Goal: Information Seeking & Learning: Compare options

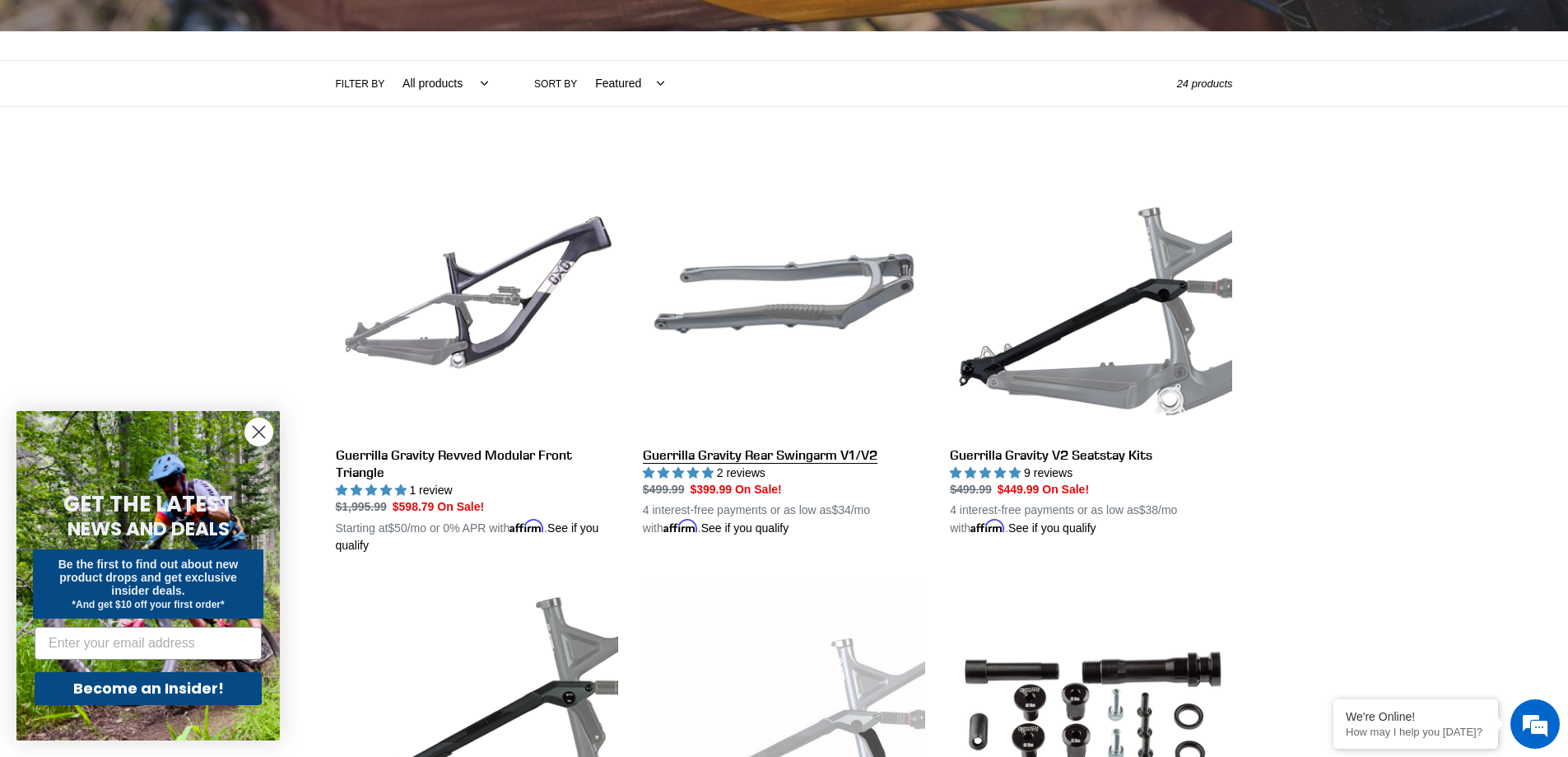
click at [785, 227] on link "Guerrilla Gravity Rear Swingarm V1/V2" at bounding box center [784, 345] width 282 height 385
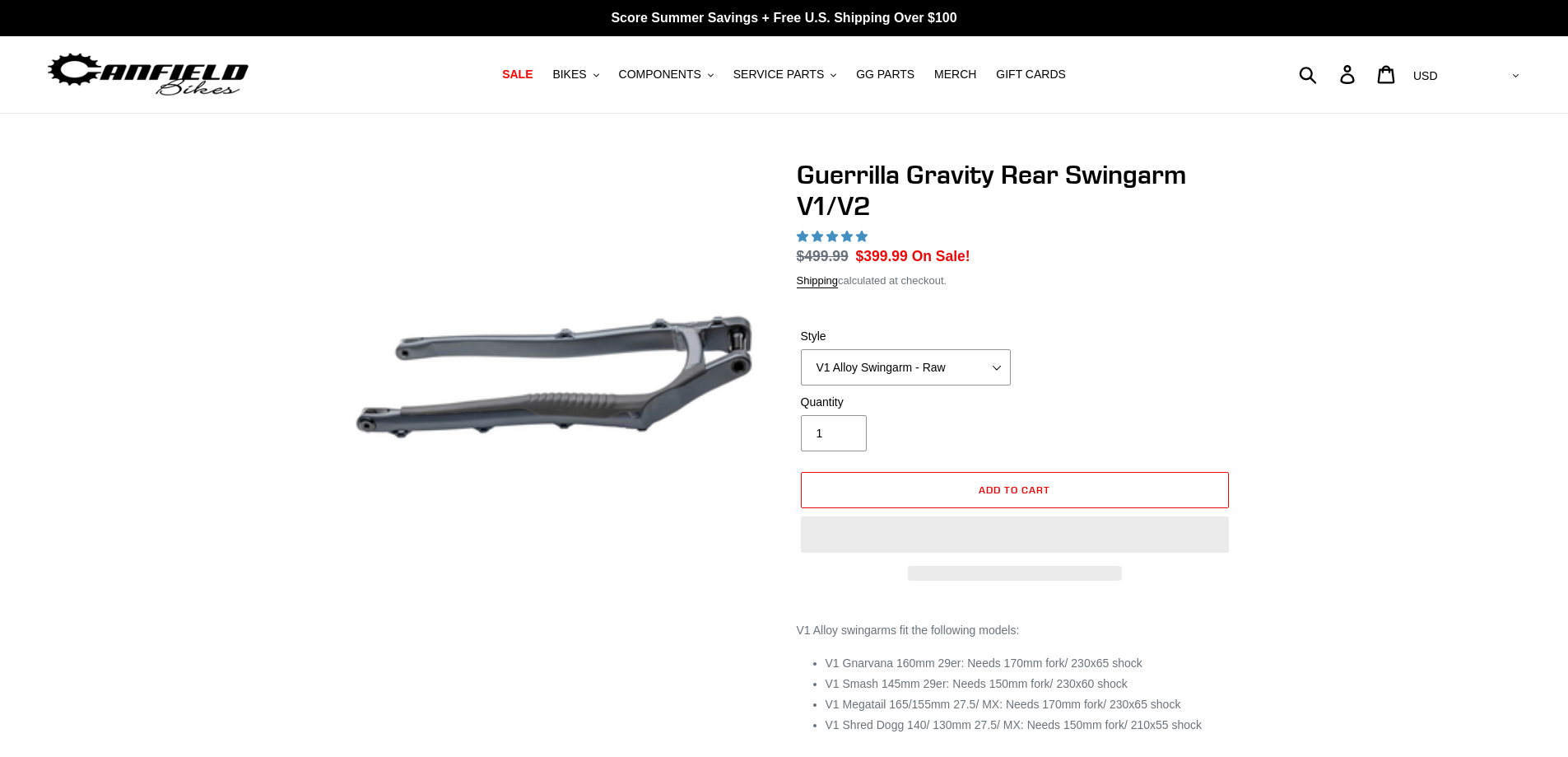
select select "highest-rating"
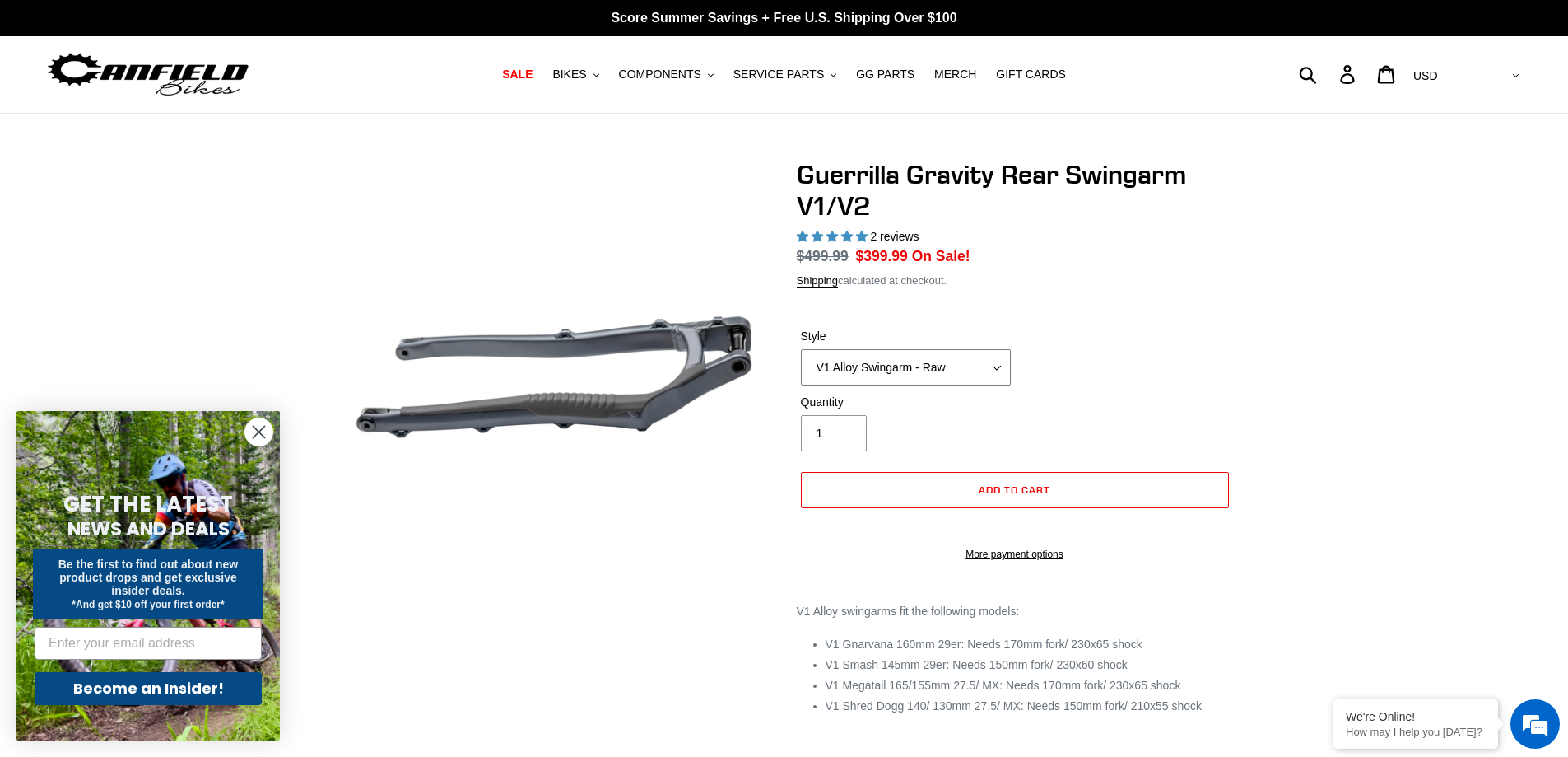
click at [933, 363] on select "V1 Alloy Swingarm - Raw V1 Alloy Swingarm - Black V2 Revved Carbon Swingarm - G…" at bounding box center [906, 367] width 210 height 36
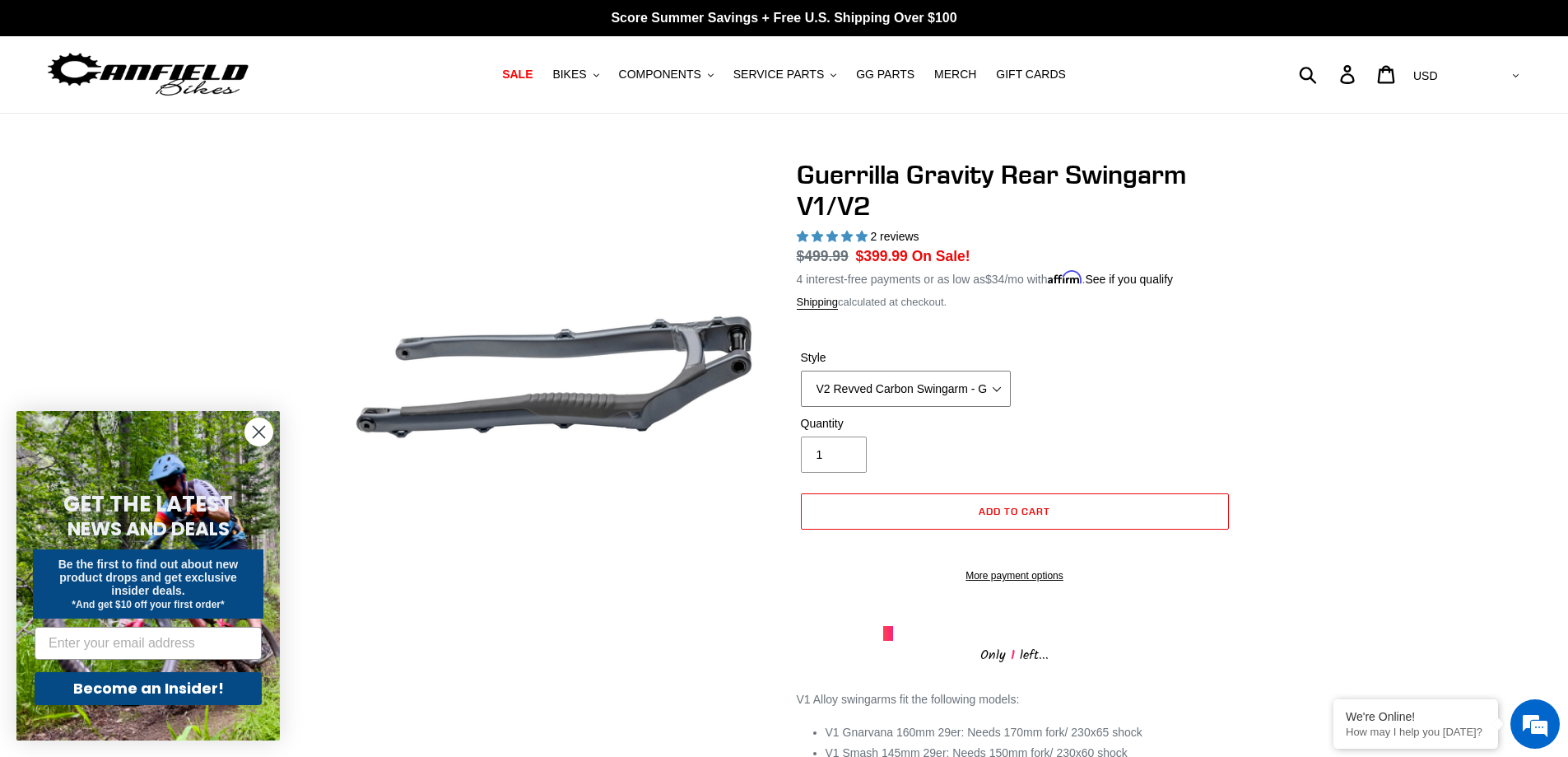
click at [801, 371] on select "V1 Alloy Swingarm - Raw V1 Alloy Swingarm - Black V2 Revved Carbon Swingarm - G…" at bounding box center [906, 389] width 210 height 36
click at [946, 382] on select "V1 Alloy Swingarm - Raw V1 Alloy Swingarm - Black V2 Revved Carbon Swingarm - G…" at bounding box center [906, 389] width 210 height 36
click at [801, 371] on select "V1 Alloy Swingarm - Raw V1 Alloy Swingarm - Black V2 Revved Carbon Swingarm - G…" at bounding box center [906, 389] width 210 height 36
click at [924, 385] on select "V1 Alloy Swingarm - Raw V1 Alloy Swingarm - Black V2 Revved Carbon Swingarm - G…" at bounding box center [906, 389] width 210 height 36
select select "V1 Alloy Swingarm - Raw"
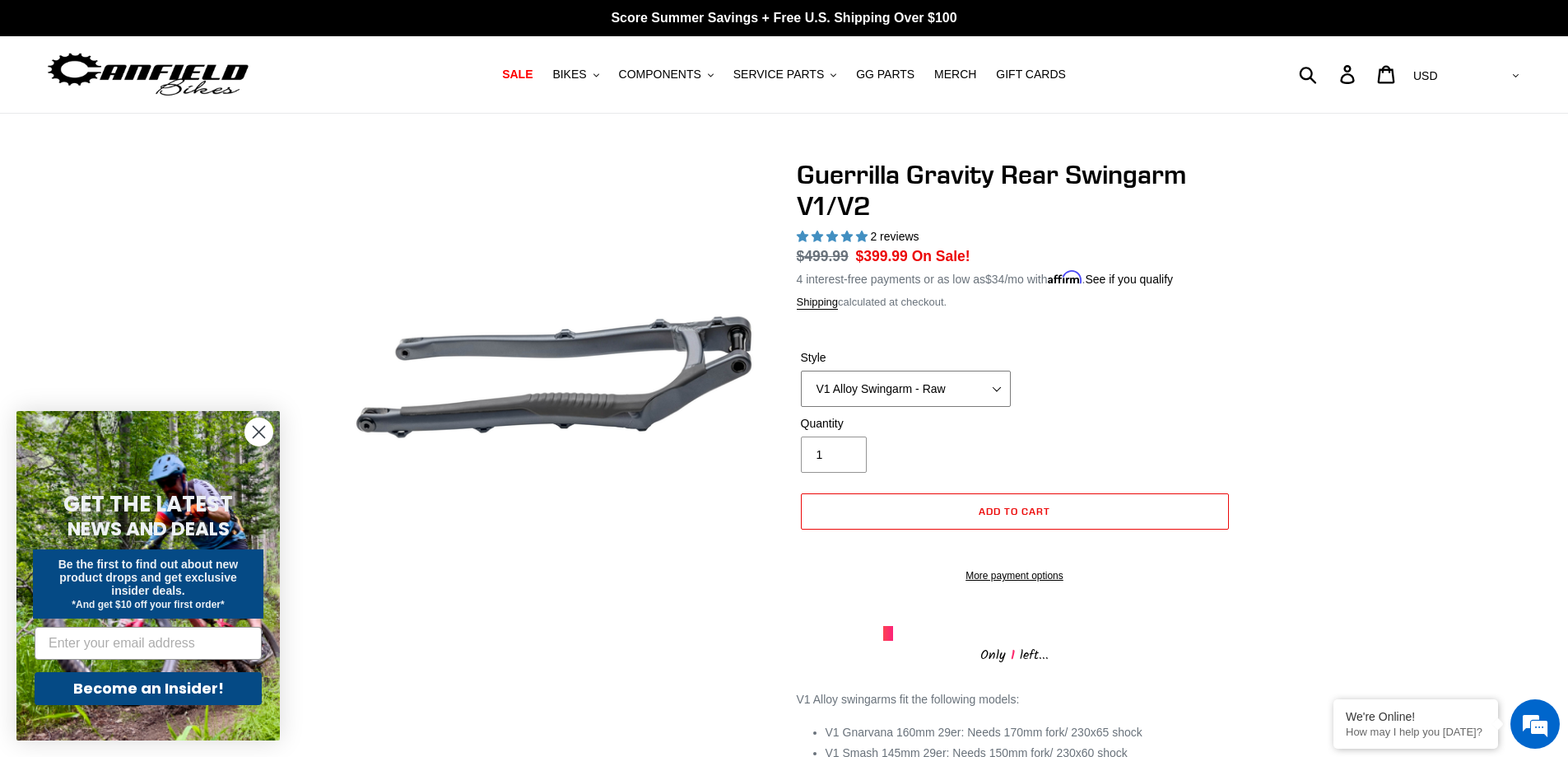
click at [801, 371] on select "V1 Alloy Swingarm - Raw V1 Alloy Swingarm - Black V2 Revved Carbon Swingarm - G…" at bounding box center [906, 389] width 210 height 36
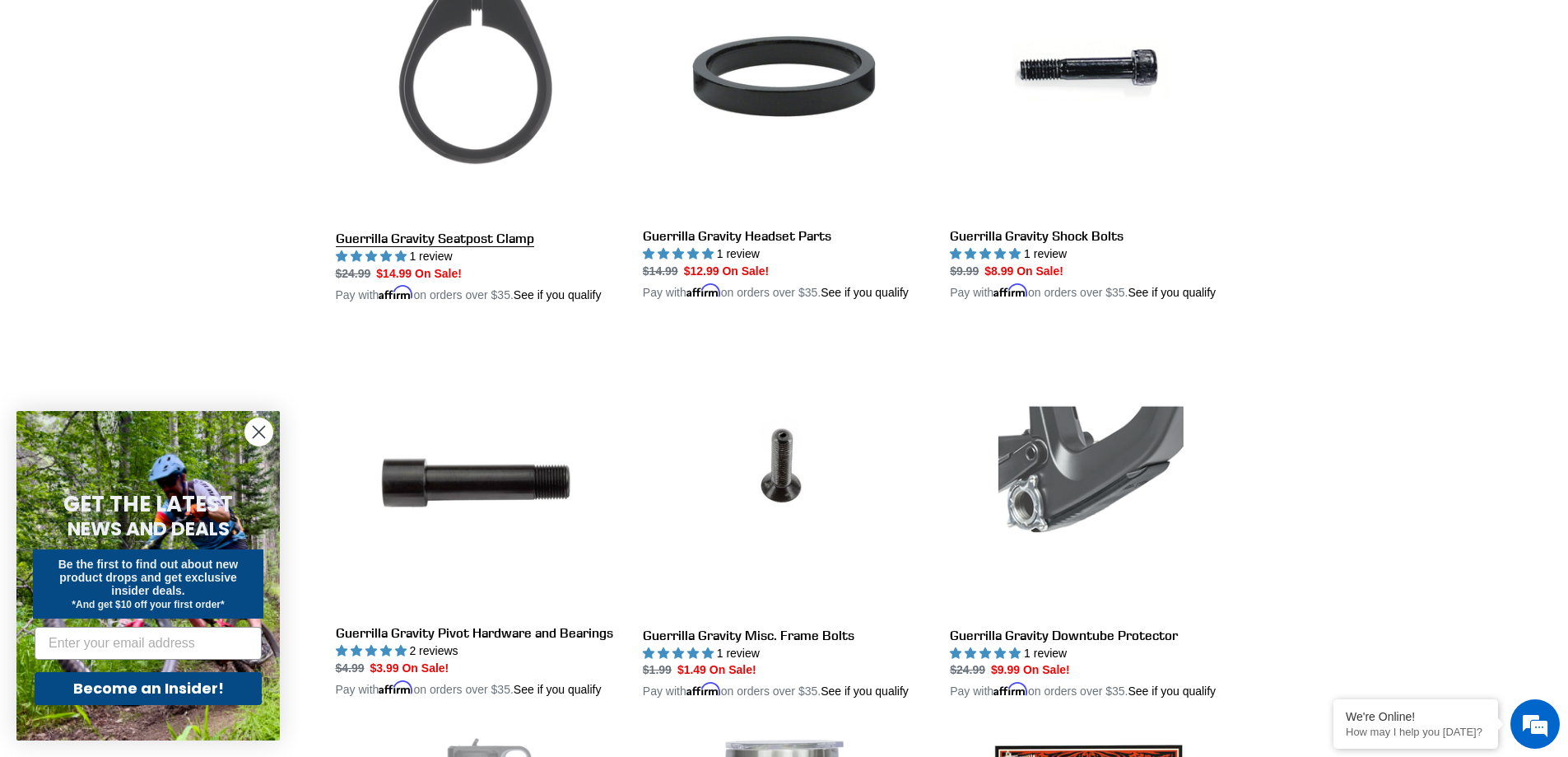
scroll to position [2389, 0]
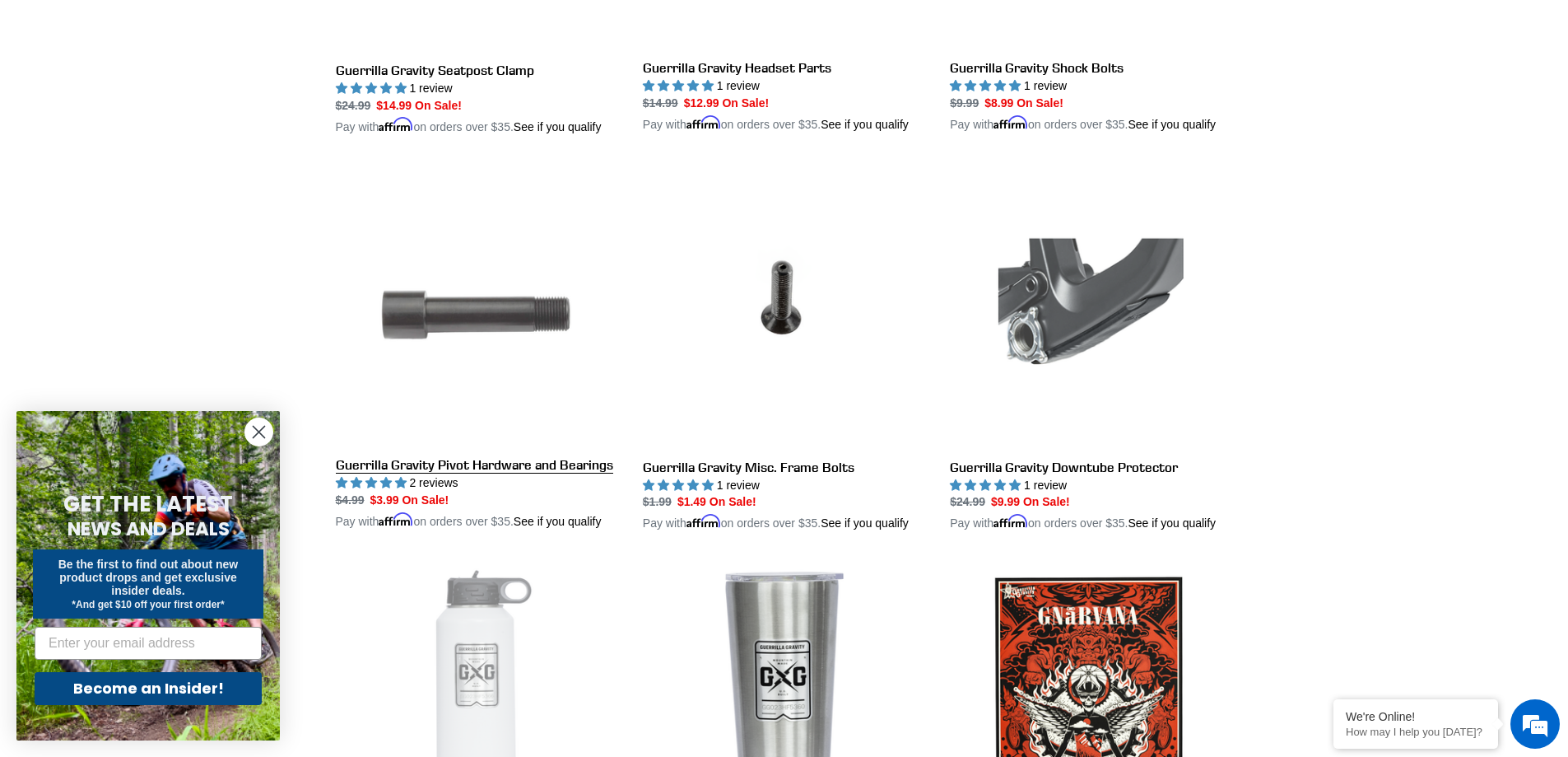
click at [473, 333] on link "Guerrilla Gravity Pivot Hardware and Bearings" at bounding box center [476, 347] width 282 height 366
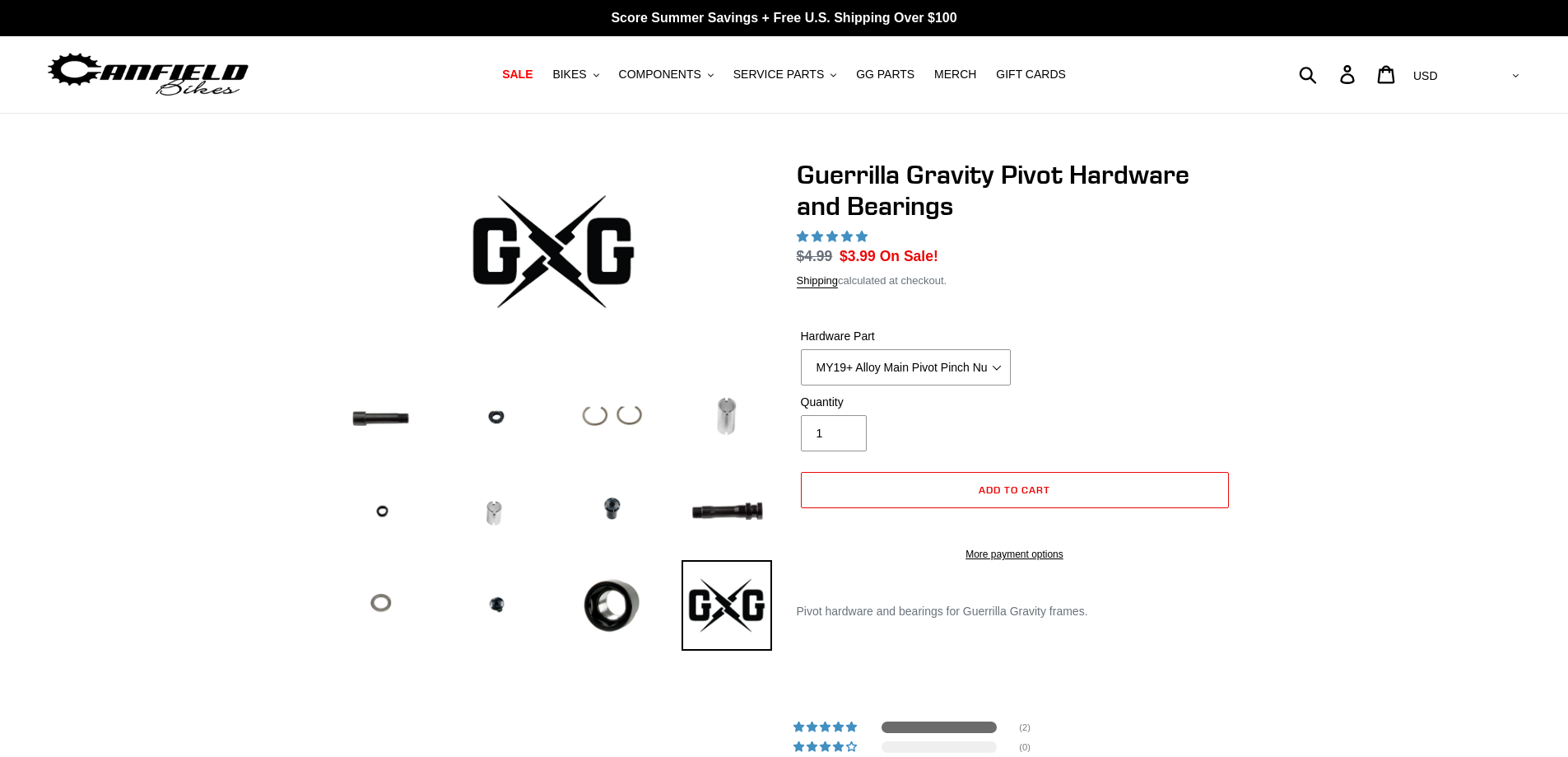
select select "highest-rating"
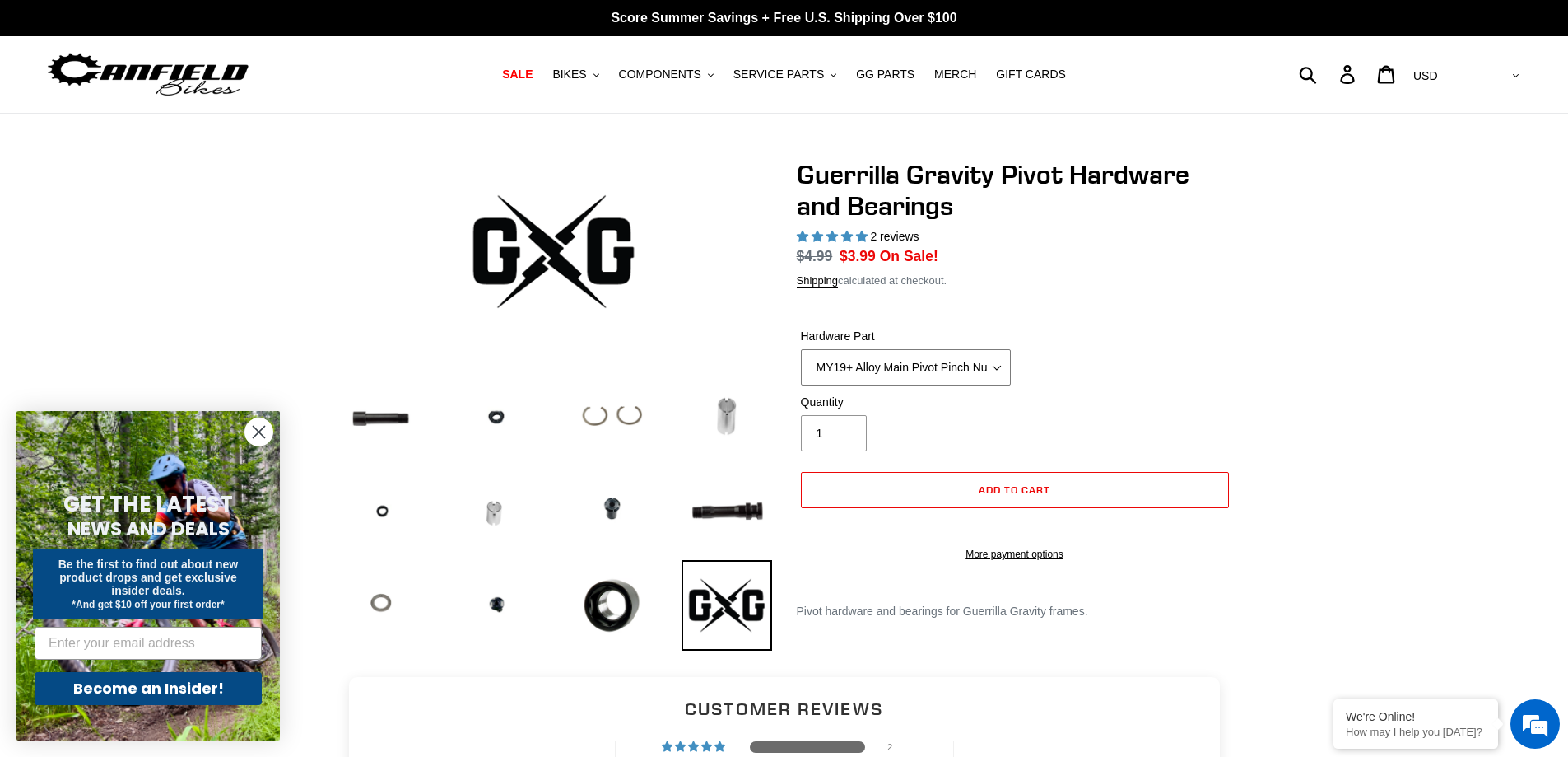
click at [879, 365] on select "MY19+ Alloy Main Pivot Pinch Nut MY19+ Main Pivot Bearing MY19+ Rocker Pivot Ax…" at bounding box center [906, 367] width 210 height 36
click at [801, 349] on select "MY19+ Alloy Main Pivot Pinch Nut MY19+ Main Pivot Bearing MY19+ Rocker Pivot Ax…" at bounding box center [906, 367] width 210 height 36
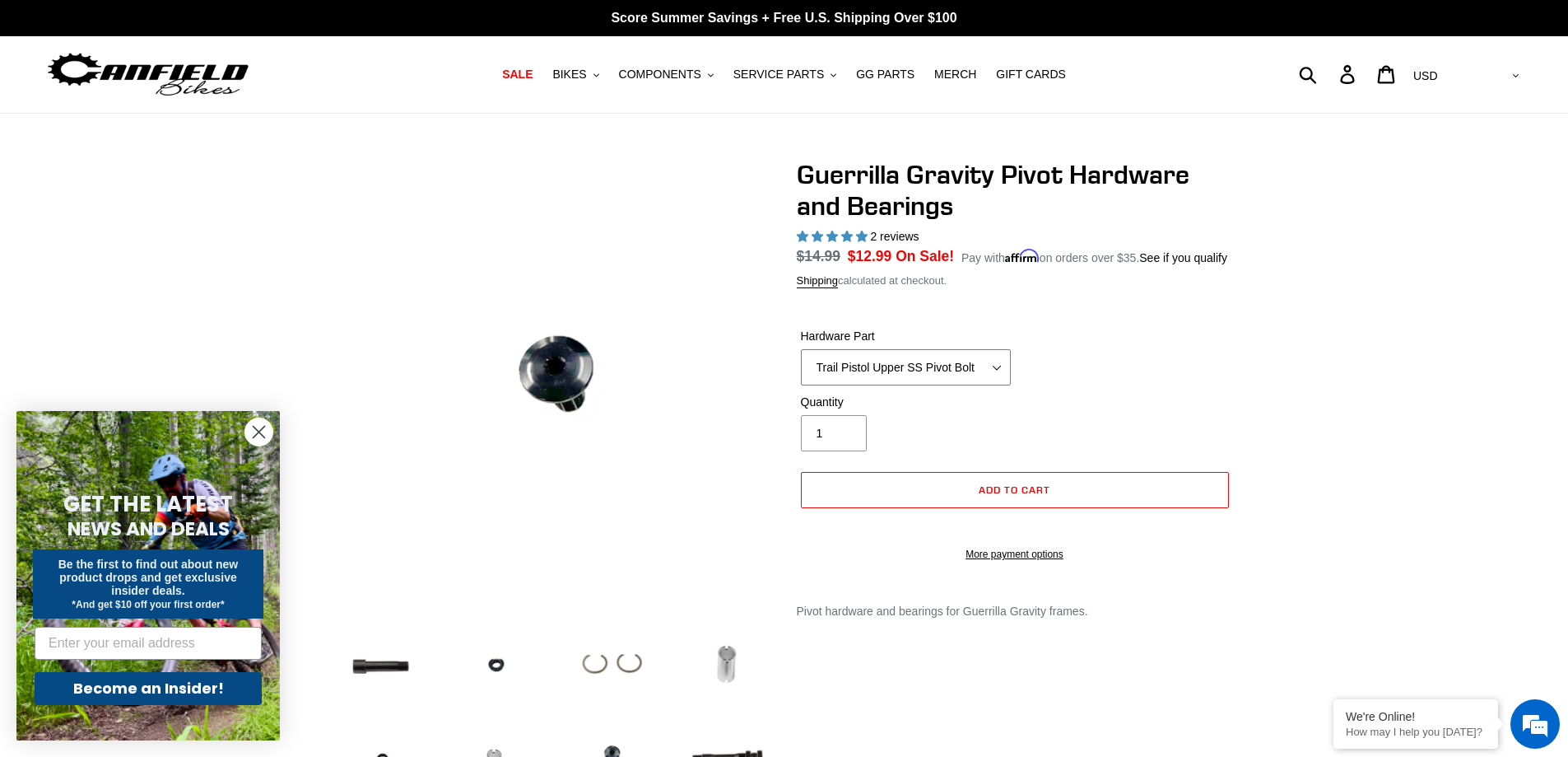
click at [1002, 366] on select "MY19+ Alloy Main Pivot Pinch Nut MY19+ Main Pivot Bearing MY19+ Rocker Pivot Ax…" at bounding box center [906, 367] width 210 height 36
click at [801, 349] on select "MY19+ Alloy Main Pivot Pinch Nut MY19+ Main Pivot Bearing MY19+ Rocker Pivot Ax…" at bounding box center [906, 367] width 210 height 36
click at [969, 367] on select "MY19+ Alloy Main Pivot Pinch Nut MY19+ Main Pivot Bearing MY19+ Rocker Pivot Ax…" at bounding box center [906, 367] width 210 height 36
click at [801, 349] on select "MY19+ Alloy Main Pivot Pinch Nut MY19+ Main Pivot Bearing MY19+ Rocker Pivot Ax…" at bounding box center [906, 367] width 210 height 36
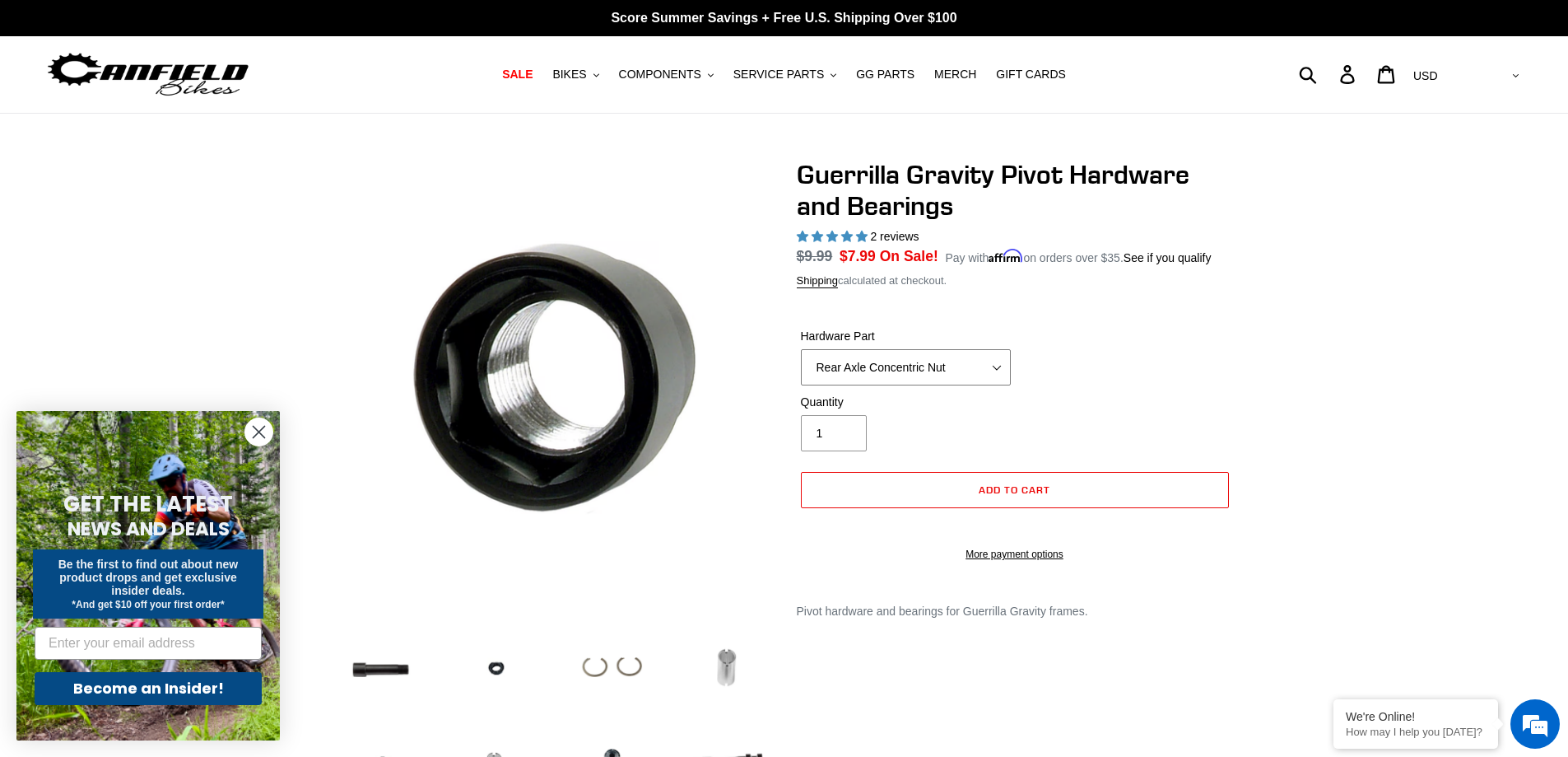
click at [927, 369] on select "MY19+ Alloy Main Pivot Pinch Nut MY19+ Main Pivot Bearing MY19+ Rocker Pivot Ax…" at bounding box center [906, 367] width 210 height 36
click at [801, 349] on select "MY19+ Alloy Main Pivot Pinch Nut MY19+ Main Pivot Bearing MY19+ Rocker Pivot Ax…" at bounding box center [906, 367] width 210 height 36
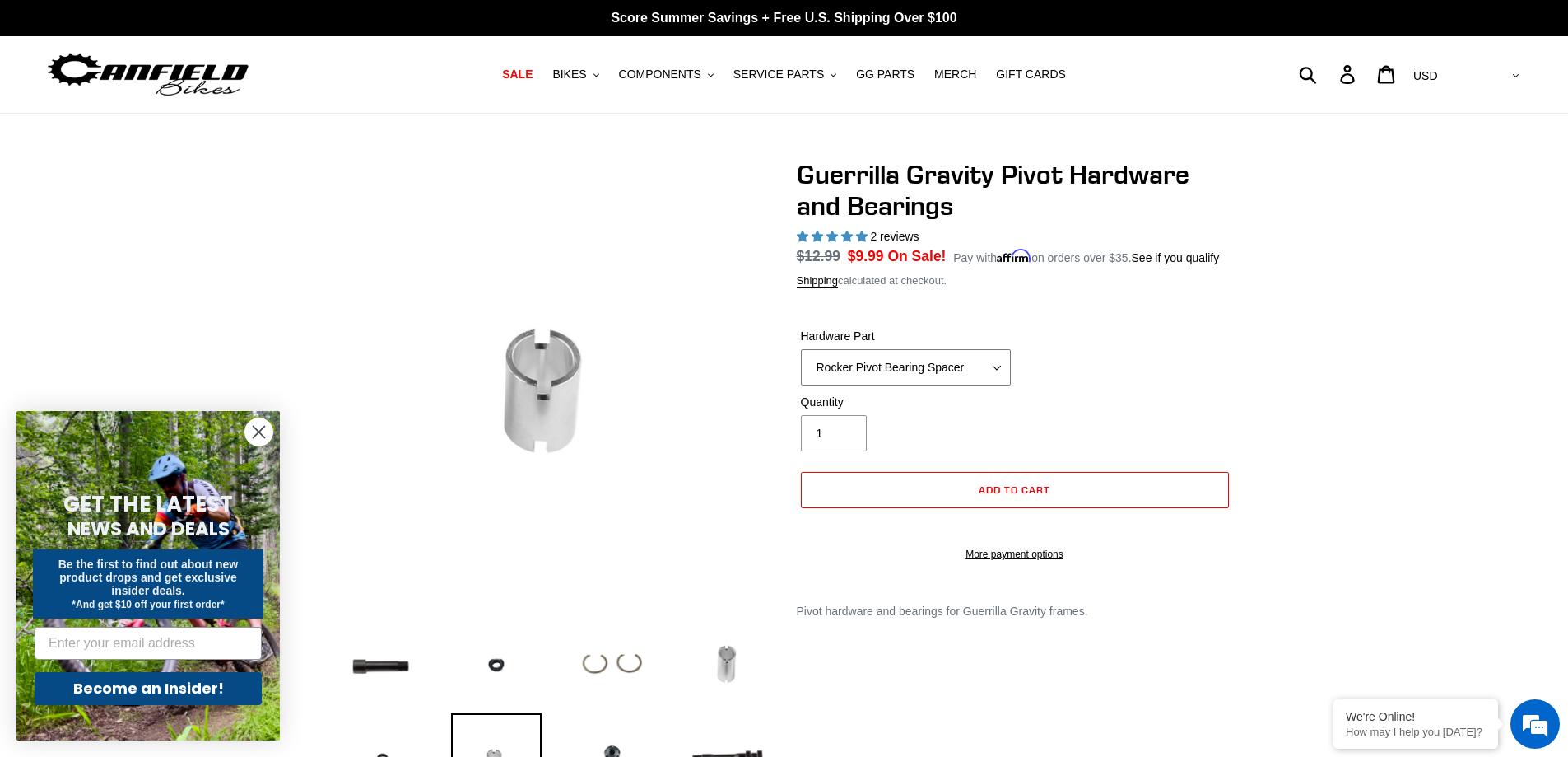
click at [934, 362] on select "MY19+ Alloy Main Pivot Pinch Nut MY19+ Main Pivot Bearing MY19+ Rocker Pivot Ax…" at bounding box center [906, 367] width 210 height 36
click at [801, 349] on select "MY19+ Alloy Main Pivot Pinch Nut MY19+ Main Pivot Bearing MY19+ Rocker Pivot Ax…" at bounding box center [906, 367] width 210 height 36
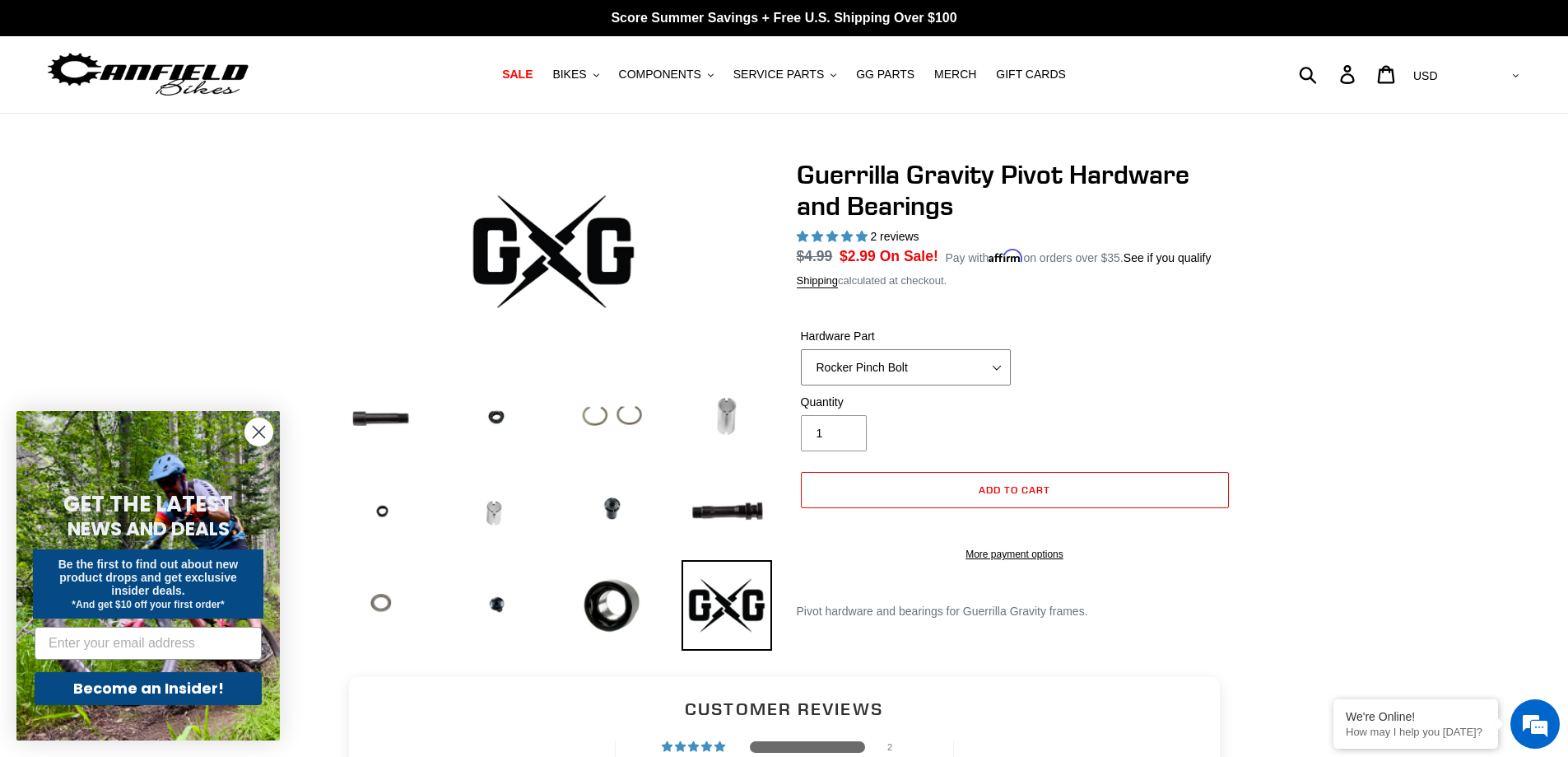
click at [934, 362] on select "MY19+ Alloy Main Pivot Pinch Nut MY19+ Main Pivot Bearing MY19+ Rocker Pivot Ax…" at bounding box center [906, 367] width 210 height 36
click at [801, 349] on select "MY19+ Alloy Main Pivot Pinch Nut MY19+ Main Pivot Bearing MY19+ Rocker Pivot Ax…" at bounding box center [906, 367] width 210 height 36
click at [943, 358] on select "MY19+ Alloy Main Pivot Pinch Nut MY19+ Main Pivot Bearing MY19+ Rocker Pivot Ax…" at bounding box center [906, 367] width 210 height 36
click at [801, 349] on select "MY19+ Alloy Main Pivot Pinch Nut MY19+ Main Pivot Bearing MY19+ Rocker Pivot Ax…" at bounding box center [906, 367] width 210 height 36
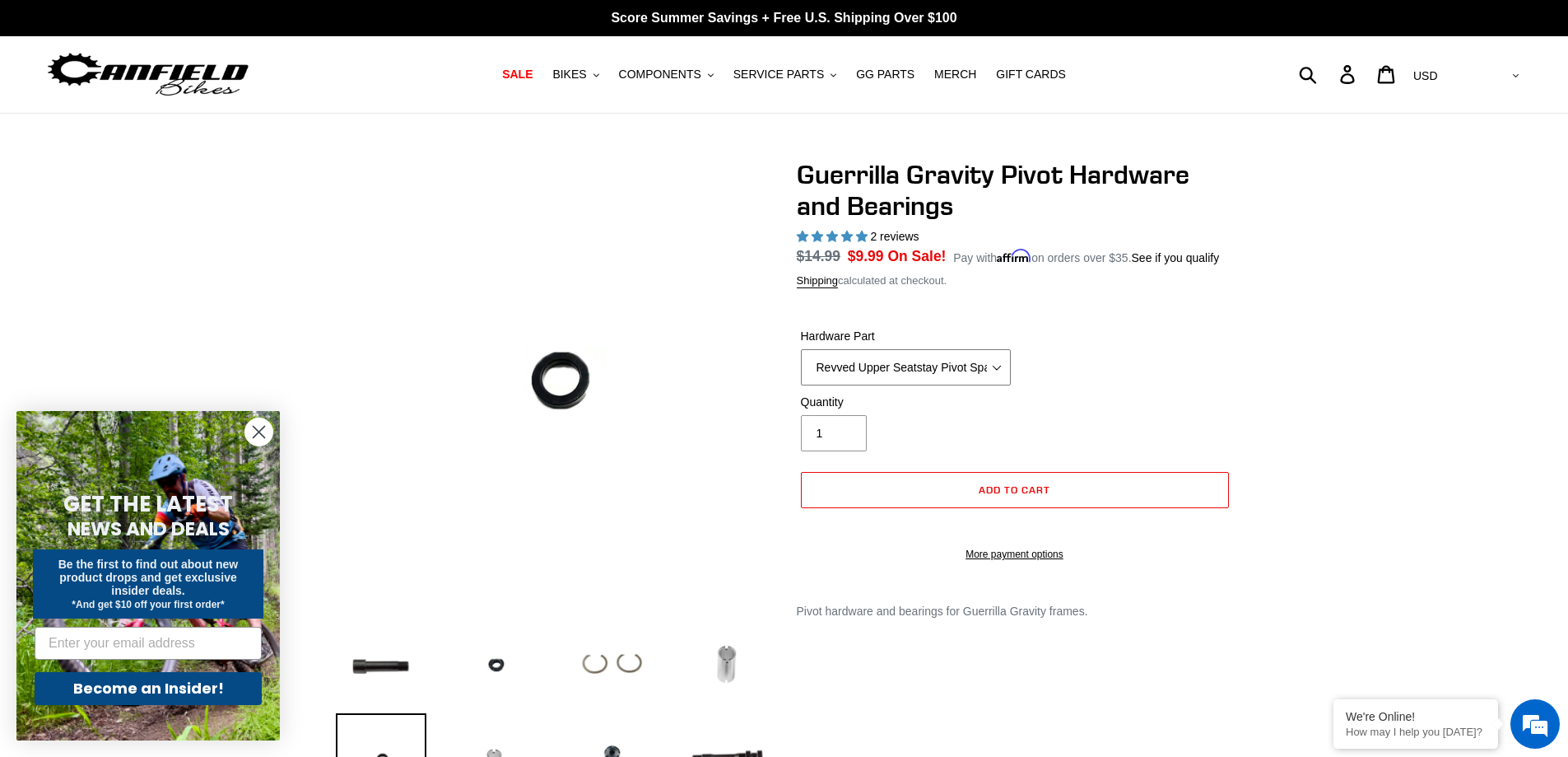
click at [945, 366] on select "MY19+ Alloy Main Pivot Pinch Nut MY19+ Main Pivot Bearing MY19+ Rocker Pivot Ax…" at bounding box center [906, 367] width 210 height 36
click at [801, 349] on select "MY19+ Alloy Main Pivot Pinch Nut MY19+ Main Pivot Bearing MY19+ Rocker Pivot Ax…" at bounding box center [906, 367] width 210 height 36
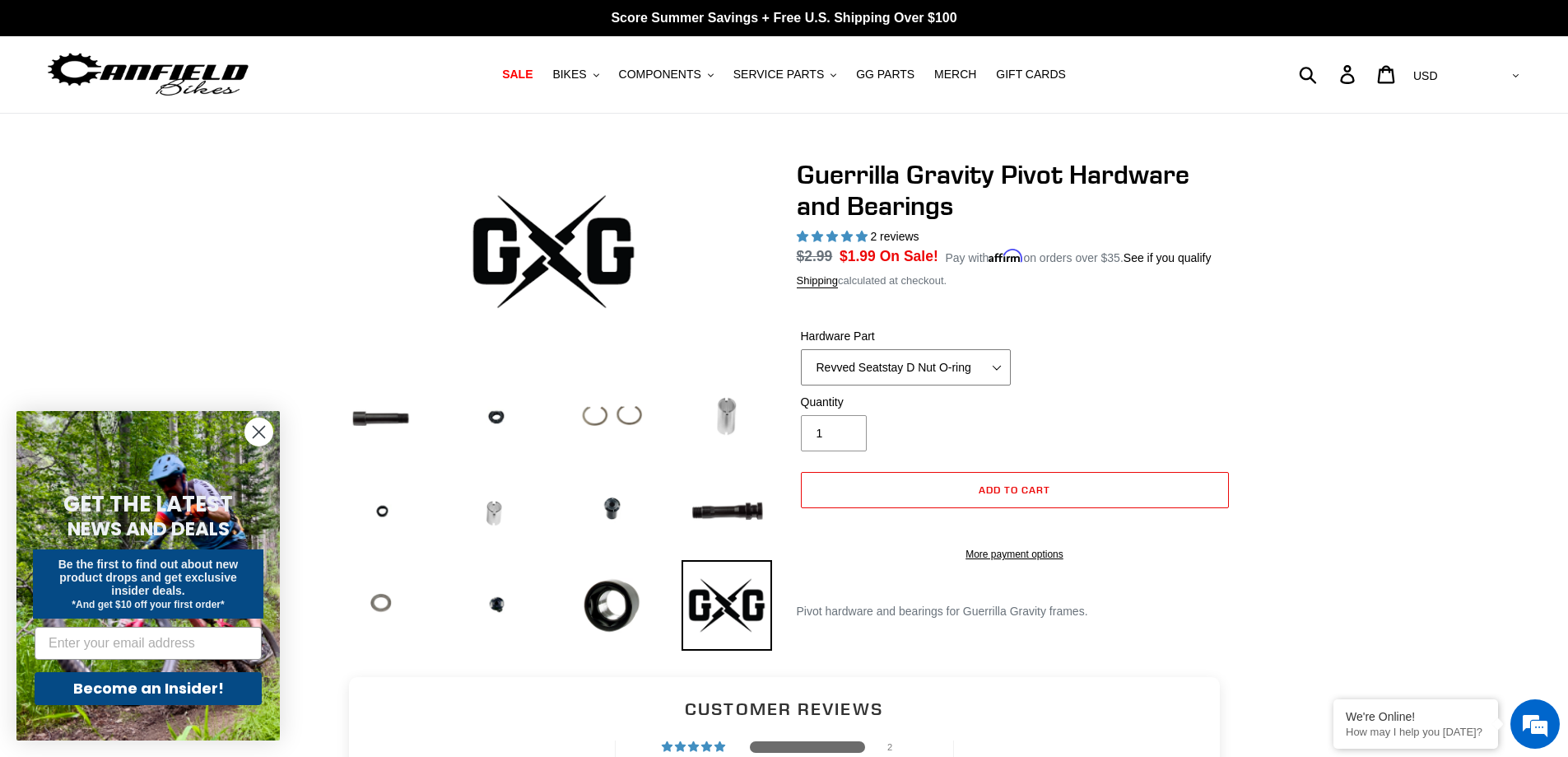
click at [936, 363] on select "MY19+ Alloy Main Pivot Pinch Nut MY19+ Main Pivot Bearing MY19+ Rocker Pivot Ax…" at bounding box center [906, 367] width 210 height 36
click at [801, 349] on select "MY19+ Alloy Main Pivot Pinch Nut MY19+ Main Pivot Bearing MY19+ Rocker Pivot Ax…" at bounding box center [906, 367] width 210 height 36
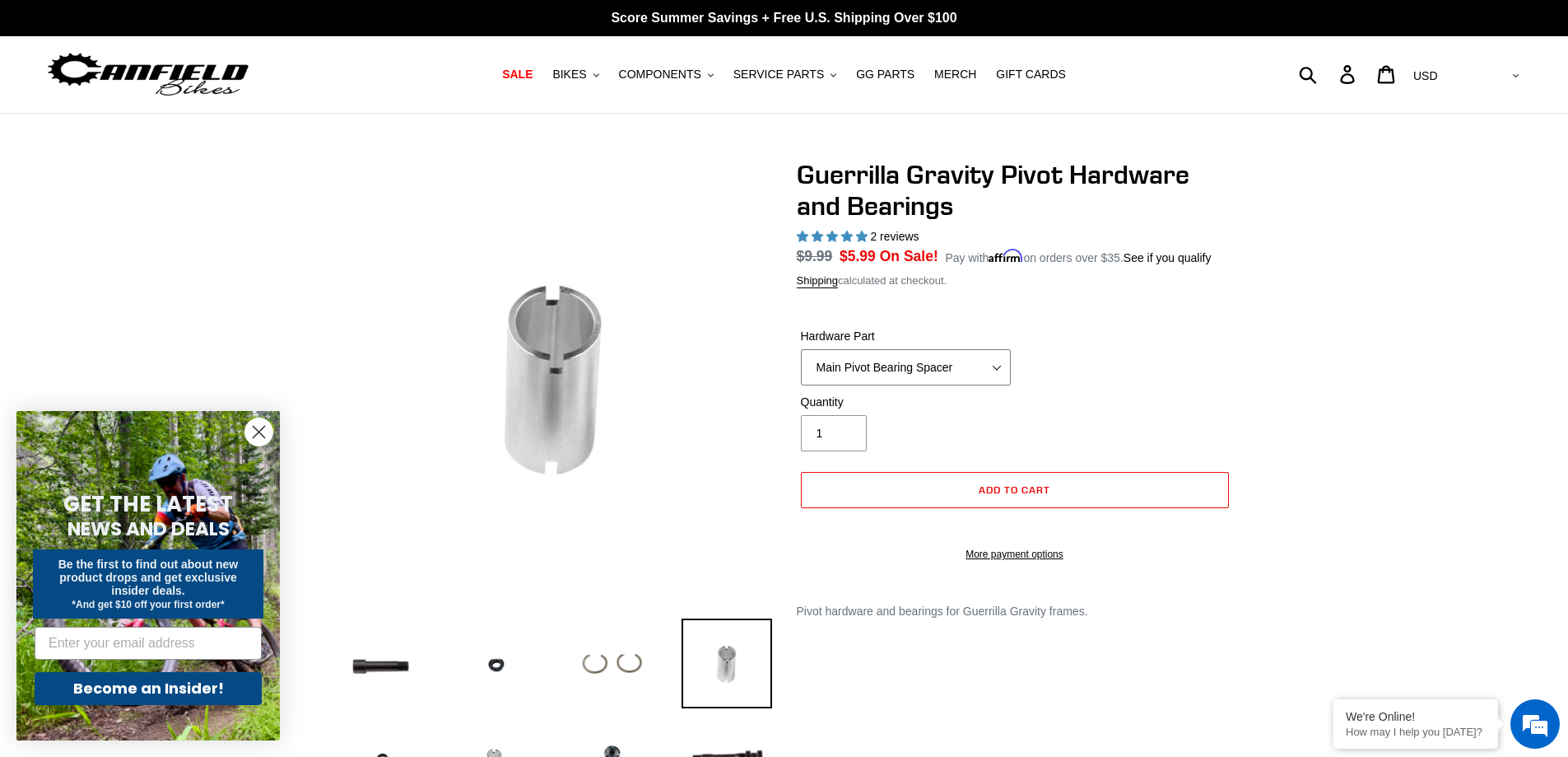
click at [934, 359] on select "MY19+ Alloy Main Pivot Pinch Nut MY19+ Main Pivot Bearing MY19+ Rocker Pivot Ax…" at bounding box center [906, 367] width 210 height 36
click at [801, 349] on select "MY19+ Alloy Main Pivot Pinch Nut MY19+ Main Pivot Bearing MY19+ Rocker Pivot Ax…" at bounding box center [906, 367] width 210 height 36
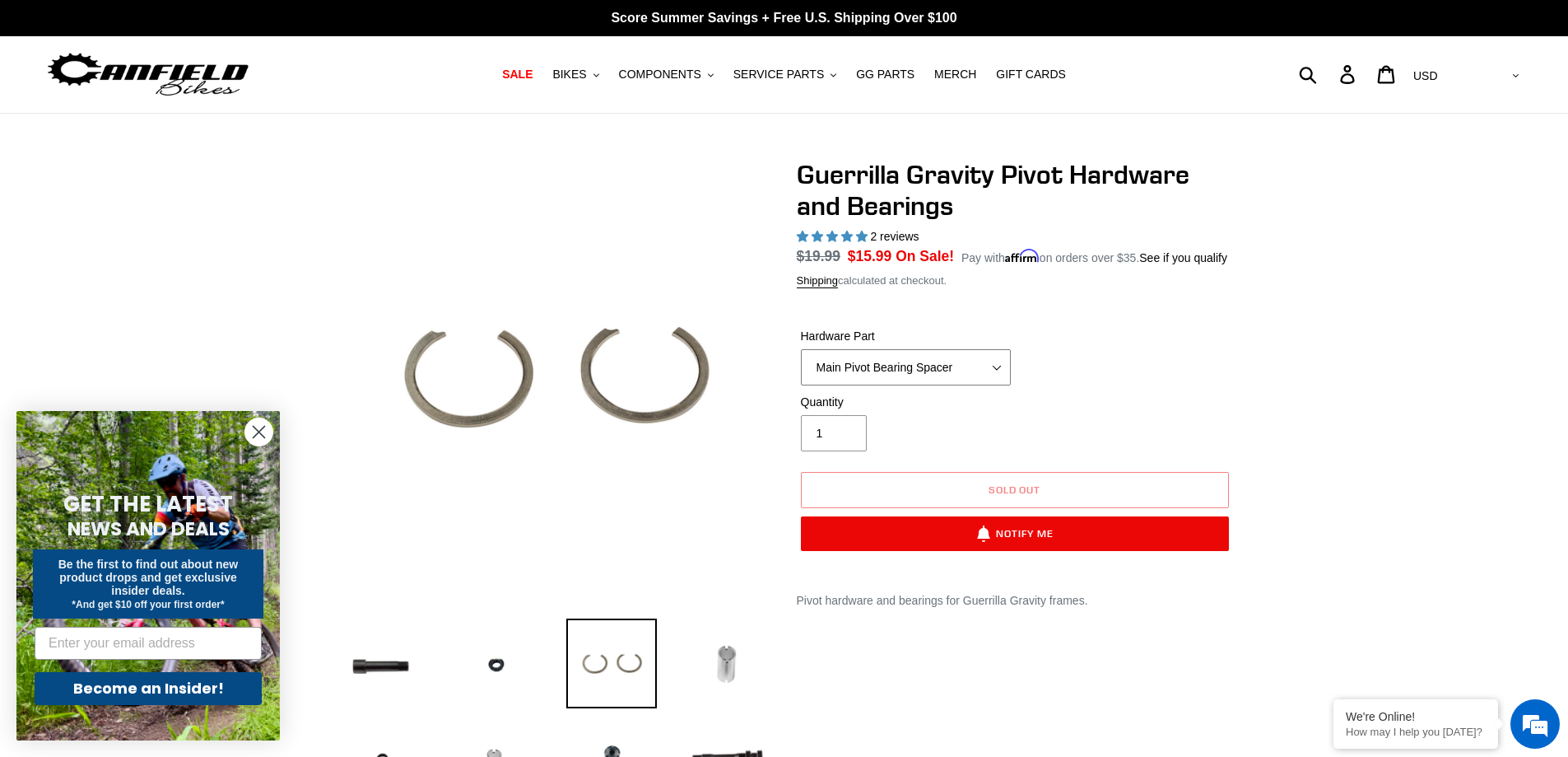
click at [954, 362] on select "MY19+ Alloy Main Pivot Pinch Nut MY19+ Main Pivot Bearing MY19+ Rocker Pivot Ax…" at bounding box center [906, 367] width 210 height 36
click at [801, 349] on select "MY19+ Alloy Main Pivot Pinch Nut MY19+ Main Pivot Bearing MY19+ Rocker Pivot Ax…" at bounding box center [906, 367] width 210 height 36
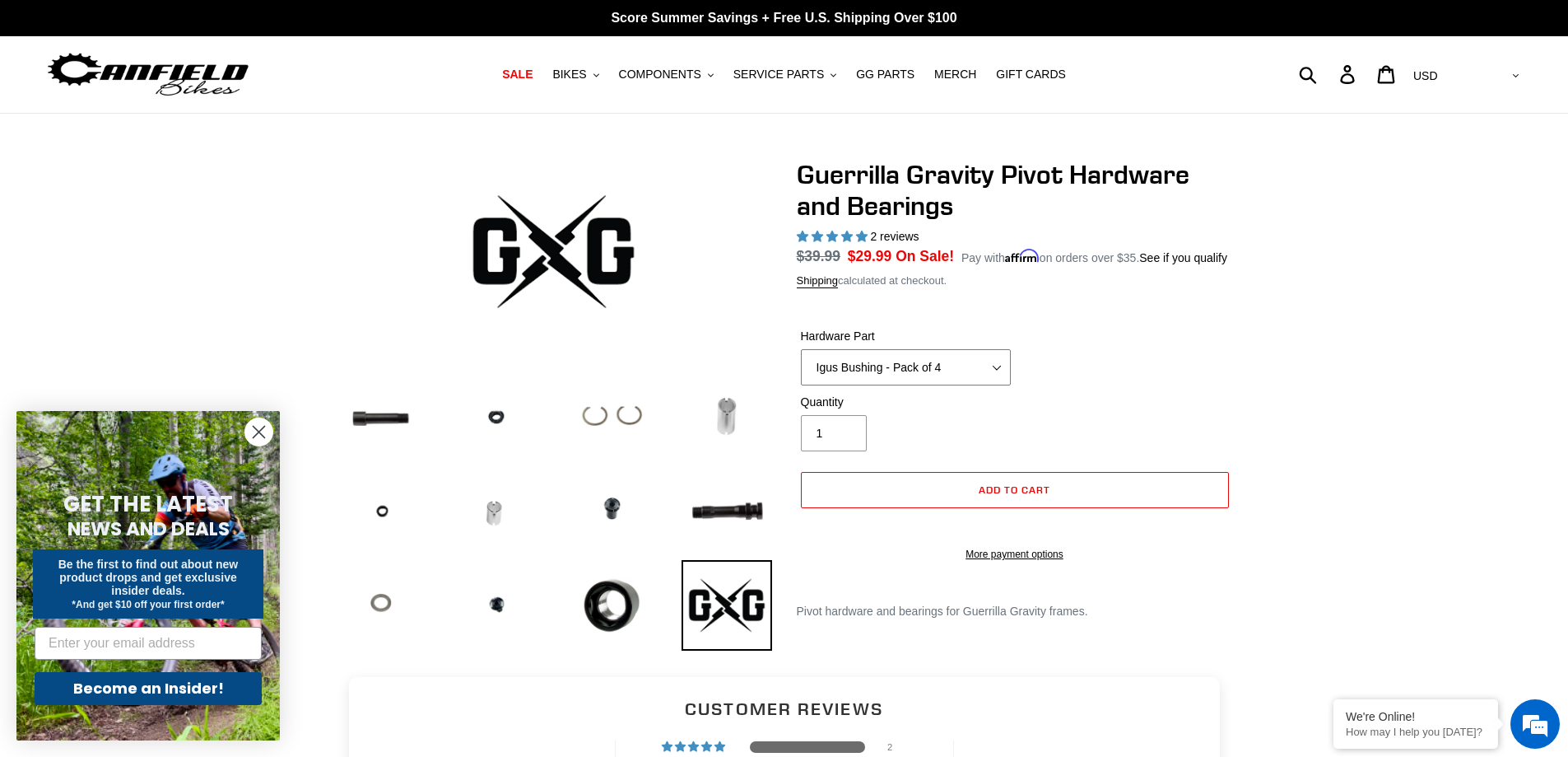
click at [919, 361] on select "MY19+ Alloy Main Pivot Pinch Nut MY19+ Main Pivot Bearing MY19+ Rocker Pivot Ax…" at bounding box center [906, 367] width 210 height 36
select select "Alloy SS 3/4" O ring"
click at [801, 349] on select "MY19+ Alloy Main Pivot Pinch Nut MY19+ Main Pivot Bearing MY19+ Rocker Pivot Ax…" at bounding box center [906, 367] width 210 height 36
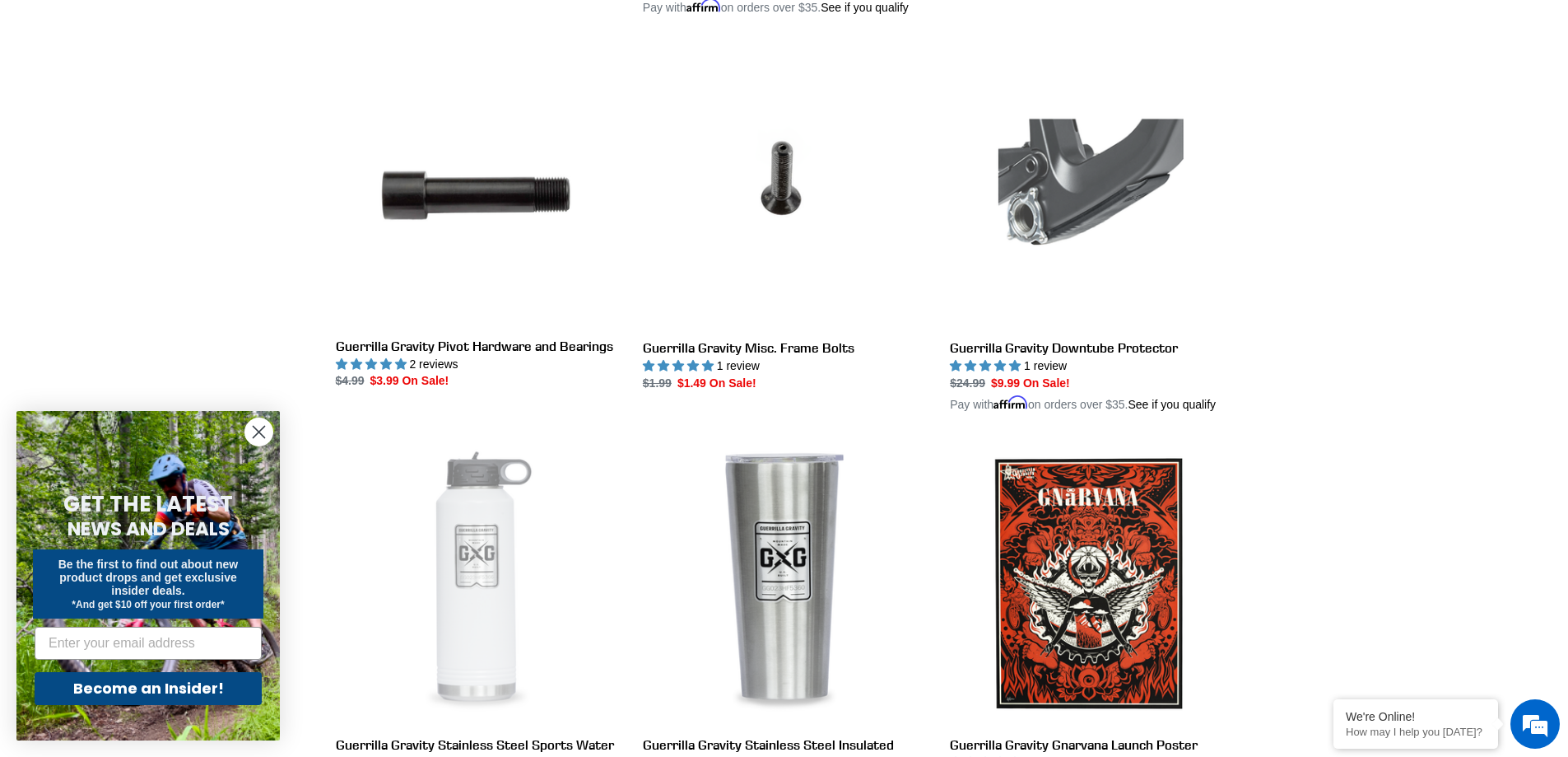
scroll to position [2540, 0]
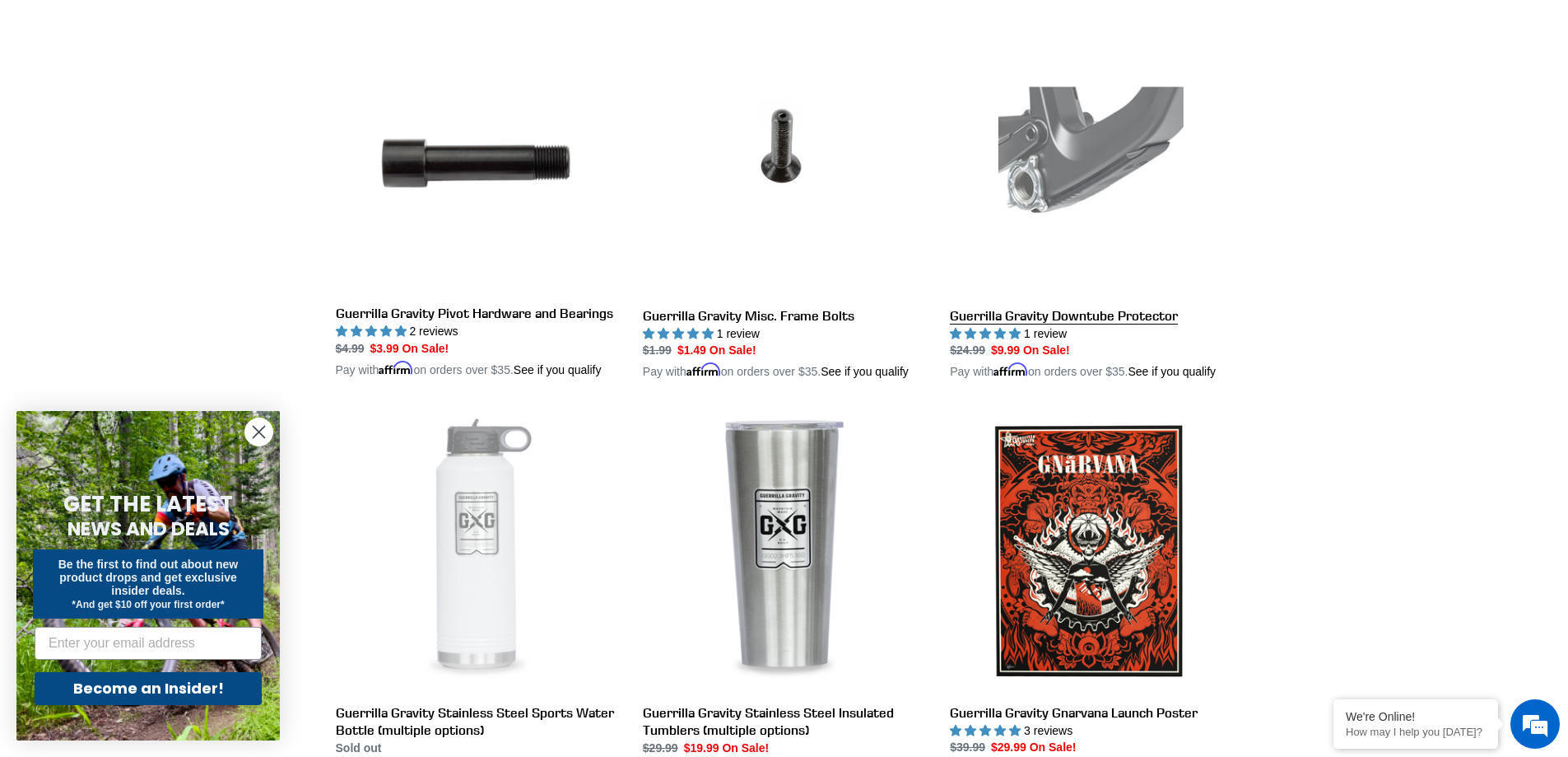
click at [1099, 149] on link "Guerrilla Gravity Downtube Protector" at bounding box center [1091, 196] width 282 height 368
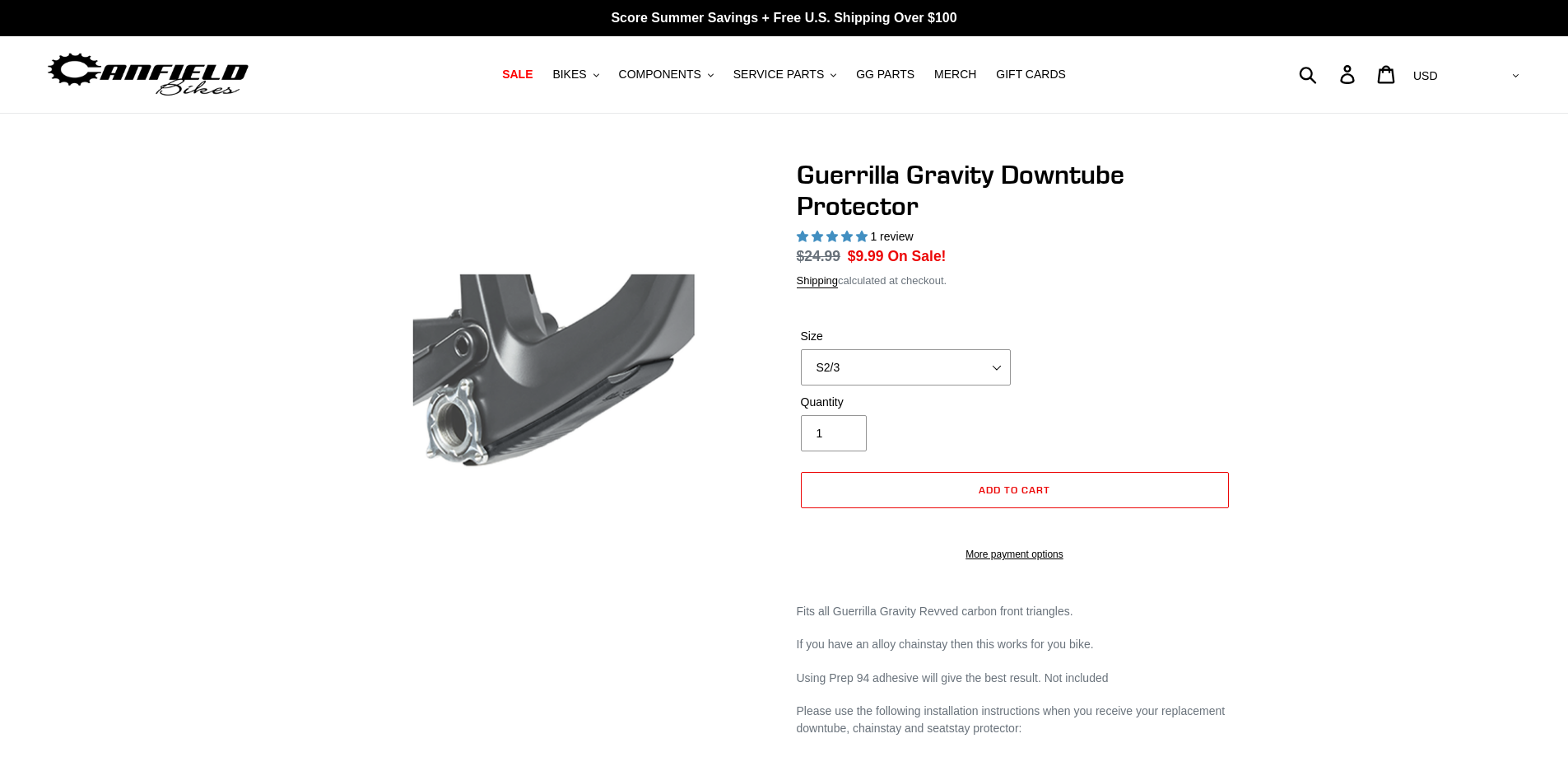
select select "highest-rating"
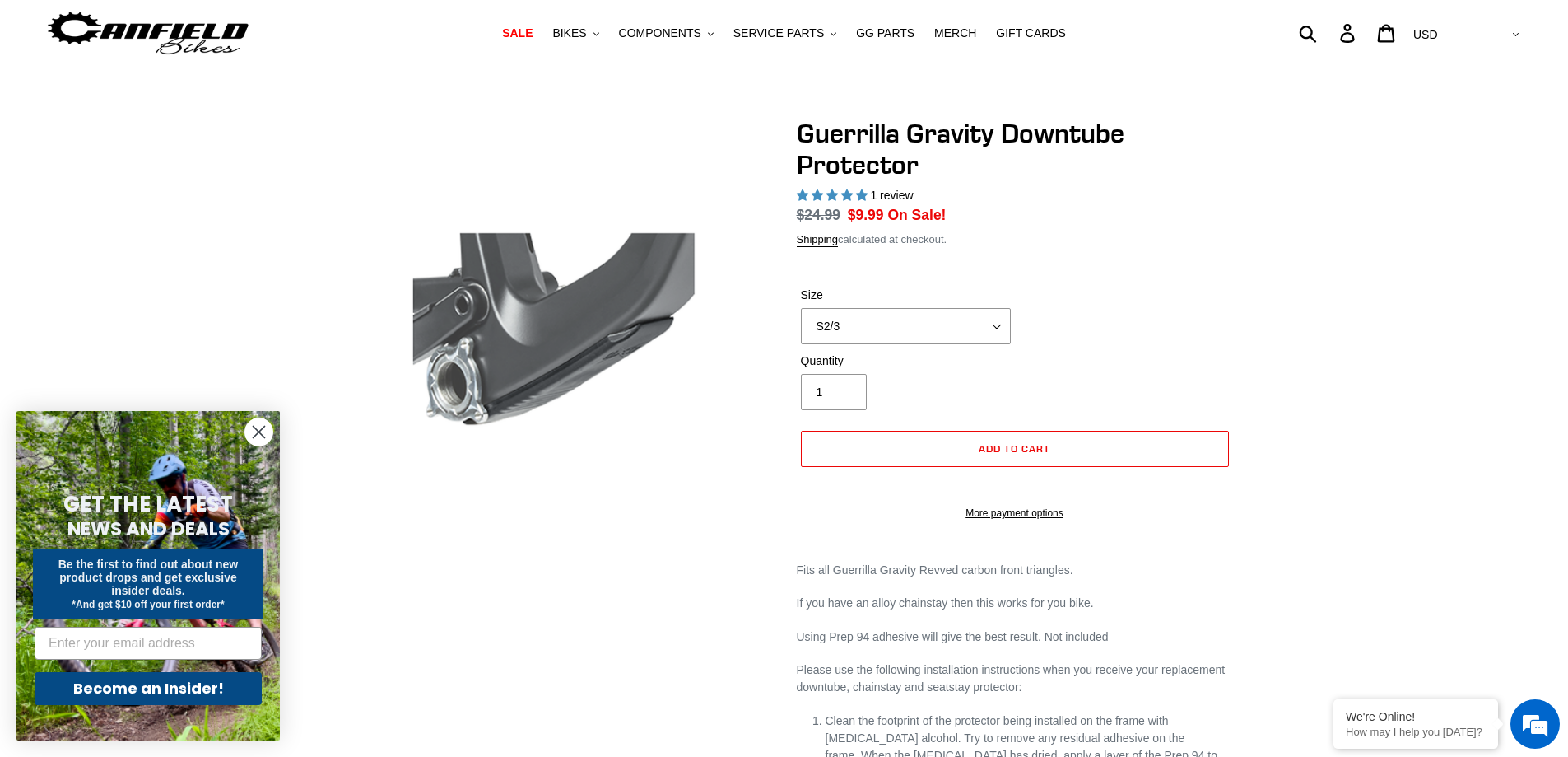
scroll to position [165, 0]
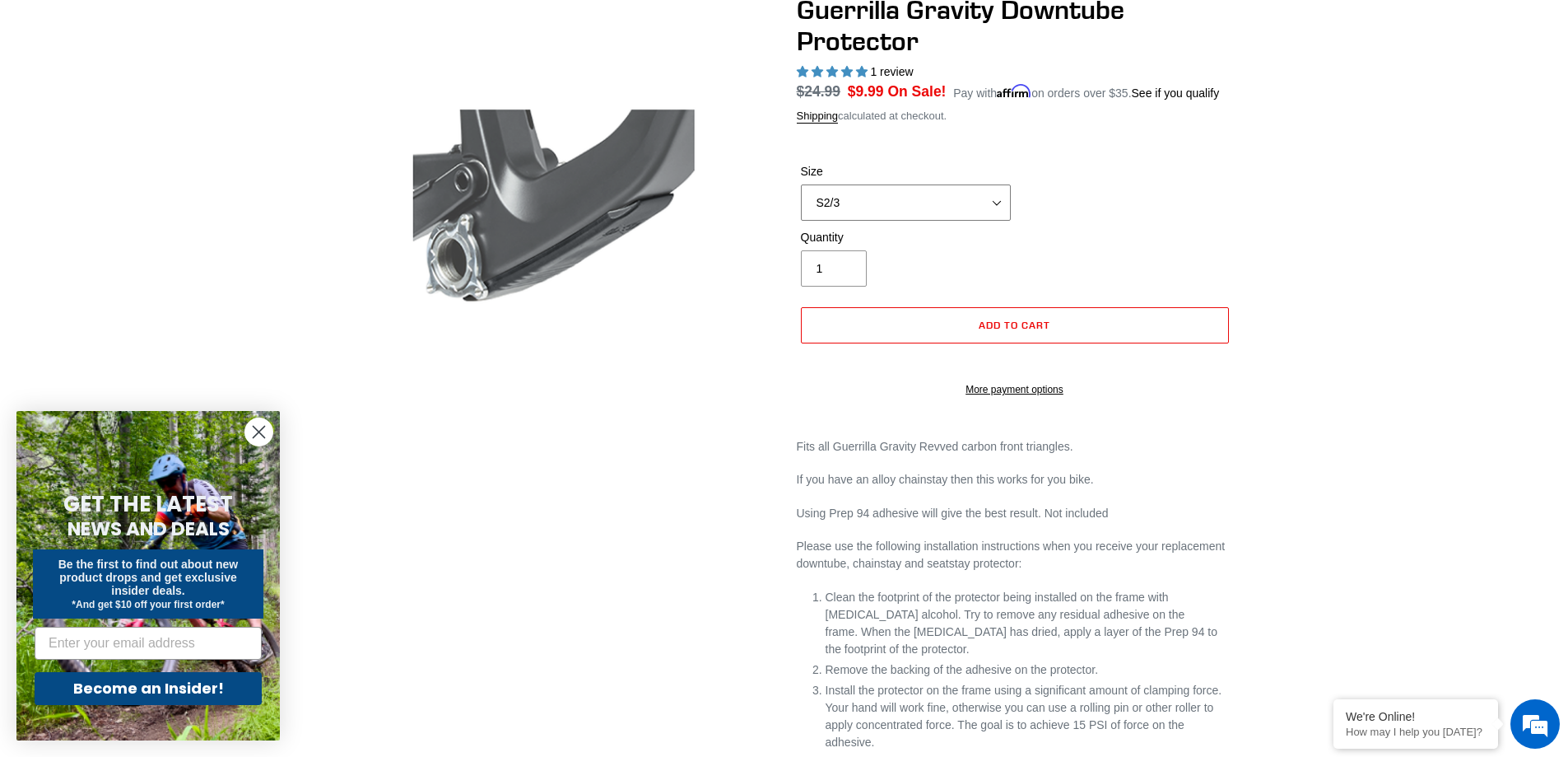
click at [998, 207] on select "S2/3 S4" at bounding box center [906, 202] width 210 height 36
click at [801, 185] on select "S2/3 S4" at bounding box center [906, 202] width 210 height 36
click at [971, 198] on select "S2/3 S4" at bounding box center [906, 202] width 210 height 36
select select "S2/3"
click at [801, 185] on select "S2/3 S4" at bounding box center [906, 202] width 210 height 36
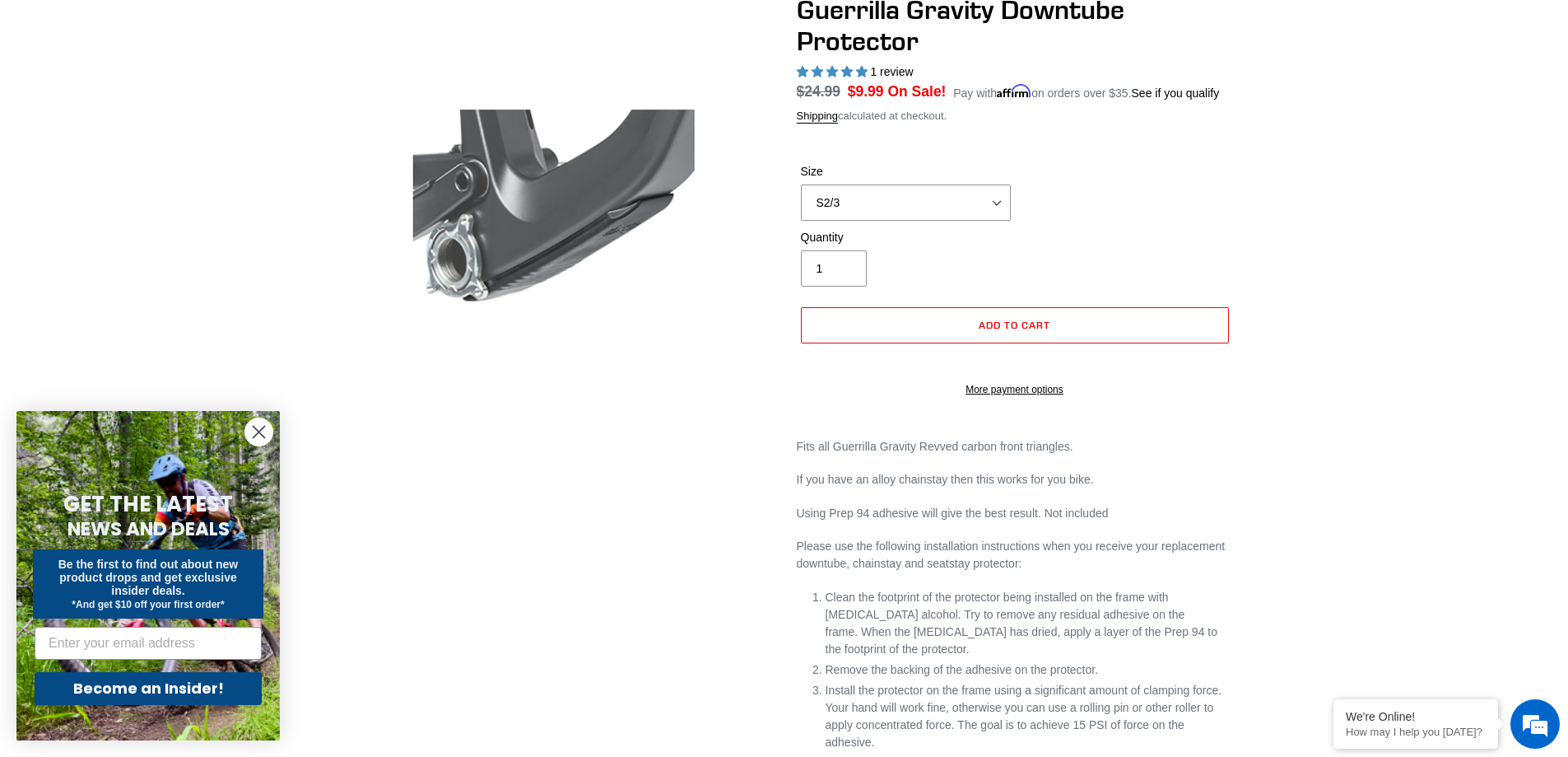
click at [1062, 254] on div "Quantity 1" at bounding box center [1015, 262] width 437 height 66
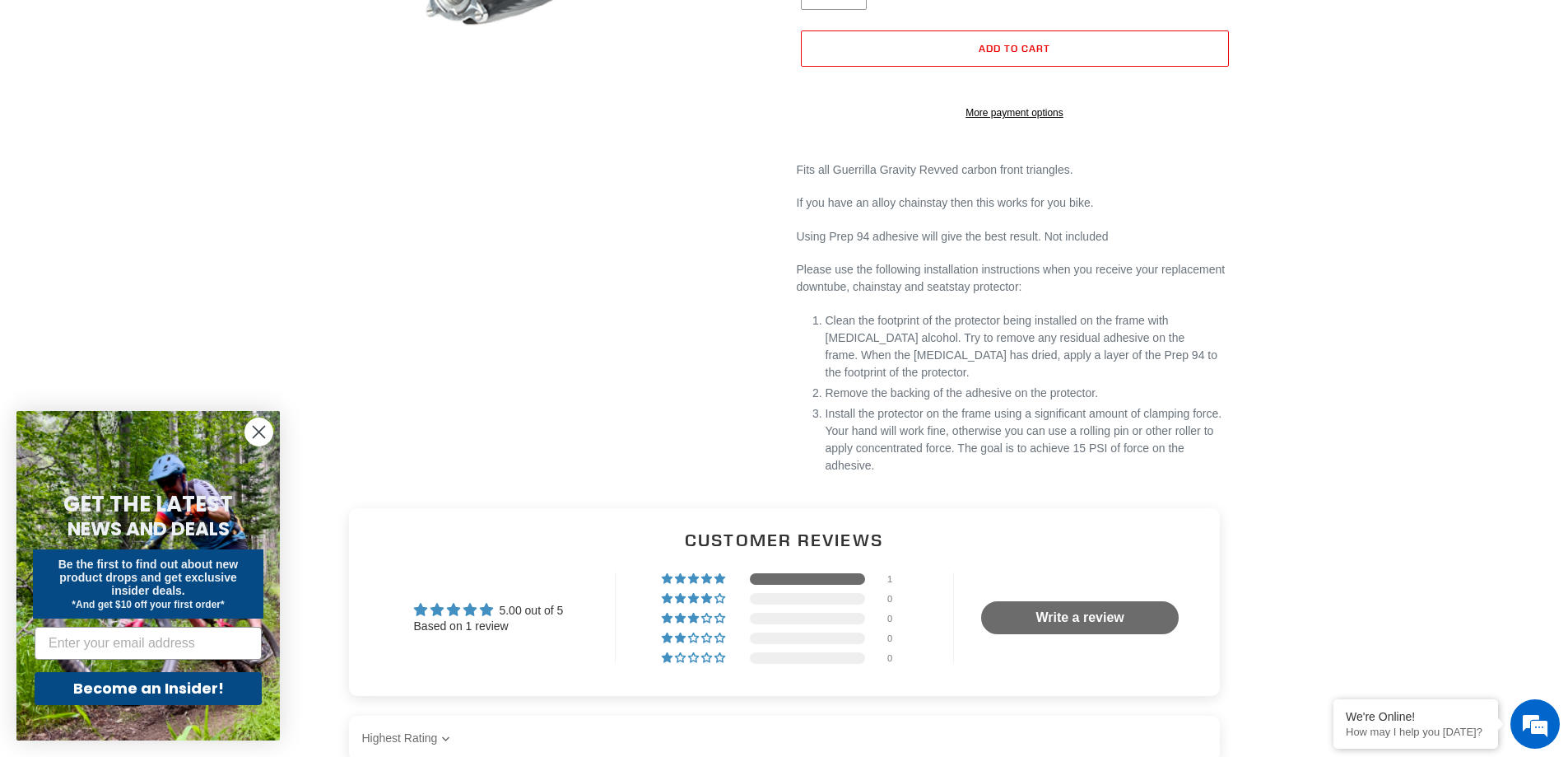
scroll to position [576, 0]
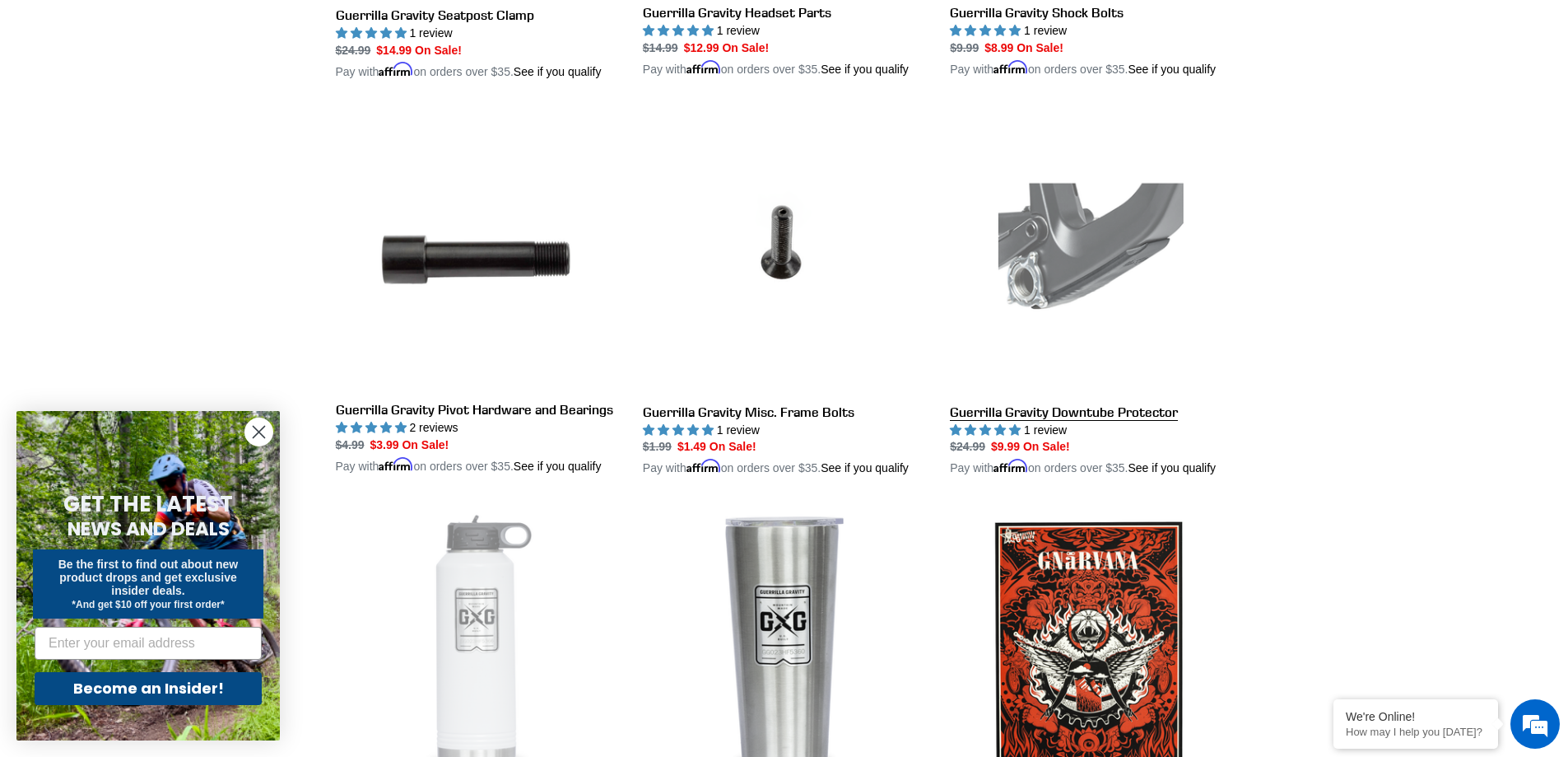
scroll to position [2292, 0]
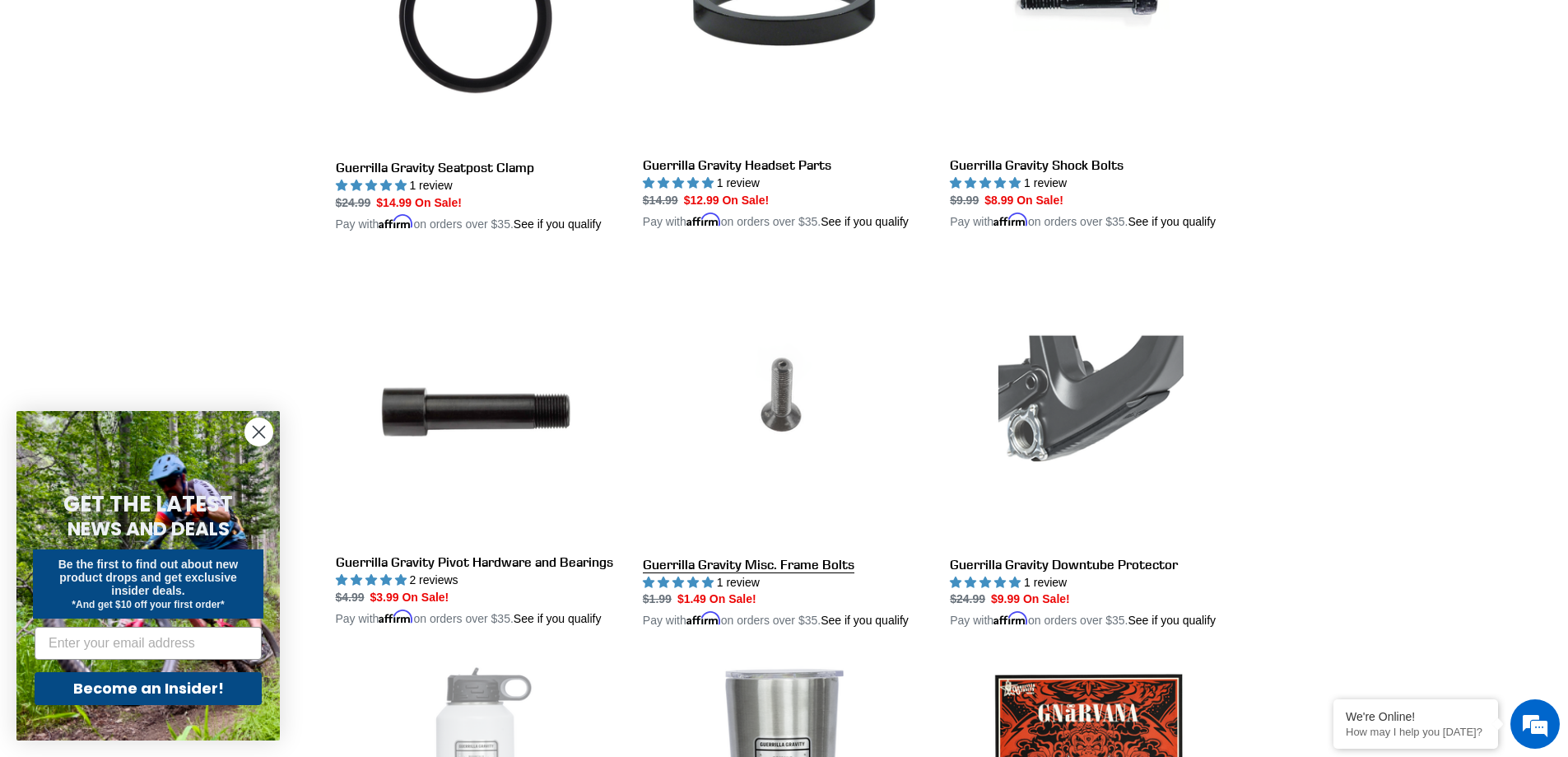
click at [802, 361] on link "Guerrilla Gravity Misc. Frame Bolts" at bounding box center [784, 446] width 282 height 368
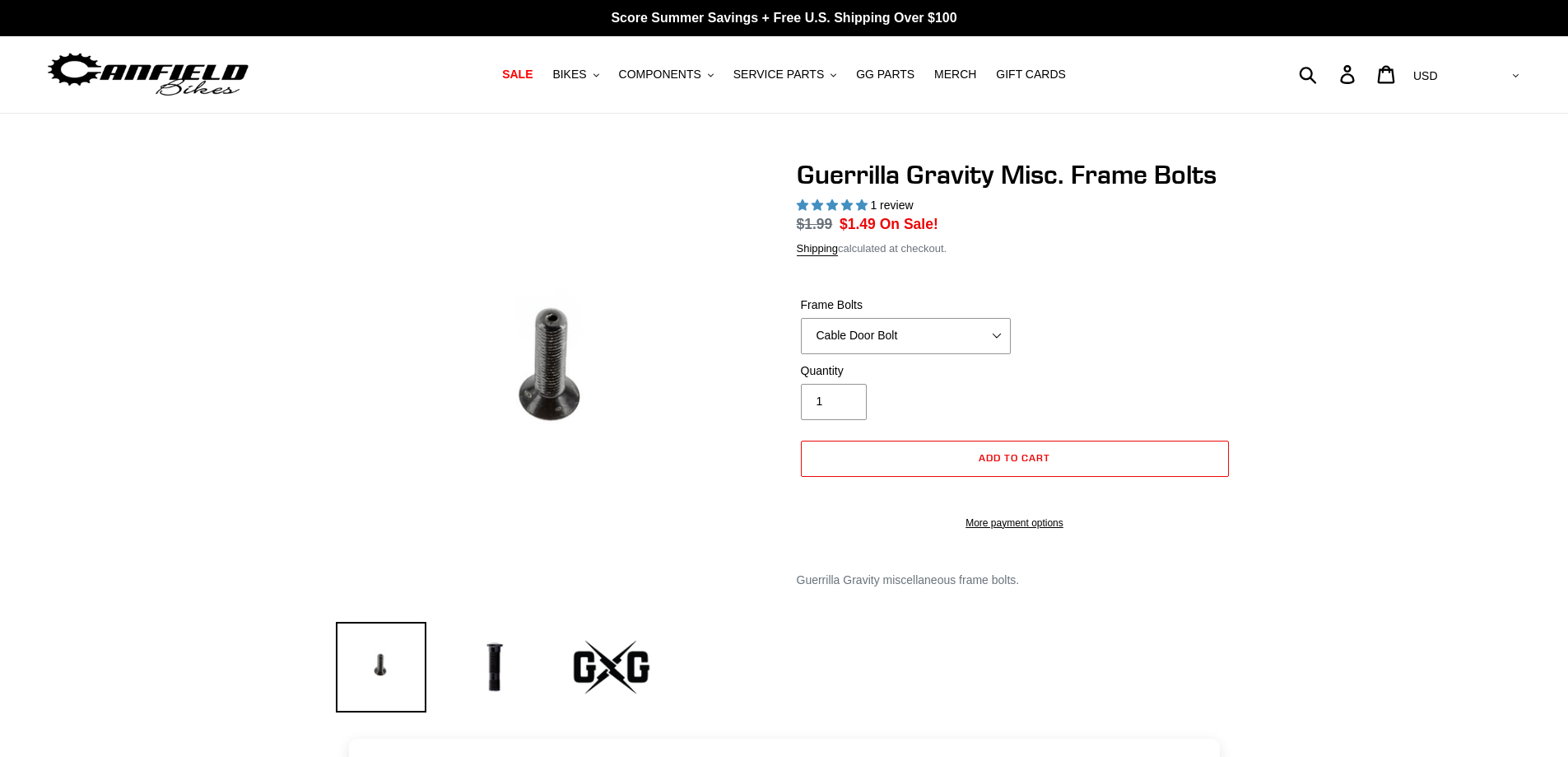
select select "highest-rating"
drag, startPoint x: 0, startPoint y: 0, endPoint x: 885, endPoint y: 343, distance: 949.1
click at [885, 343] on select "Cable Door Bolt X-12 Derailleur Hanger Bolt Bottle Cage Bolt" at bounding box center [906, 336] width 210 height 36
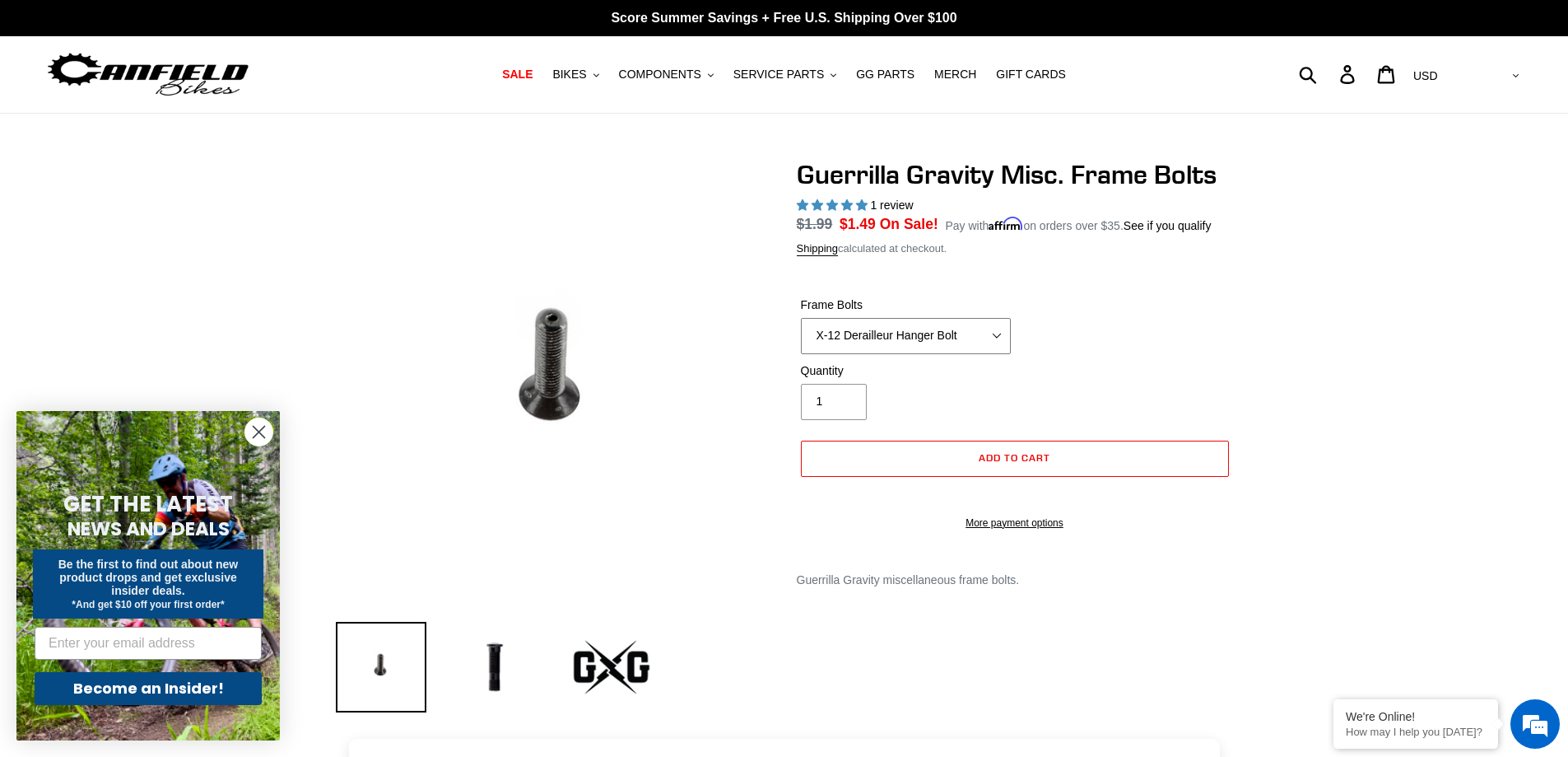
click at [801, 318] on select "Cable Door Bolt X-12 Derailleur Hanger Bolt Bottle Cage Bolt" at bounding box center [906, 336] width 210 height 36
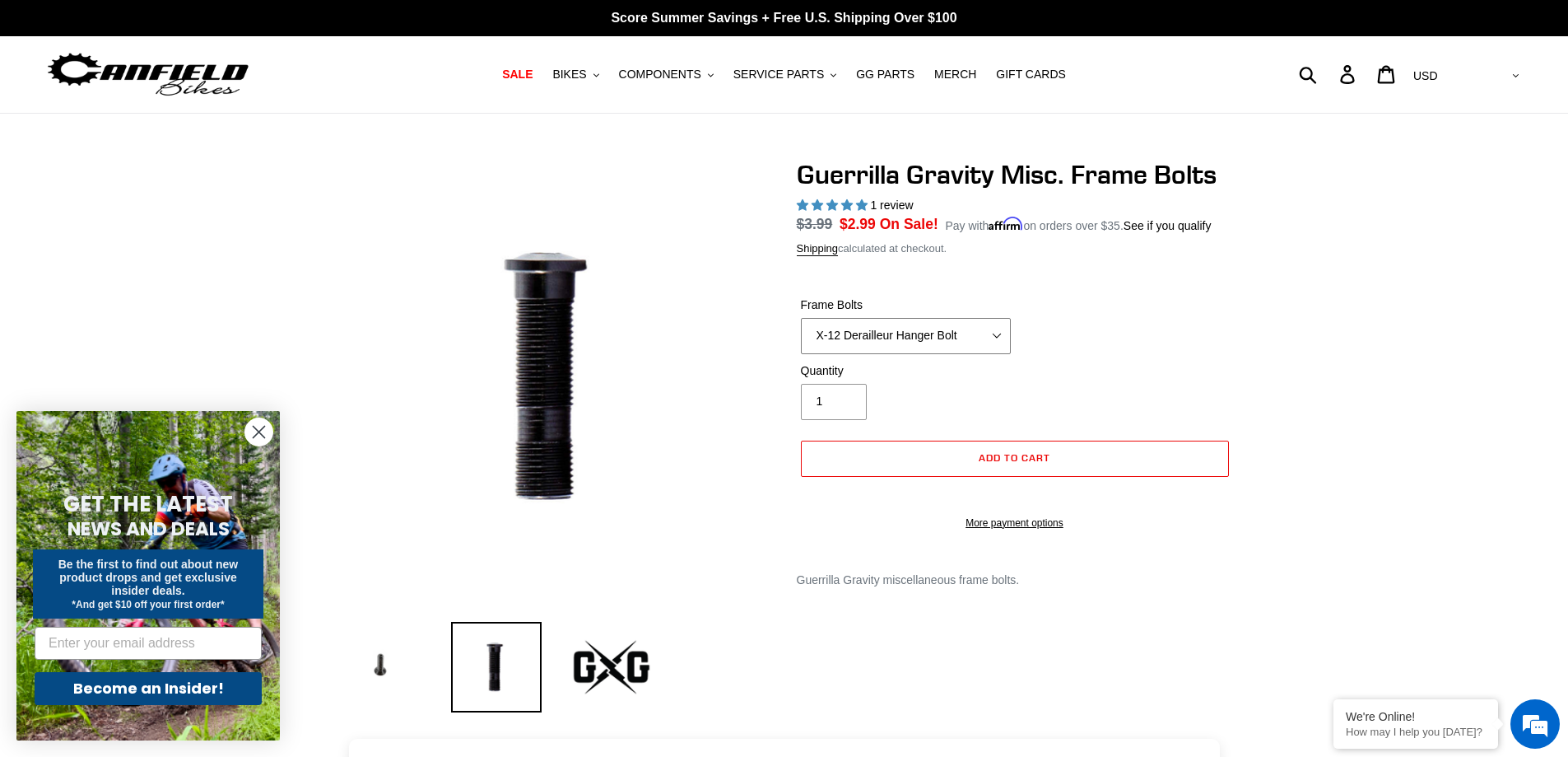
click at [893, 338] on select "Cable Door Bolt X-12 Derailleur Hanger Bolt Bottle Cage Bolt" at bounding box center [906, 336] width 210 height 36
click at [801, 318] on select "Cable Door Bolt X-12 Derailleur Hanger Bolt Bottle Cage Bolt" at bounding box center [906, 336] width 210 height 36
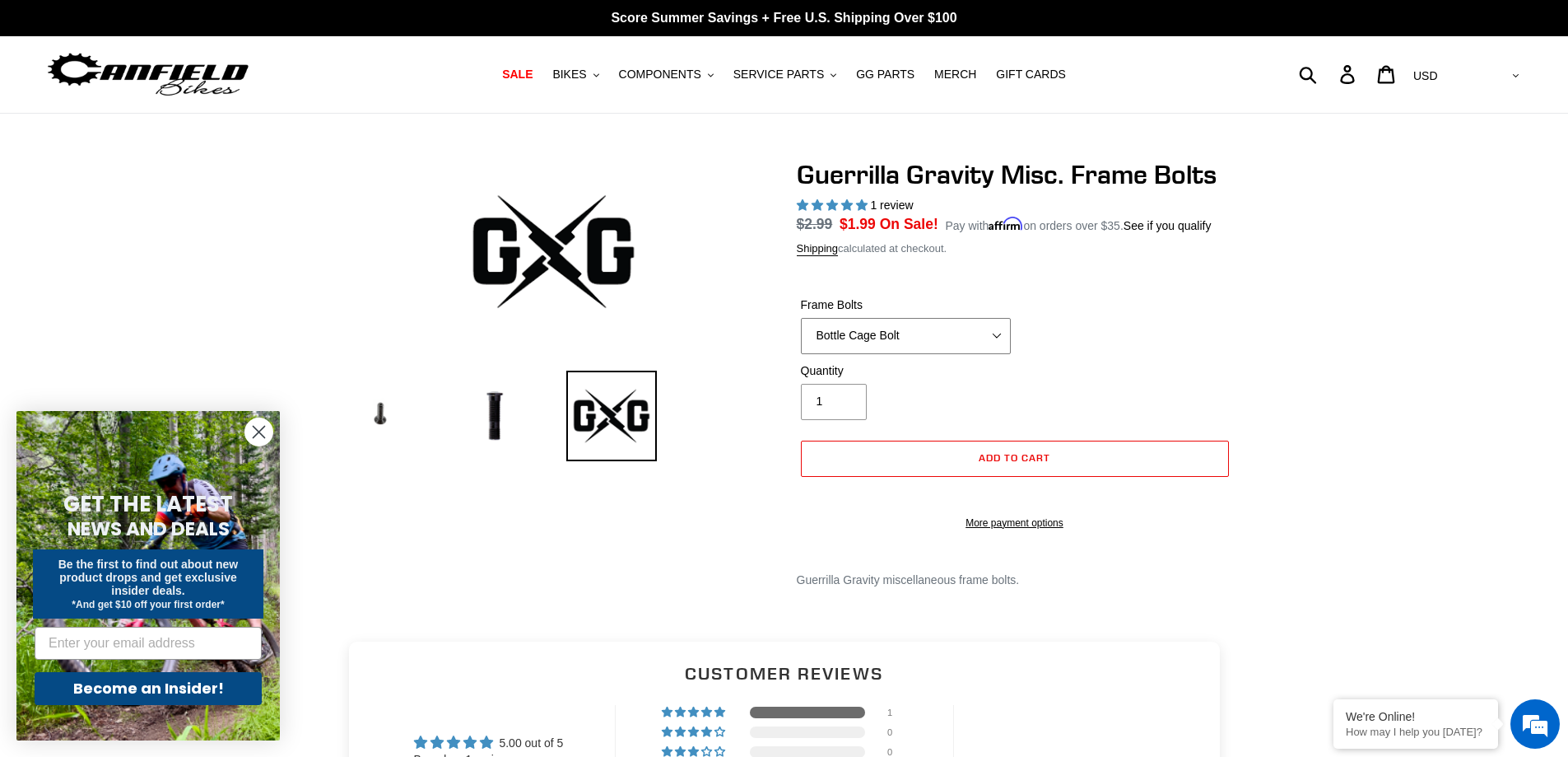
click at [910, 333] on select "Cable Door Bolt X-12 Derailleur Hanger Bolt Bottle Cage Bolt" at bounding box center [906, 336] width 210 height 36
click at [801, 318] on select "Cable Door Bolt X-12 Derailleur Hanger Bolt Bottle Cage Bolt" at bounding box center [906, 336] width 210 height 36
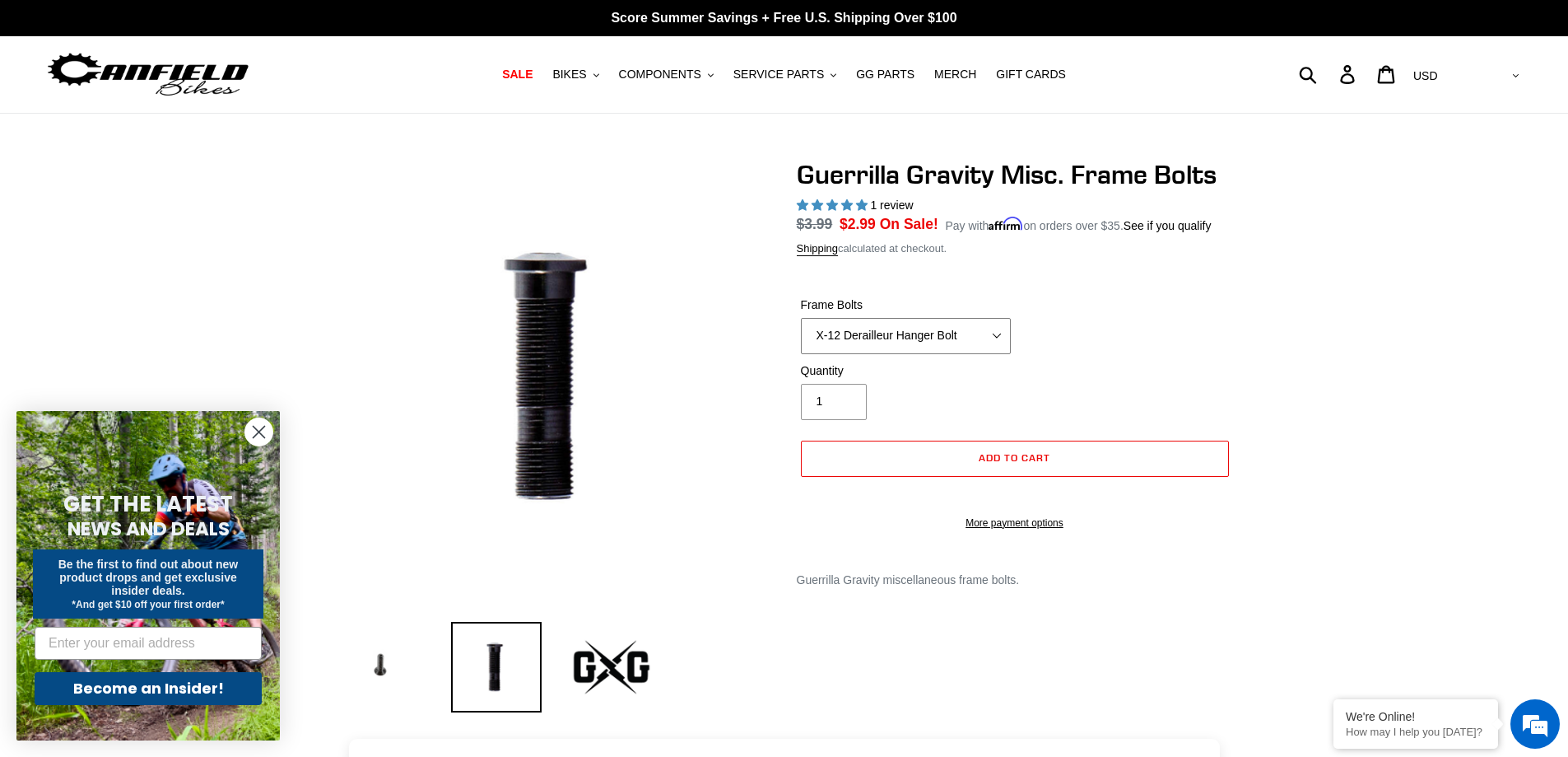
click at [891, 327] on select "Cable Door Bolt X-12 Derailleur Hanger Bolt Bottle Cage Bolt" at bounding box center [906, 336] width 210 height 36
select select "Cable Door Bolt"
click at [801, 318] on select "Cable Door Bolt X-12 Derailleur Hanger Bolt Bottle Cage Bolt" at bounding box center [906, 336] width 210 height 36
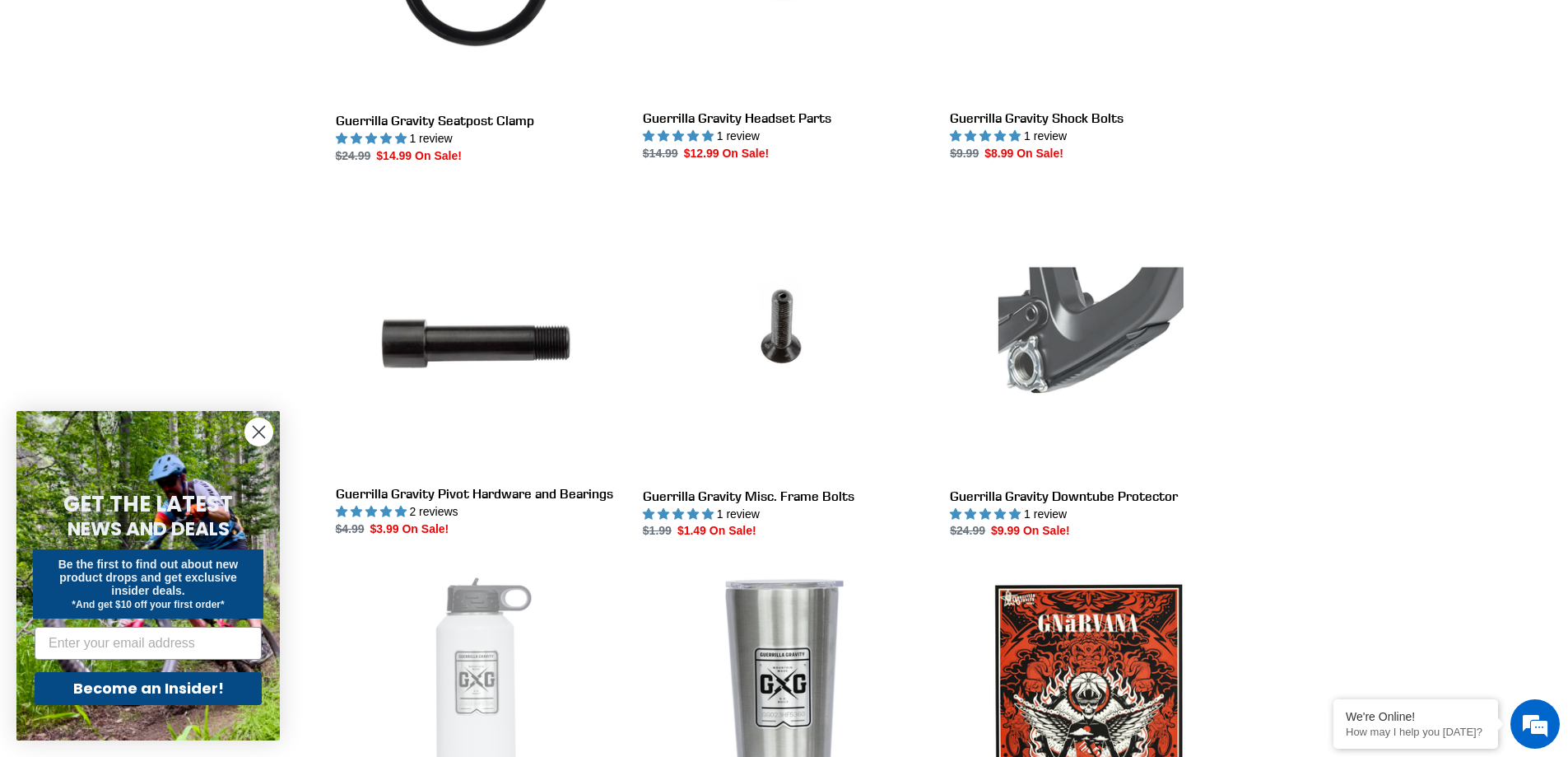
scroll to position [2361, 0]
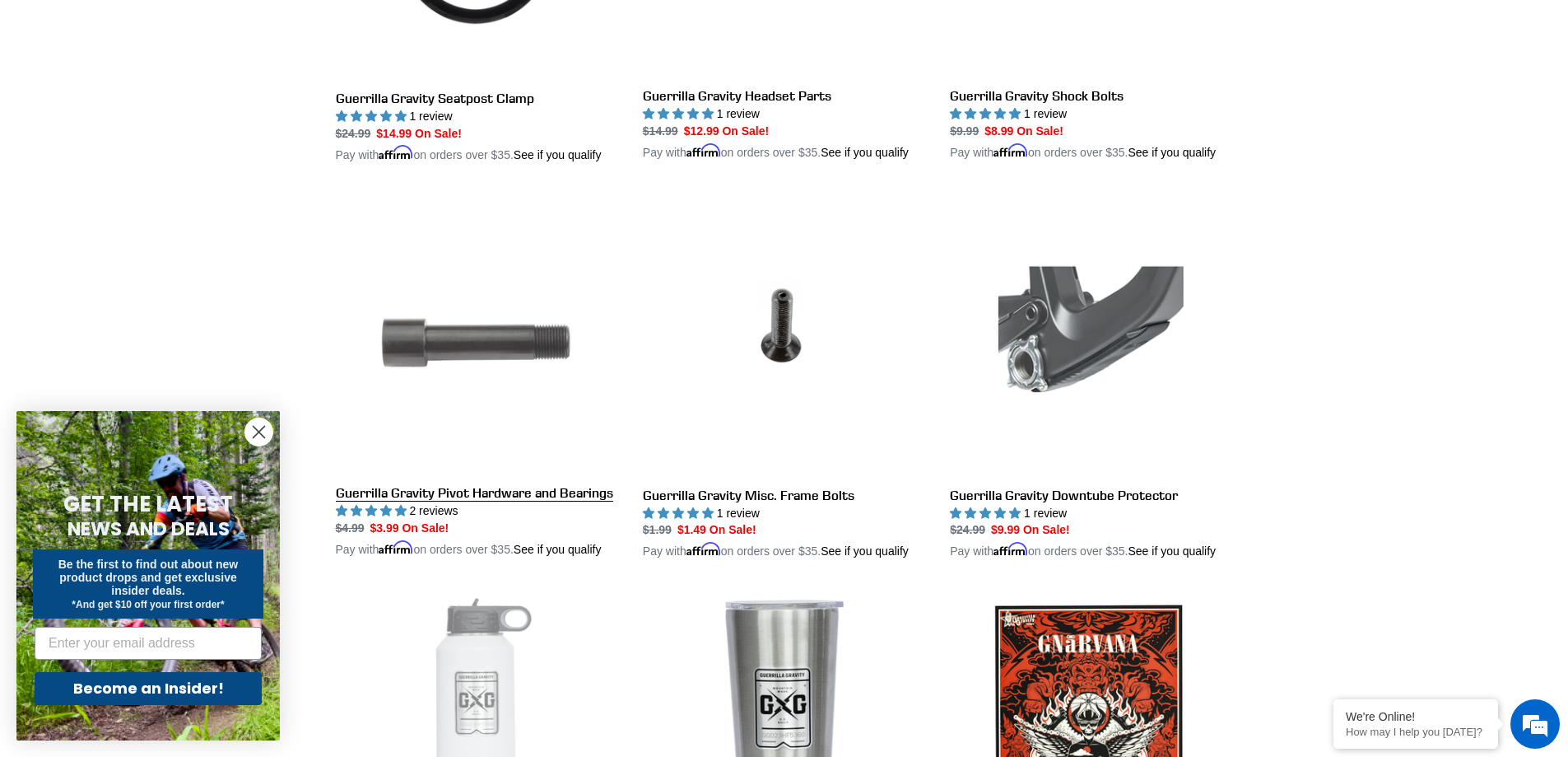
click at [486, 335] on link "Guerrilla Gravity Pivot Hardware and Bearings" at bounding box center [476, 375] width 282 height 366
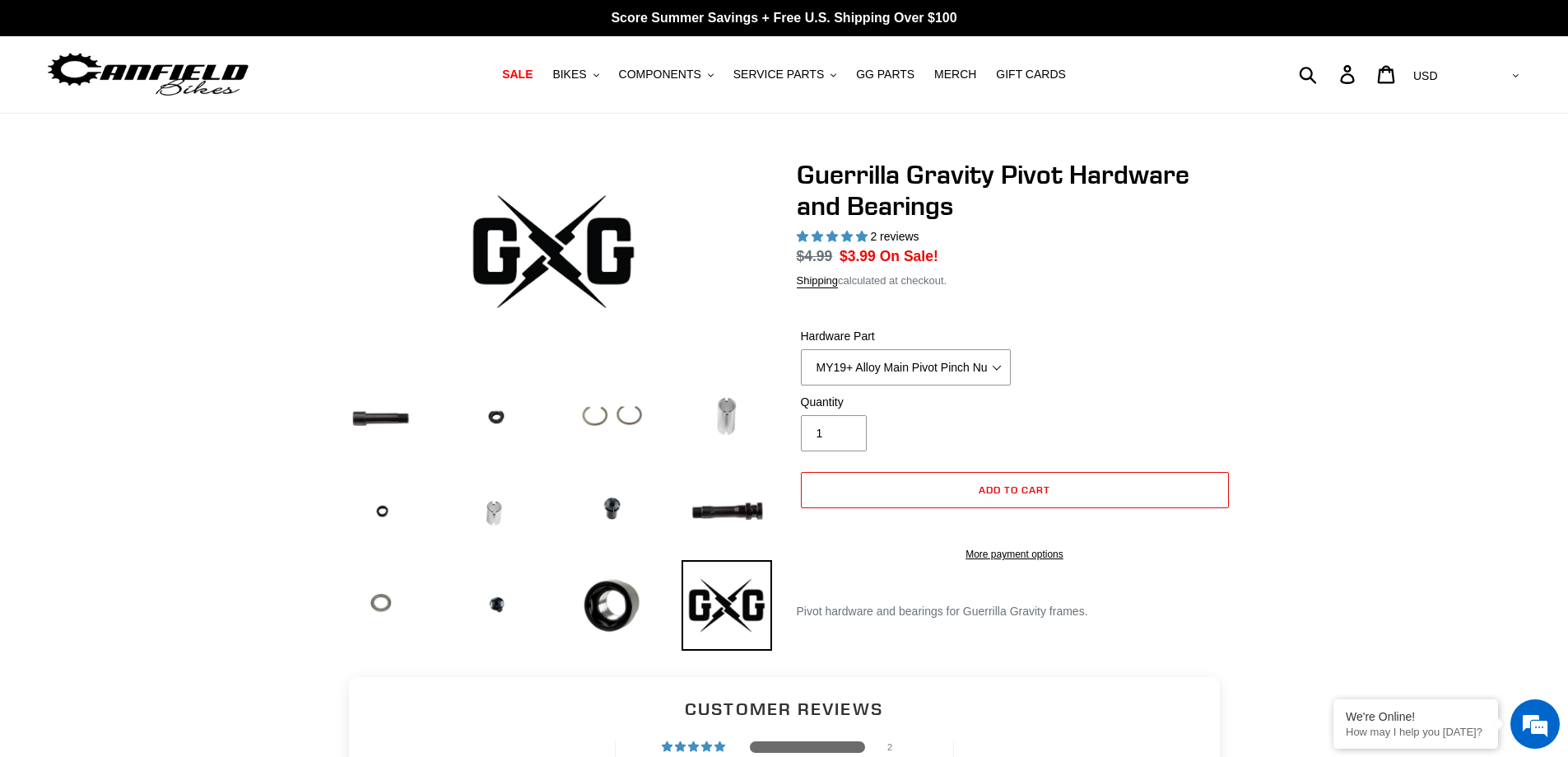
select select "highest-rating"
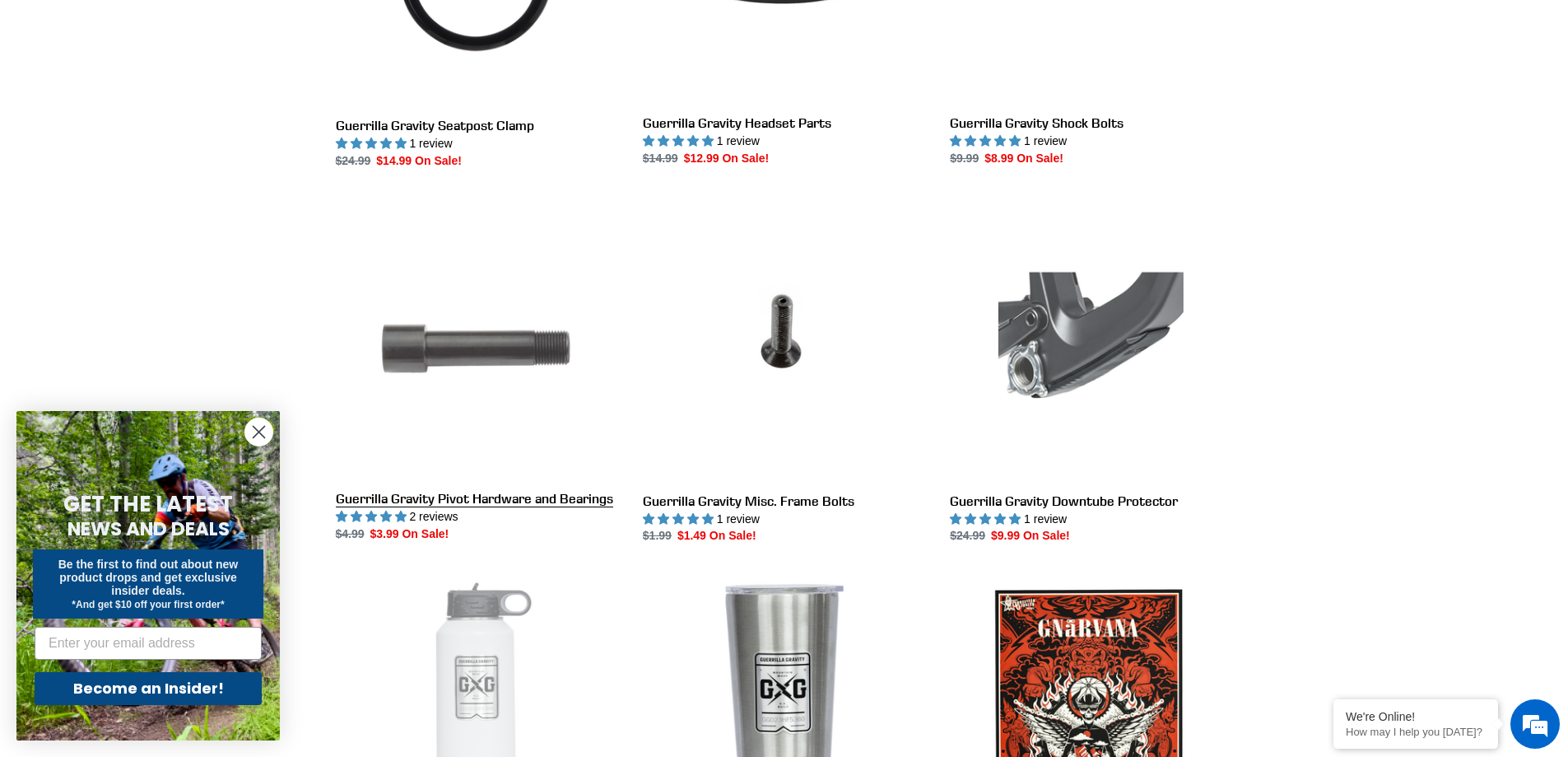
scroll to position [2348, 0]
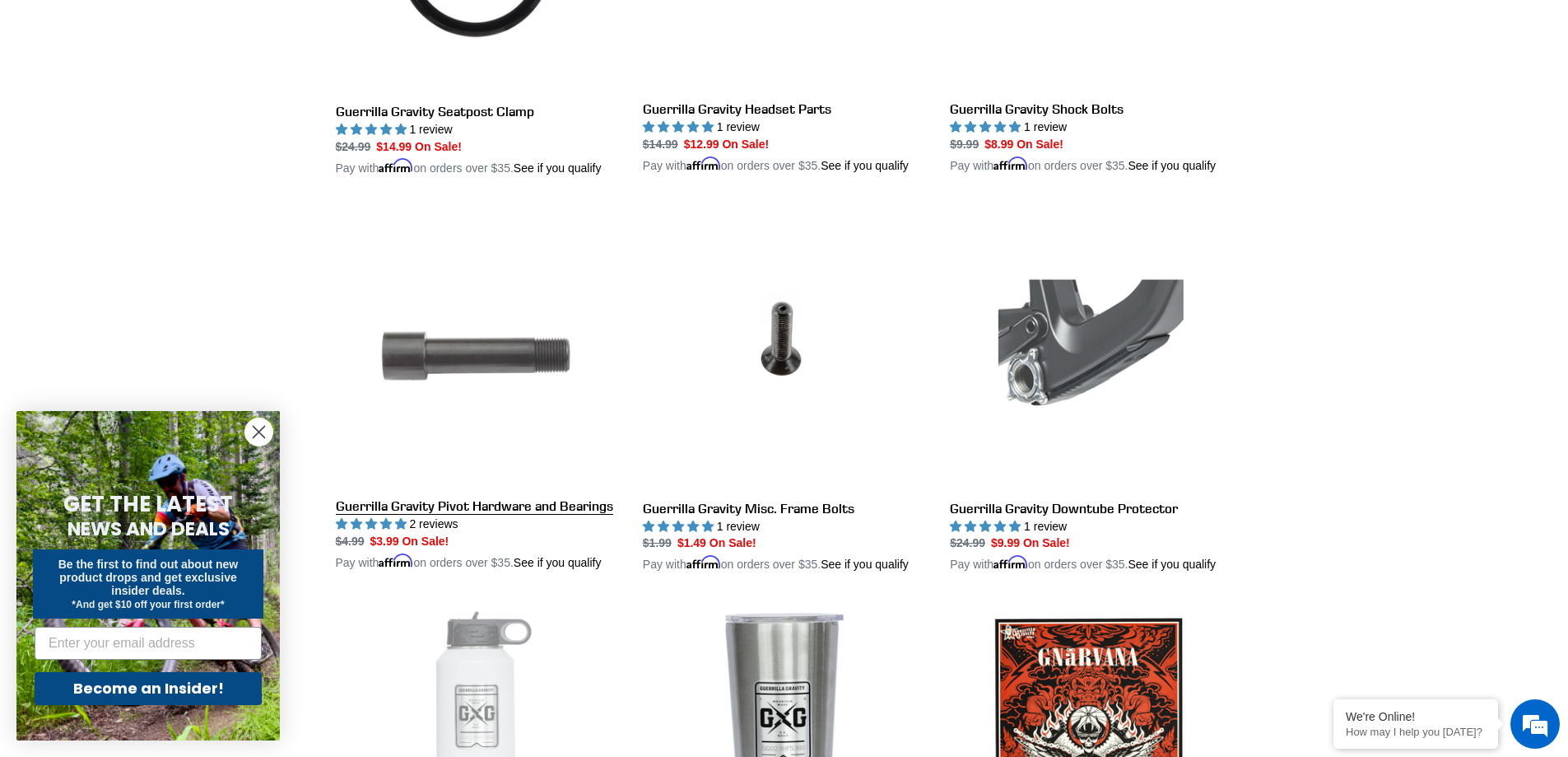
click at [487, 363] on link "Guerrilla Gravity Pivot Hardware and Bearings" at bounding box center [476, 388] width 282 height 366
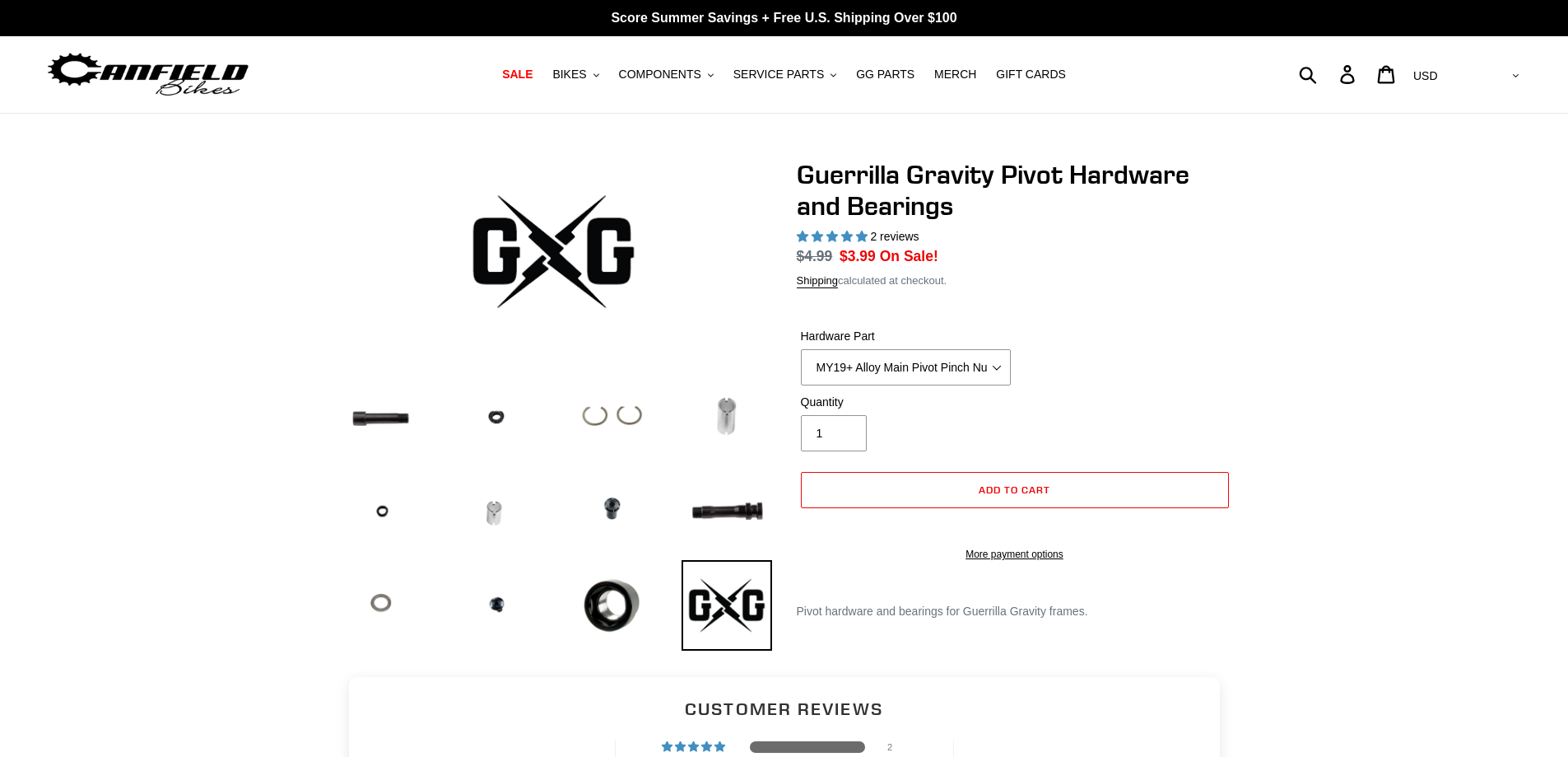
select select "highest-rating"
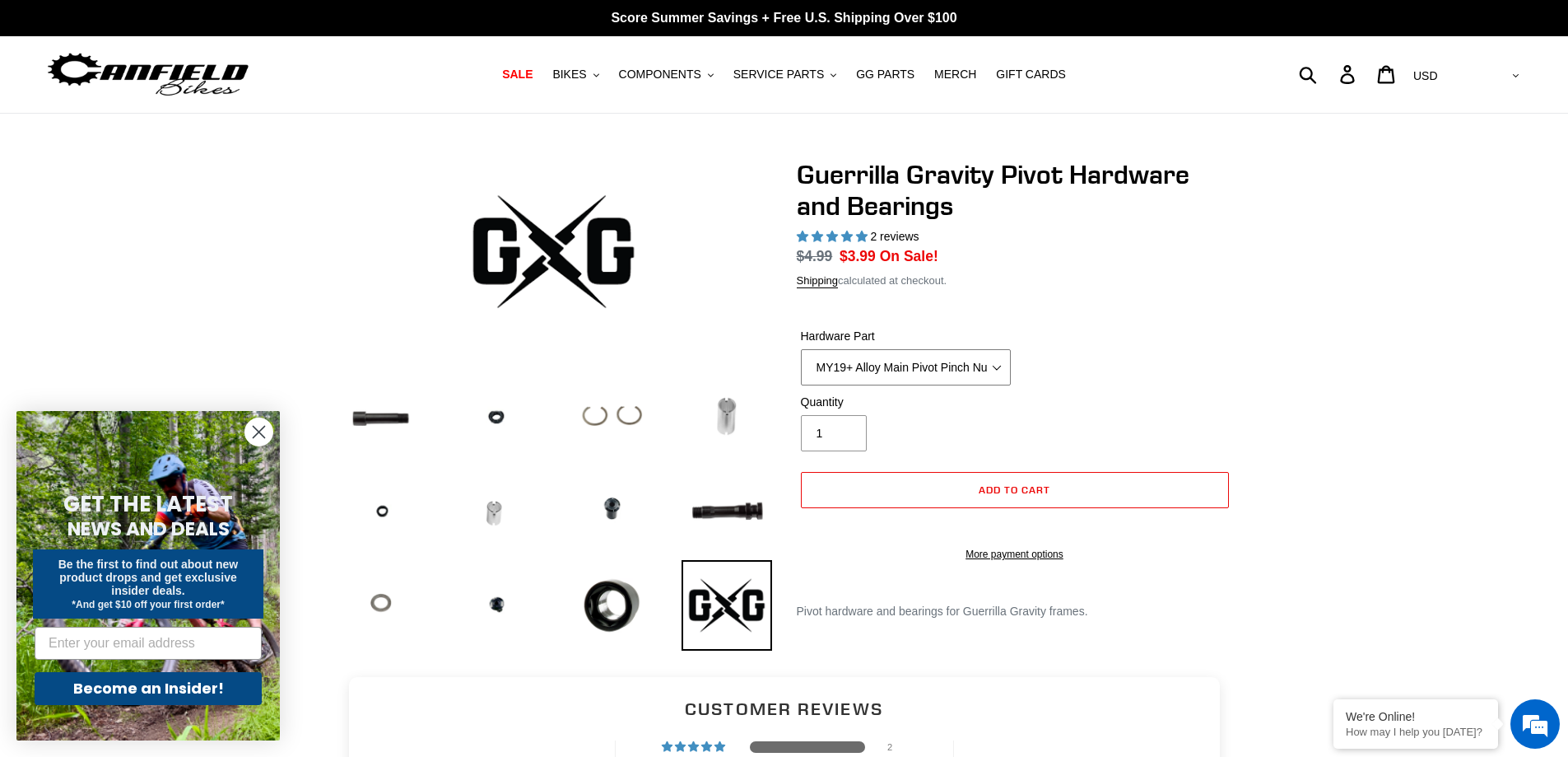
click at [844, 367] on select "MY19+ Alloy Main Pivot Pinch Nut MY19+ Main Pivot Bearing MY19+ Rocker Pivot Ax…" at bounding box center [906, 367] width 210 height 36
click at [801, 349] on select "MY19+ Alloy Main Pivot Pinch Nut MY19+ Main Pivot Bearing MY19+ Rocker Pivot Ax…" at bounding box center [906, 367] width 210 height 36
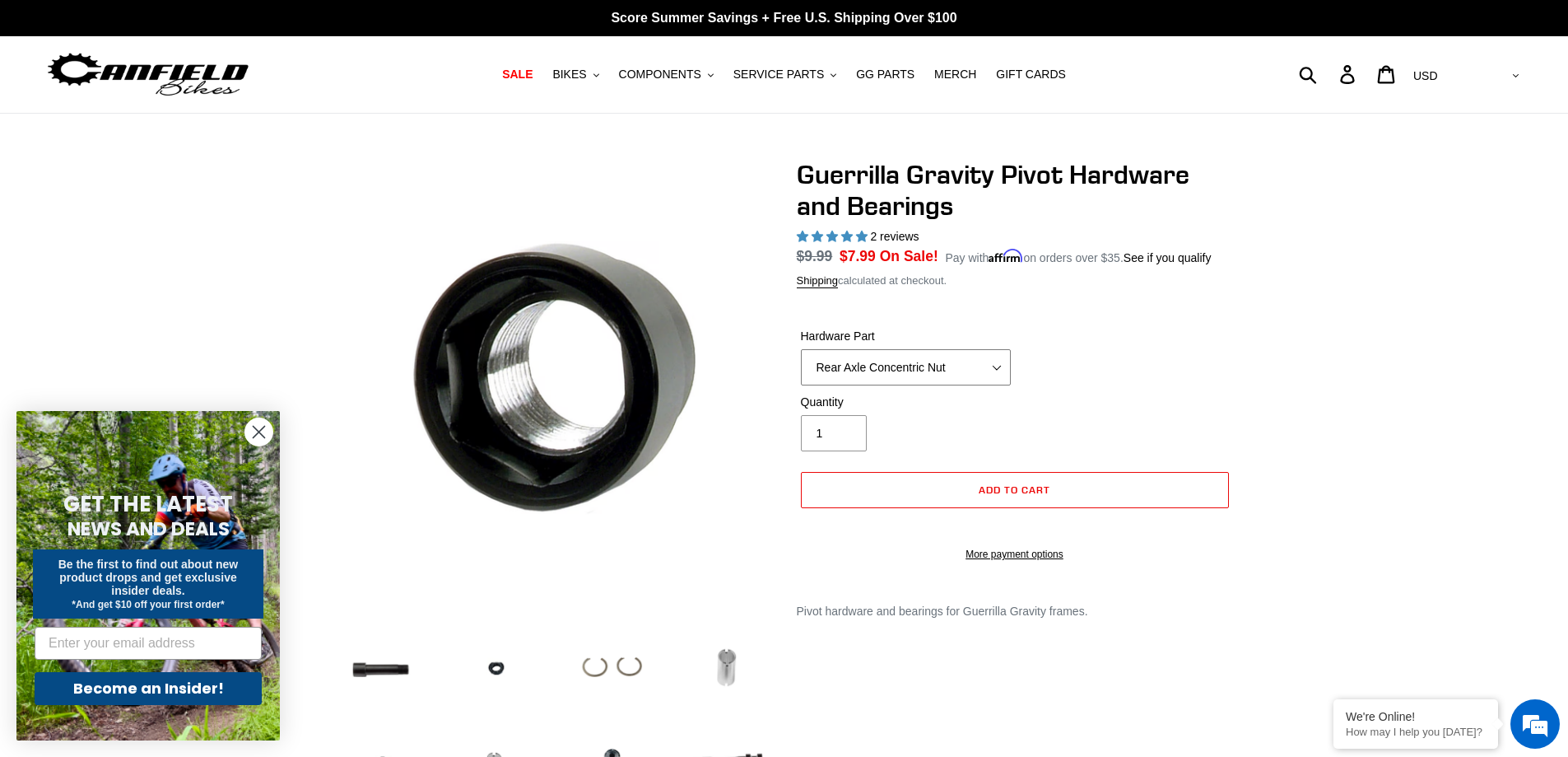
click at [873, 362] on select "MY19+ Alloy Main Pivot Pinch Nut MY19+ Main Pivot Bearing MY19+ Rocker Pivot Ax…" at bounding box center [906, 367] width 210 height 36
click at [801, 349] on select "MY19+ Alloy Main Pivot Pinch Nut MY19+ Main Pivot Bearing MY19+ Rocker Pivot Ax…" at bounding box center [906, 367] width 210 height 36
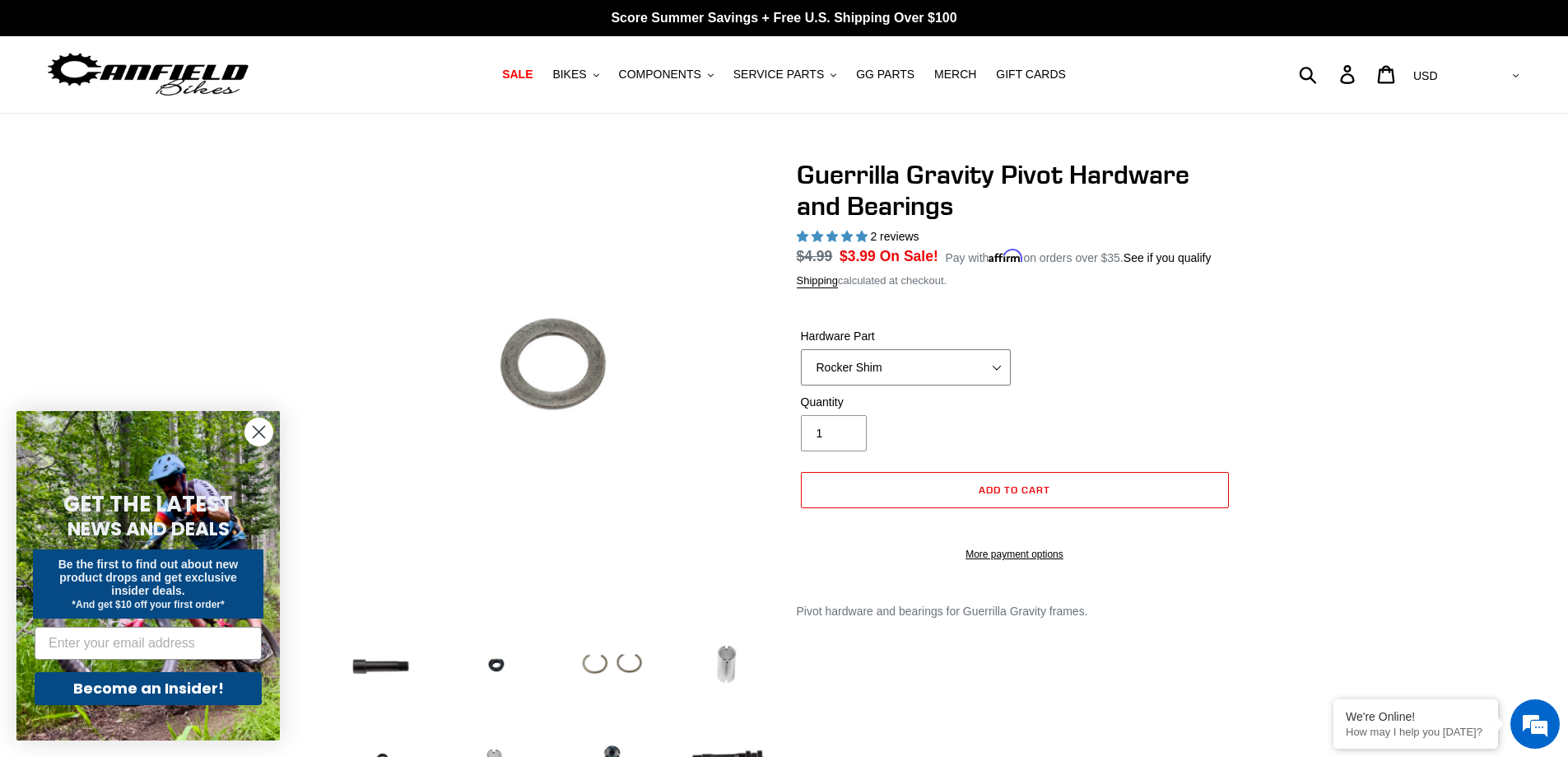
click at [876, 367] on select "MY19+ Alloy Main Pivot Pinch Nut MY19+ Main Pivot Bearing MY19+ Rocker Pivot Ax…" at bounding box center [906, 367] width 210 height 36
select select "Revved Upper Seatstay Pivot Spacer Black"
click at [801, 349] on select "MY19+ Alloy Main Pivot Pinch Nut MY19+ Main Pivot Bearing MY19+ Rocker Pivot Ax…" at bounding box center [906, 367] width 210 height 36
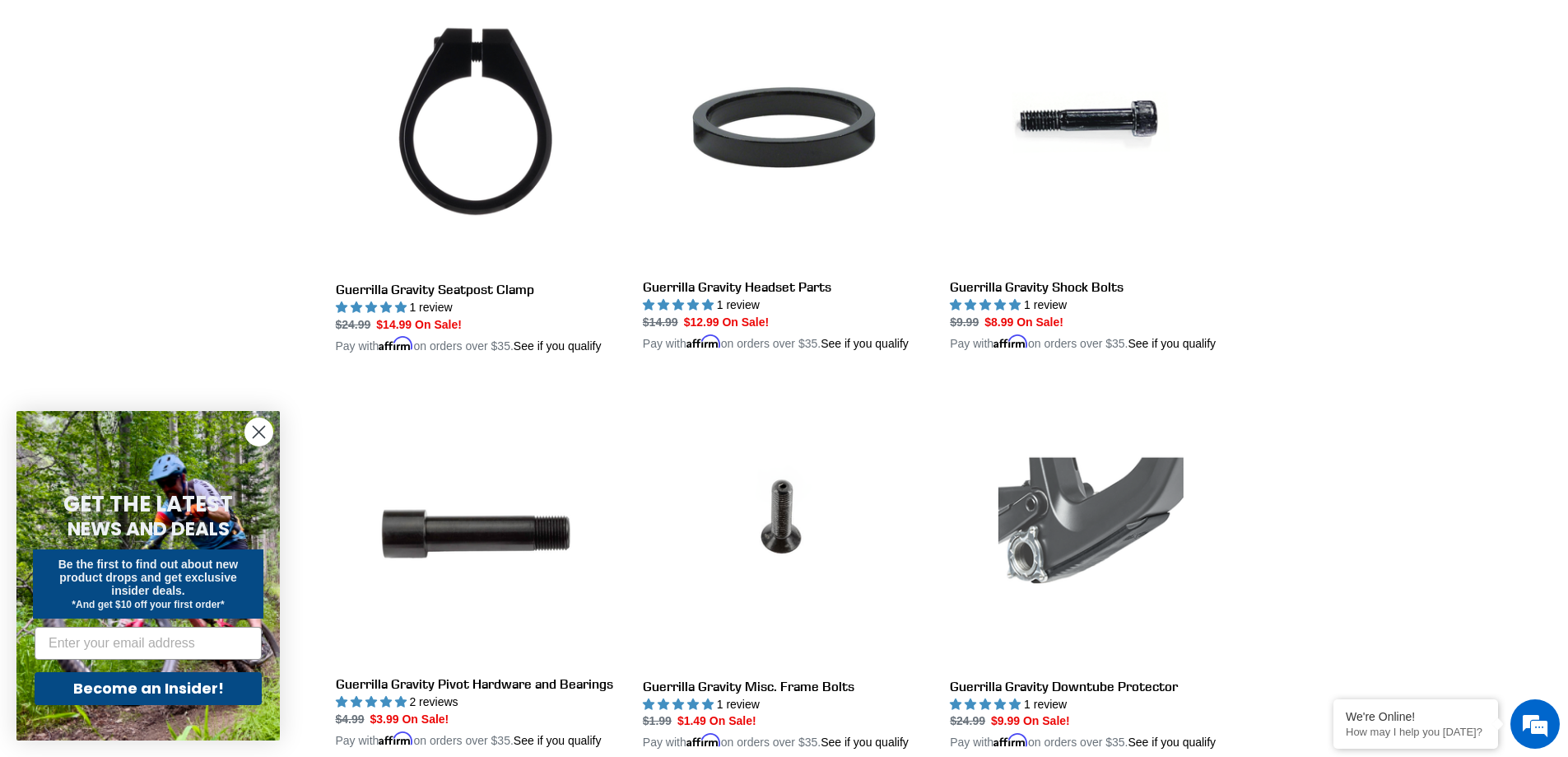
scroll to position [2087, 0]
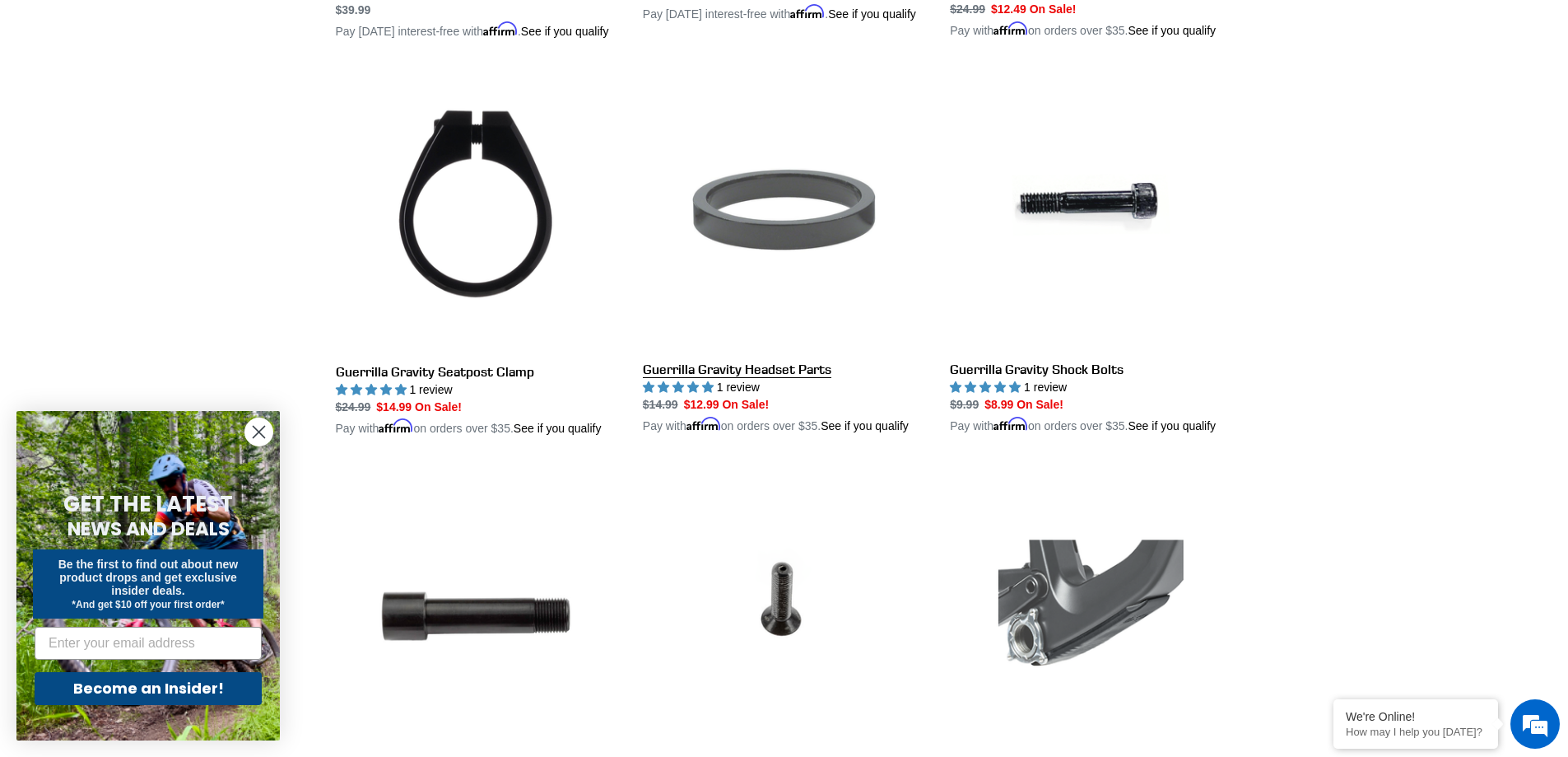
click at [732, 222] on link "Guerrilla Gravity Headset Parts" at bounding box center [784, 251] width 282 height 366
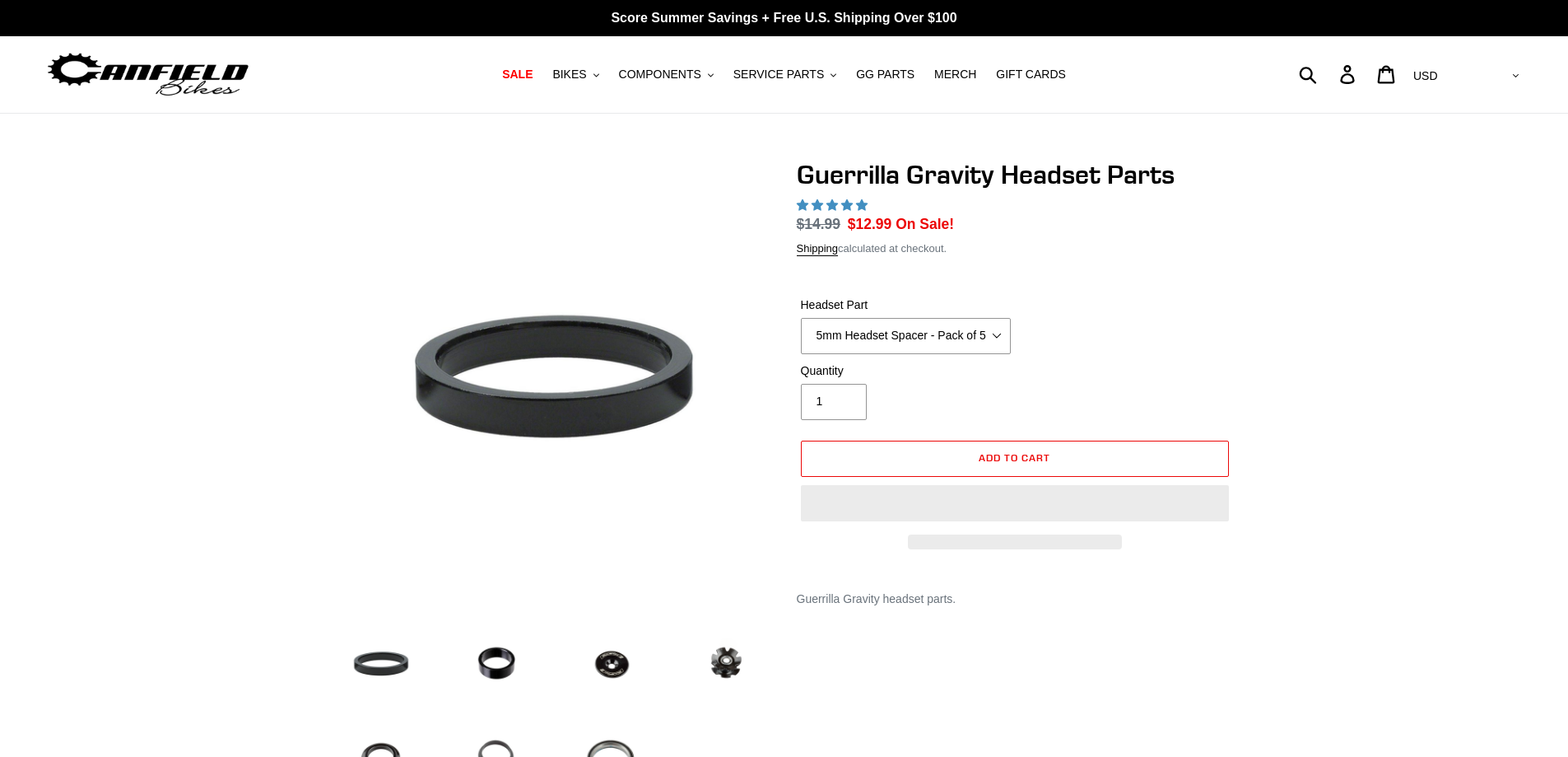
select select "highest-rating"
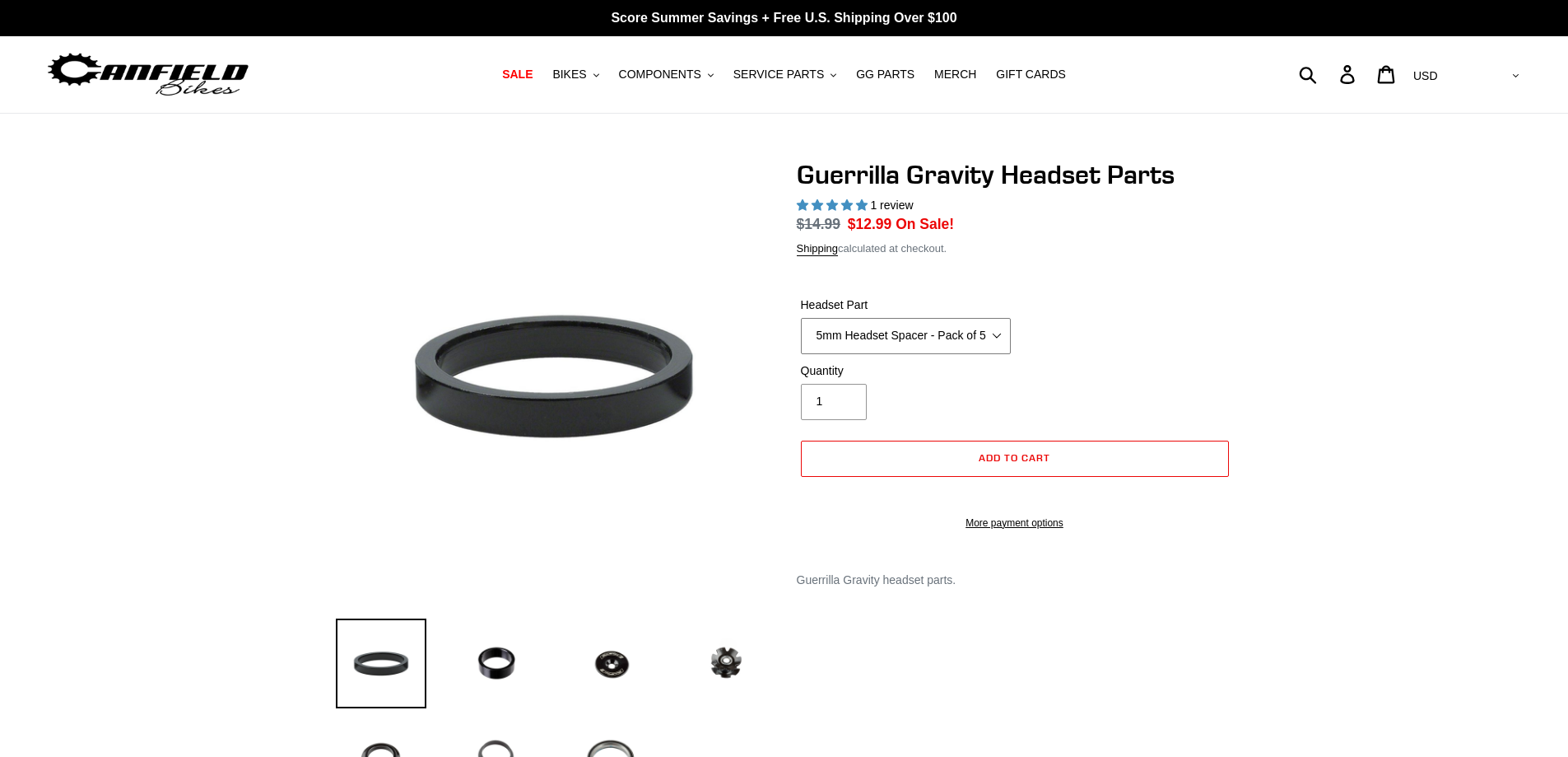
click at [916, 333] on select "5mm Headset Spacer - Pack of 5 10mm Headset Spacer - Pack of 3 Top Cap Starnut …" at bounding box center [906, 336] width 210 height 36
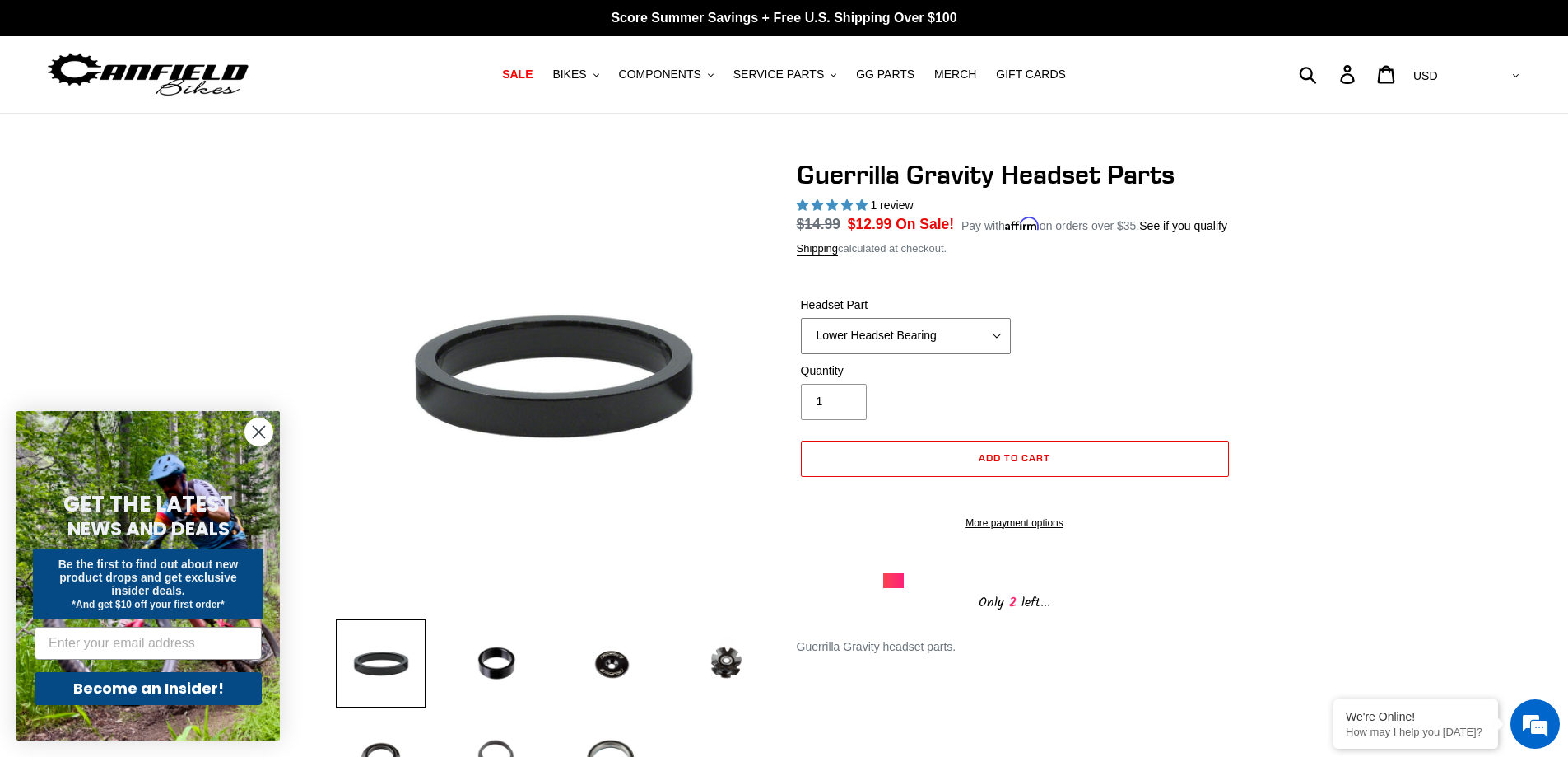
click at [801, 318] on select "5mm Headset Spacer - Pack of 5 10mm Headset Spacer - Pack of 3 Top Cap Starnut …" at bounding box center [906, 336] width 210 height 36
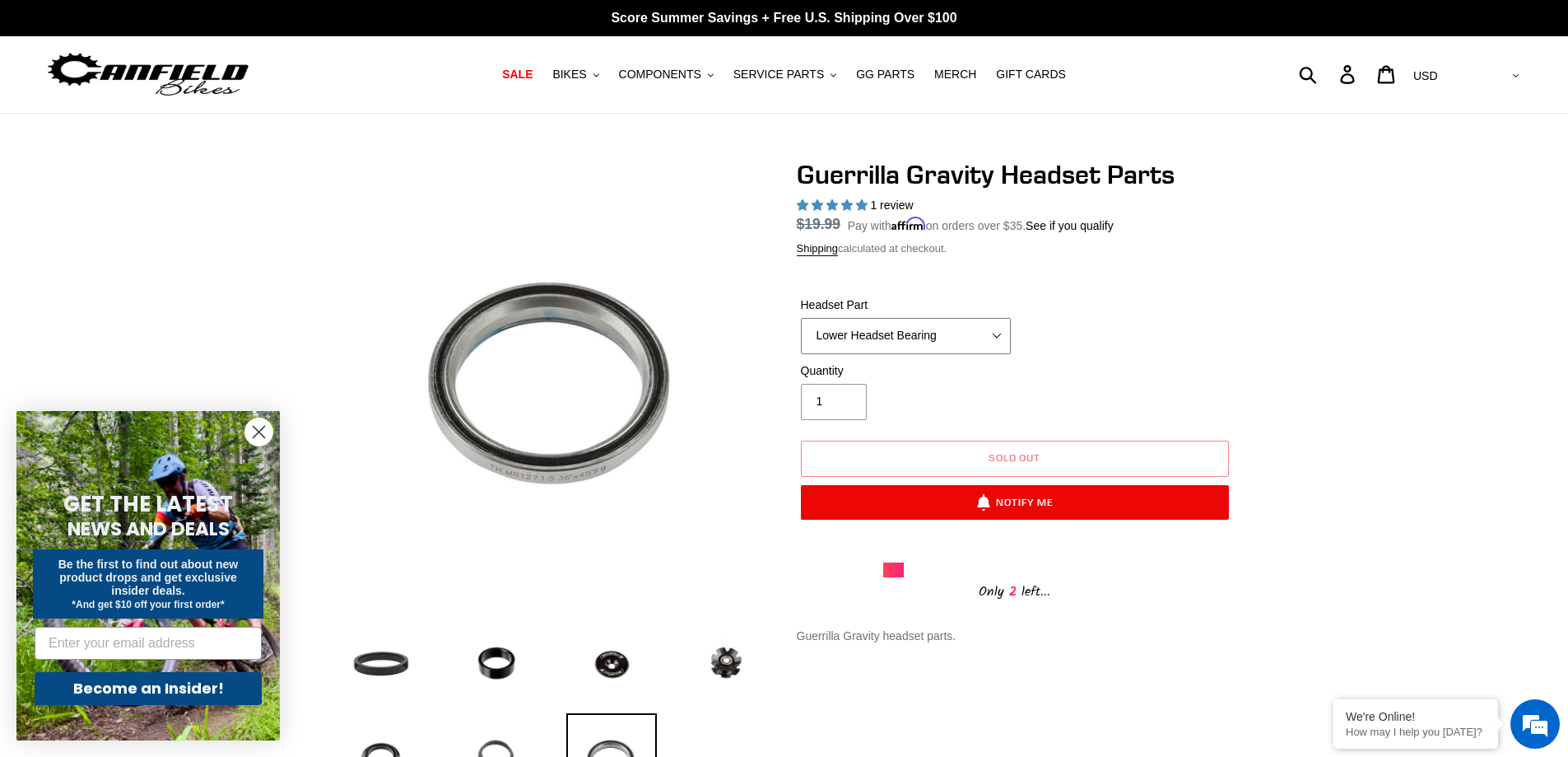
click at [940, 322] on select "5mm Headset Spacer - Pack of 5 10mm Headset Spacer - Pack of 3 Top Cap Starnut …" at bounding box center [906, 336] width 210 height 36
click at [801, 318] on select "5mm Headset Spacer - Pack of 5 10mm Headset Spacer - Pack of 3 Top Cap Starnut …" at bounding box center [906, 336] width 210 height 36
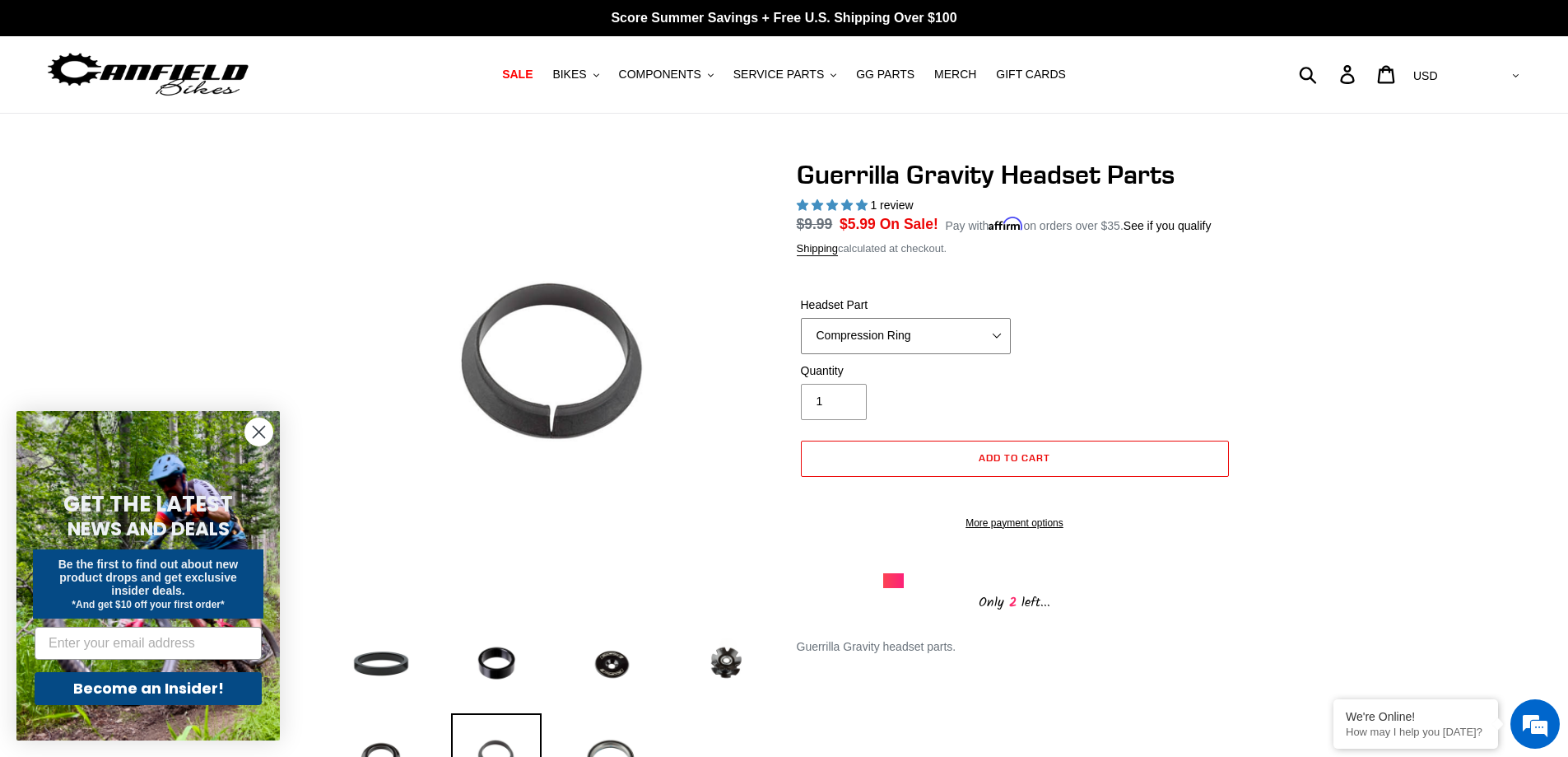
click at [932, 348] on select "5mm Headset Spacer - Pack of 5 10mm Headset Spacer - Pack of 3 Top Cap Starnut …" at bounding box center [906, 336] width 210 height 36
click at [801, 318] on select "5mm Headset Spacer - Pack of 5 10mm Headset Spacer - Pack of 3 Top Cap Starnut …" at bounding box center [906, 336] width 210 height 36
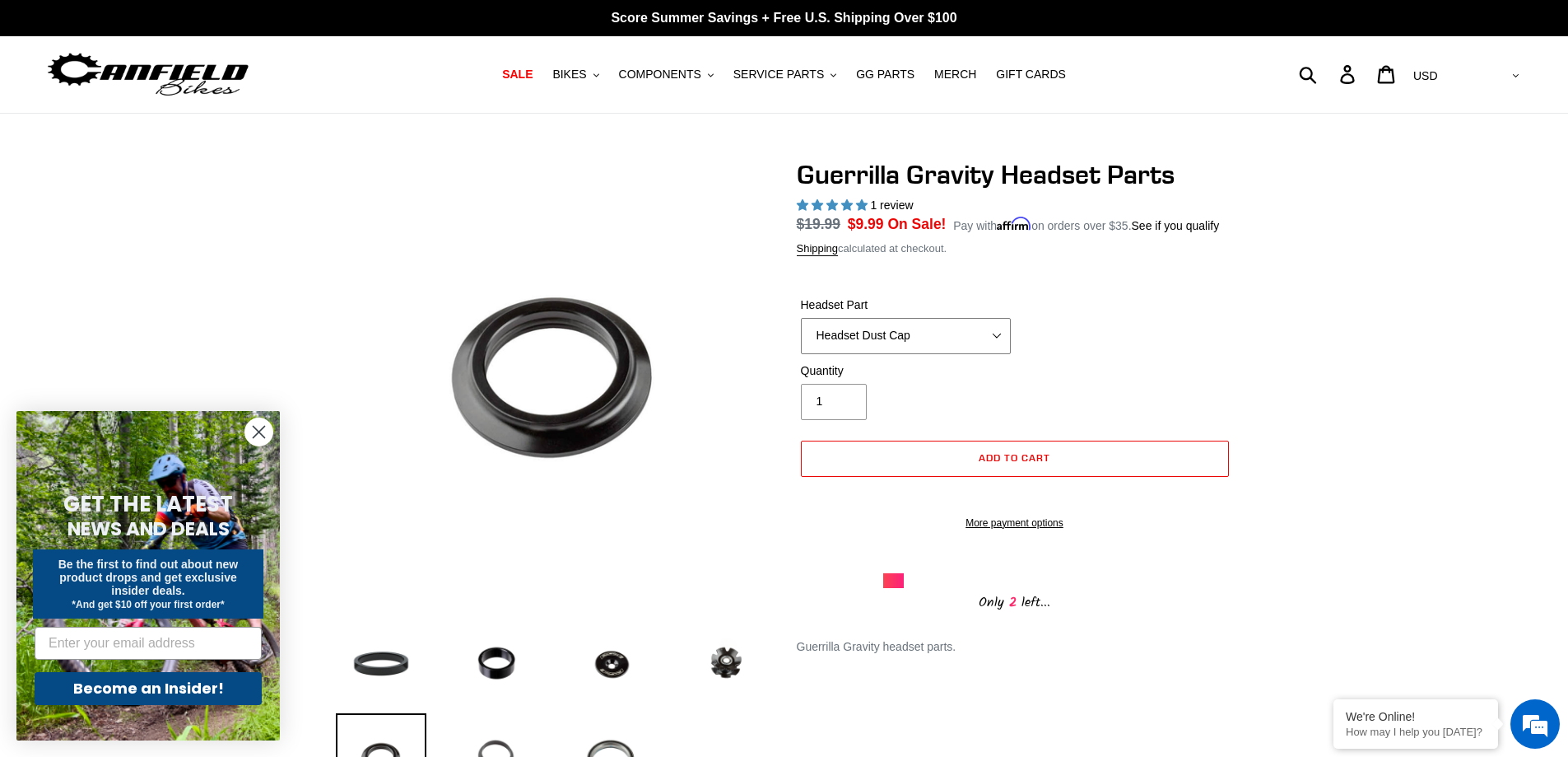
click at [887, 340] on select "5mm Headset Spacer - Pack of 5 10mm Headset Spacer - Pack of 3 Top Cap Starnut …" at bounding box center [906, 336] width 210 height 36
click at [801, 318] on select "5mm Headset Spacer - Pack of 5 10mm Headset Spacer - Pack of 3 Top Cap Starnut …" at bounding box center [906, 336] width 210 height 36
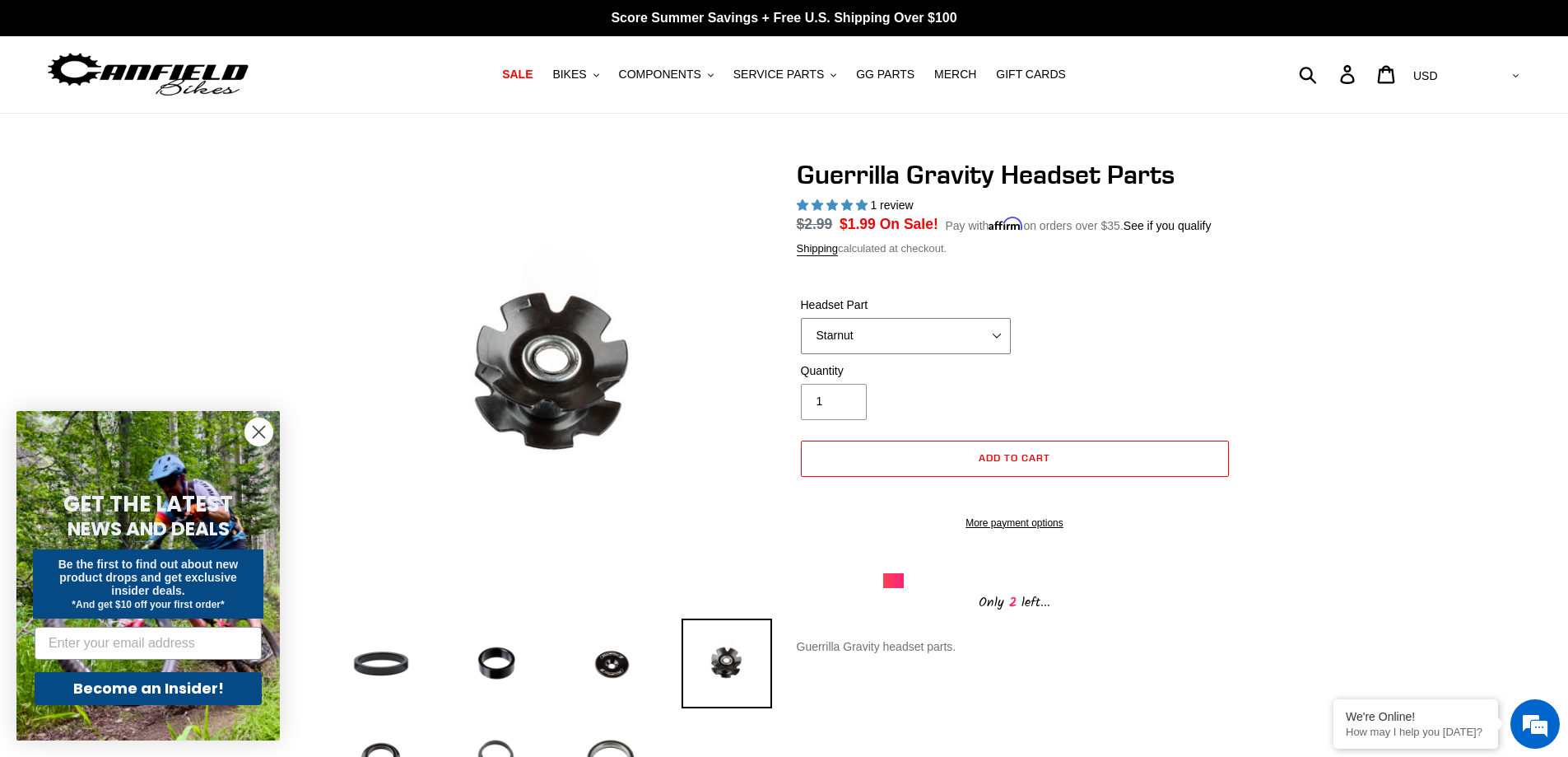
click at [894, 332] on select "5mm Headset Spacer - Pack of 5 10mm Headset Spacer - Pack of 3 Top Cap Starnut …" at bounding box center [906, 336] width 210 height 36
click at [801, 318] on select "5mm Headset Spacer - Pack of 5 10mm Headset Spacer - Pack of 3 Top Cap Starnut …" at bounding box center [906, 336] width 210 height 36
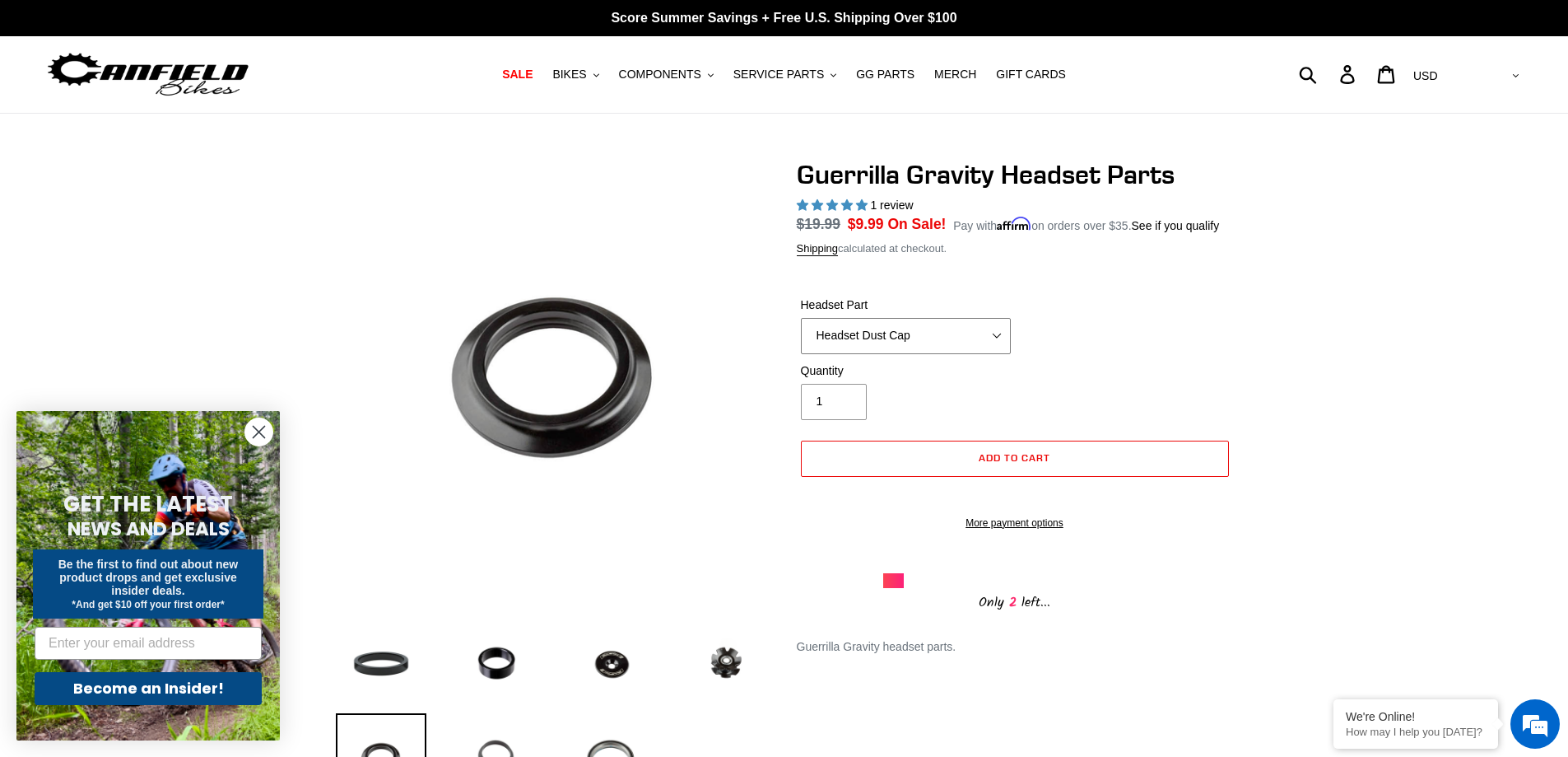
click at [934, 340] on select "5mm Headset Spacer - Pack of 5 10mm Headset Spacer - Pack of 3 Top Cap Starnut …" at bounding box center [906, 336] width 210 height 36
click at [801, 318] on select "5mm Headset Spacer - Pack of 5 10mm Headset Spacer - Pack of 3 Top Cap Starnut …" at bounding box center [906, 336] width 210 height 36
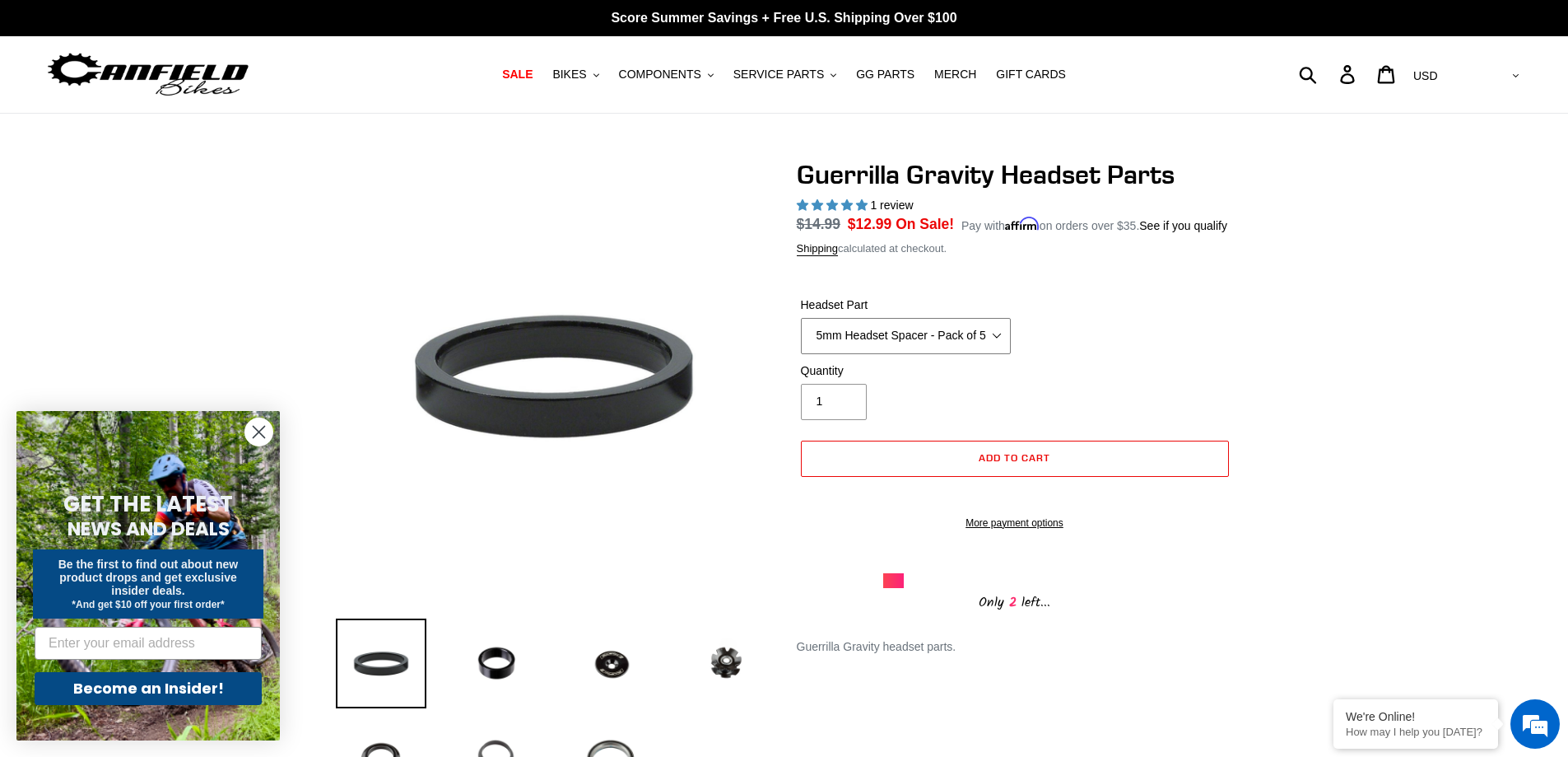
click at [923, 338] on select "5mm Headset Spacer - Pack of 5 10mm Headset Spacer - Pack of 3 Top Cap Starnut …" at bounding box center [906, 336] width 210 height 36
click at [801, 318] on select "5mm Headset Spacer - Pack of 5 10mm Headset Spacer - Pack of 3 Top Cap Starnut …" at bounding box center [906, 336] width 210 height 36
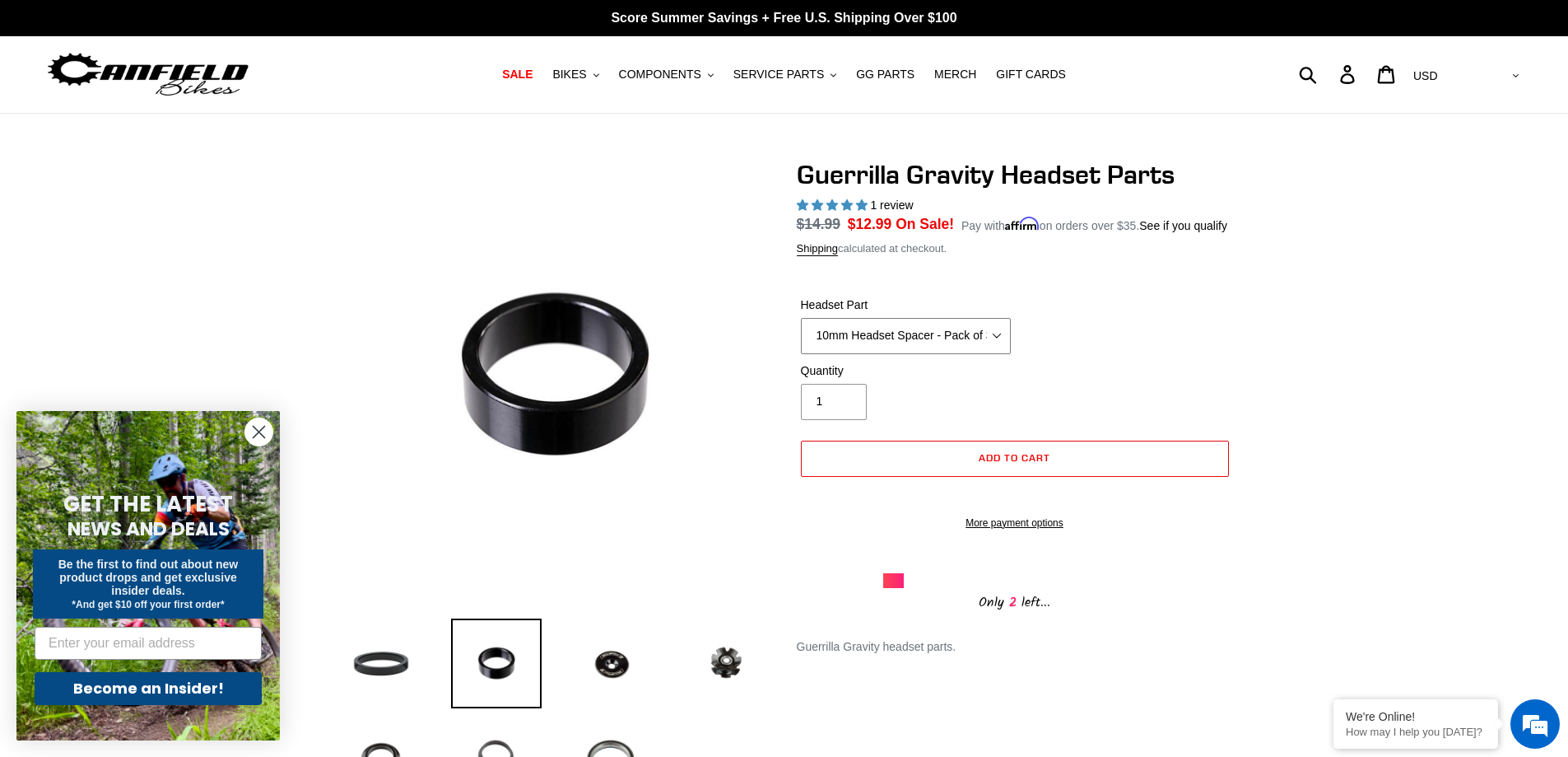
click at [916, 345] on select "5mm Headset Spacer - Pack of 5 10mm Headset Spacer - Pack of 3 Top Cap Starnut …" at bounding box center [906, 336] width 210 height 36
click at [801, 318] on select "5mm Headset Spacer - Pack of 5 10mm Headset Spacer - Pack of 3 Top Cap Starnut …" at bounding box center [906, 336] width 210 height 36
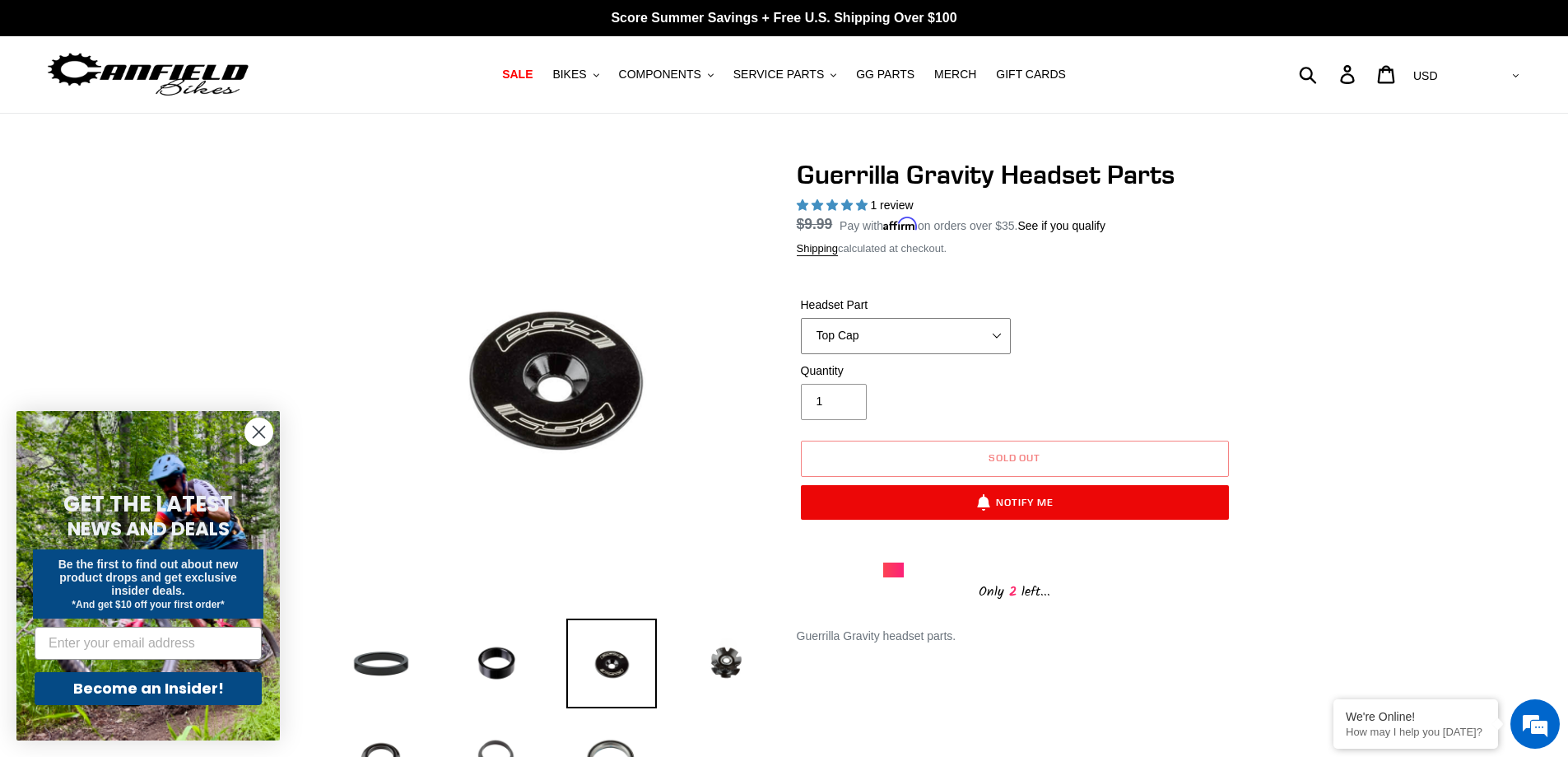
click at [909, 337] on select "5mm Headset Spacer - Pack of 5 10mm Headset Spacer - Pack of 3 Top Cap Starnut …" at bounding box center [906, 336] width 210 height 36
select select "Starnut"
click at [801, 318] on select "5mm Headset Spacer - Pack of 5 10mm Headset Spacer - Pack of 3 Top Cap Starnut …" at bounding box center [906, 336] width 210 height 36
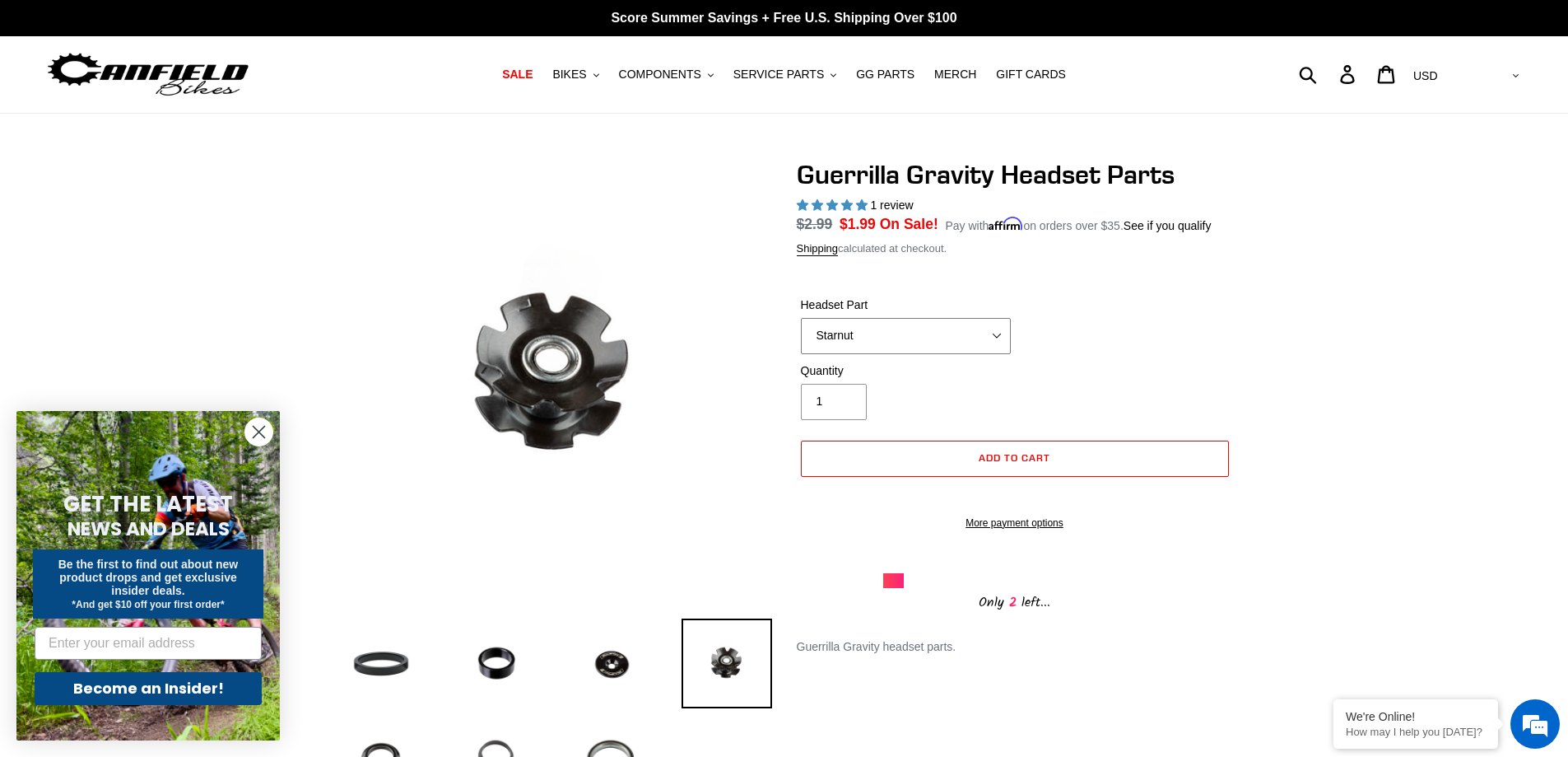
click at [911, 338] on select "5mm Headset Spacer - Pack of 5 10mm Headset Spacer - Pack of 3 Top Cap Starnut …" at bounding box center [906, 336] width 210 height 36
click at [1089, 351] on div "Headset Part 5mm Headset Spacer - Pack of 5 10mm Headset Spacer - Pack of 3 Top…" at bounding box center [1015, 329] width 437 height 66
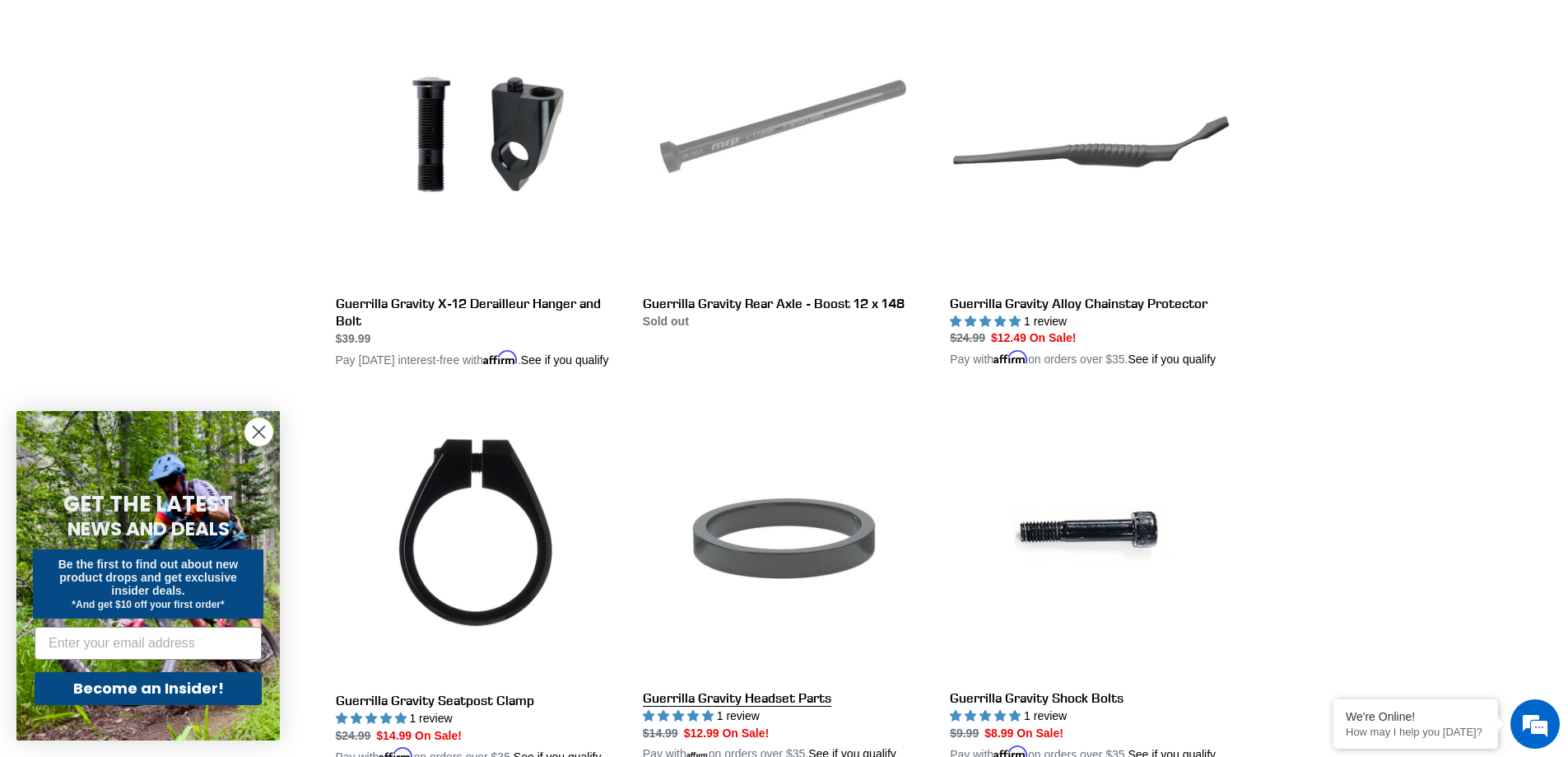
scroll to position [1871, 0]
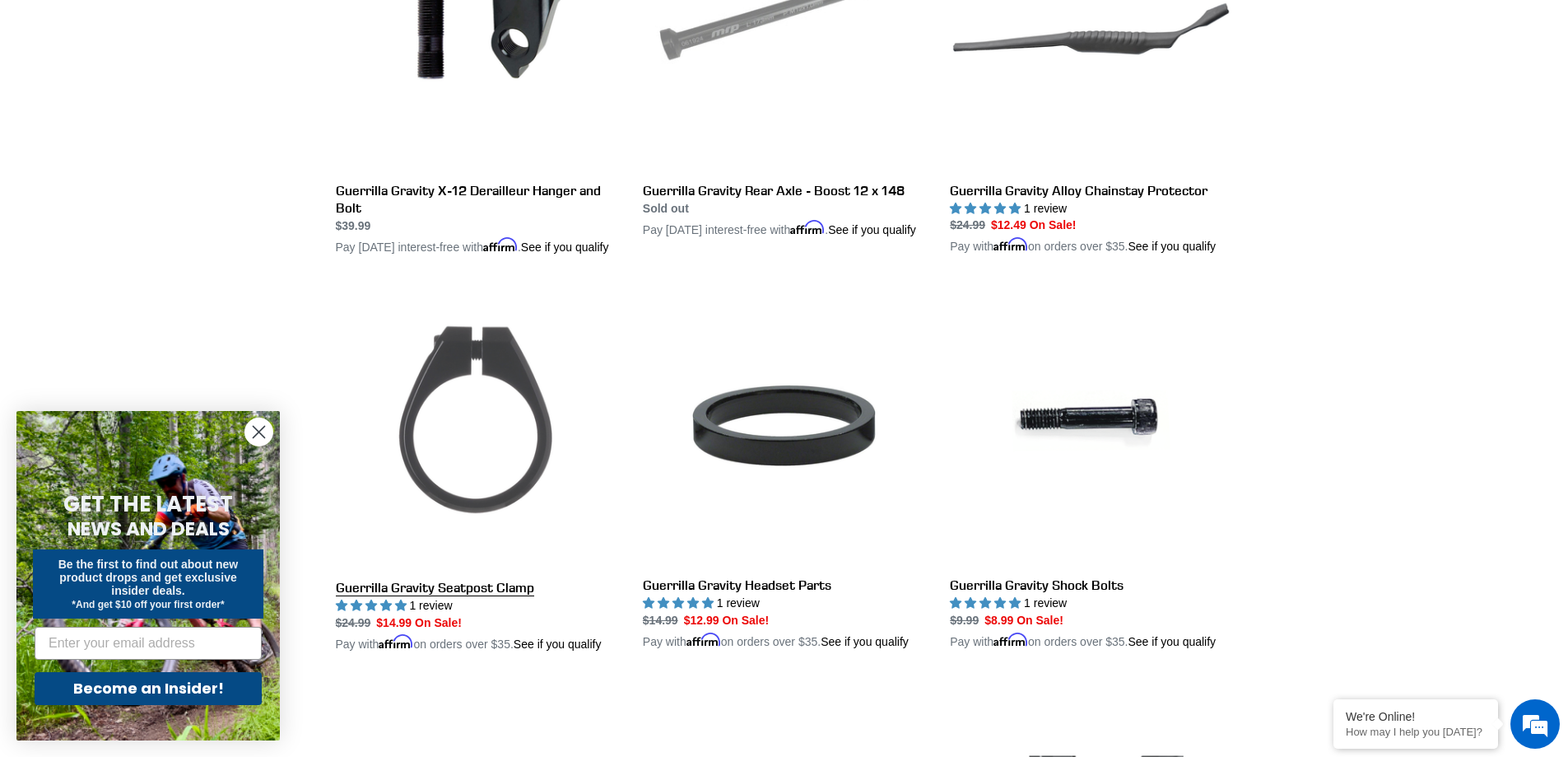
click at [479, 399] on link "Guerrilla Gravity Seatpost Clamp" at bounding box center [476, 469] width 282 height 368
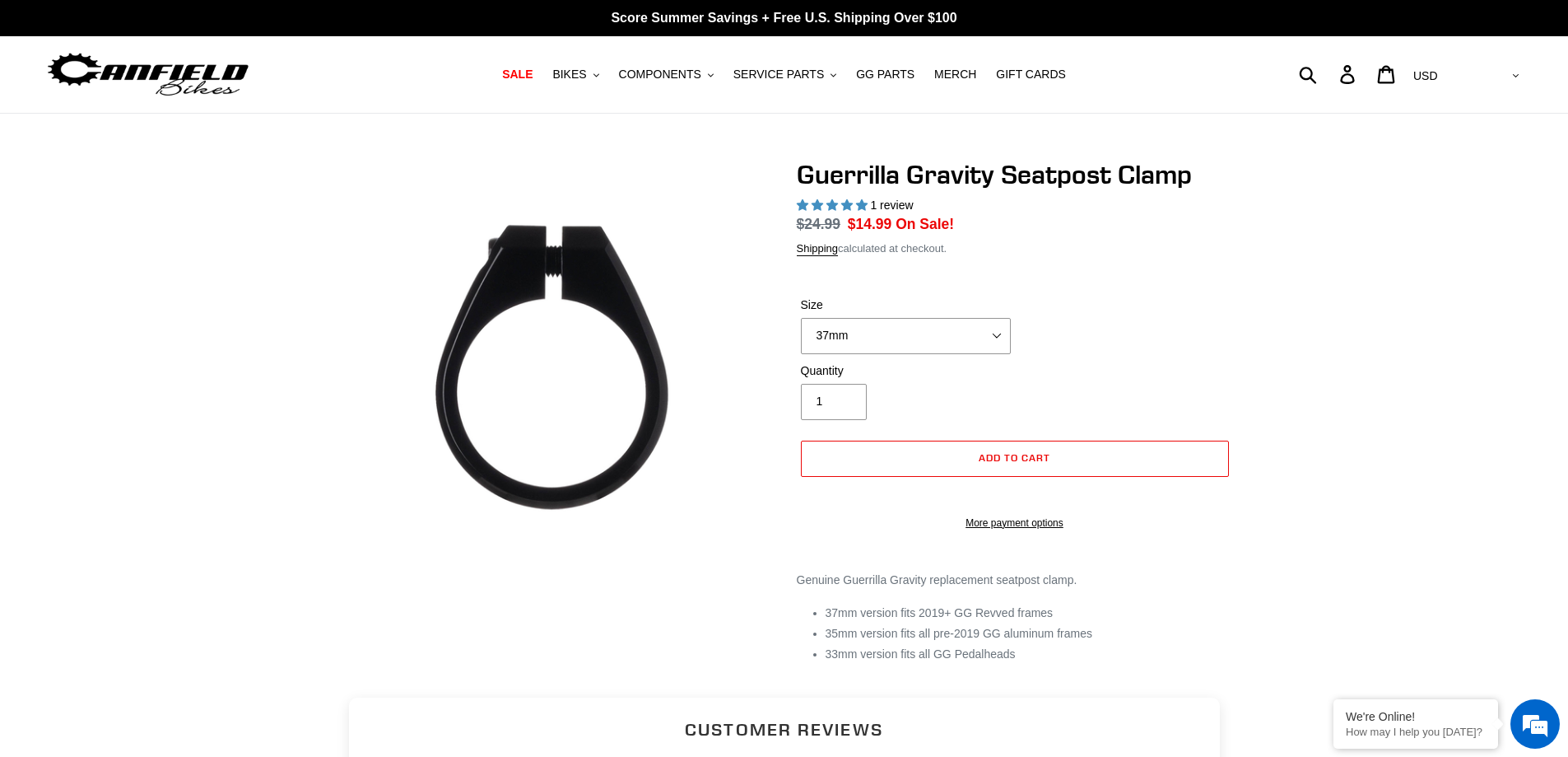
select select "highest-rating"
drag, startPoint x: 0, startPoint y: 0, endPoint x: 970, endPoint y: 343, distance: 1028.9
click at [970, 343] on select "37mm 35mm 33mm" at bounding box center [906, 336] width 210 height 36
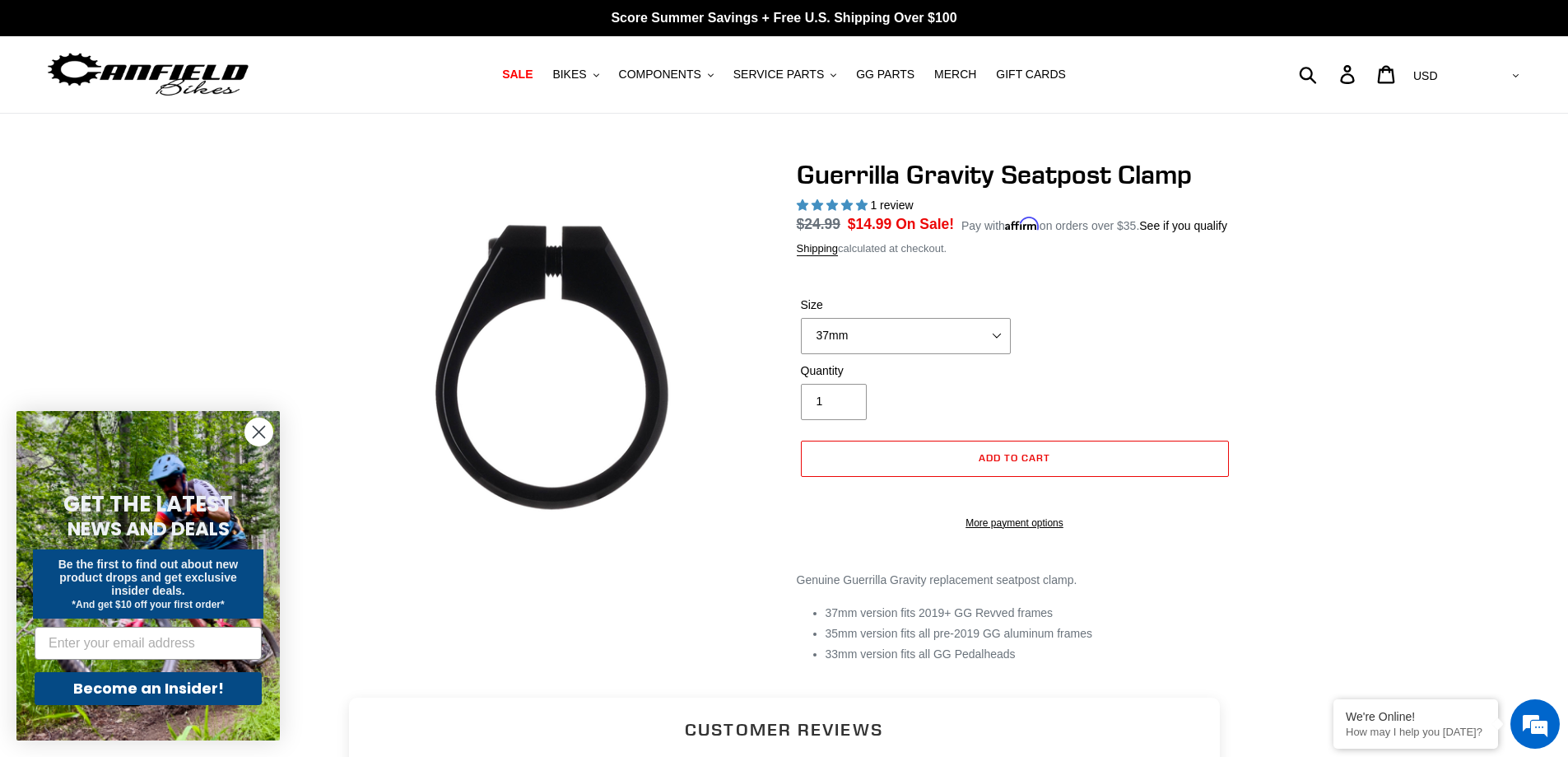
click at [1052, 348] on div "Size 37mm 35mm 33mm" at bounding box center [1015, 329] width 437 height 66
